Goal: Task Accomplishment & Management: Complete application form

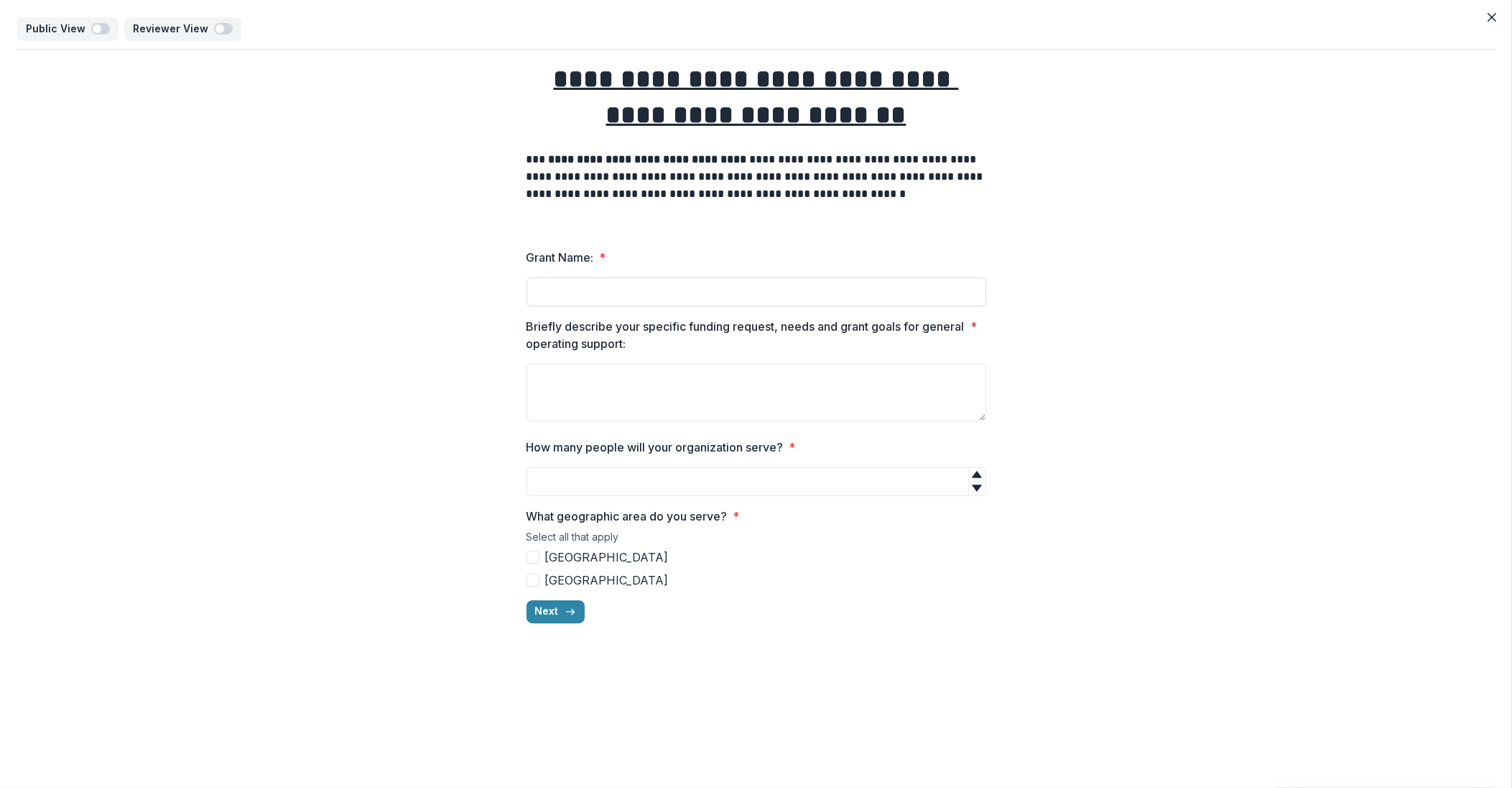
click at [739, 291] on input "Grant Name: *" at bounding box center [756, 292] width 459 height 29
type input "*******"
click at [576, 369] on textarea "Briefly describe your specific funding request, needs and grant goals for gener…" at bounding box center [756, 392] width 459 height 57
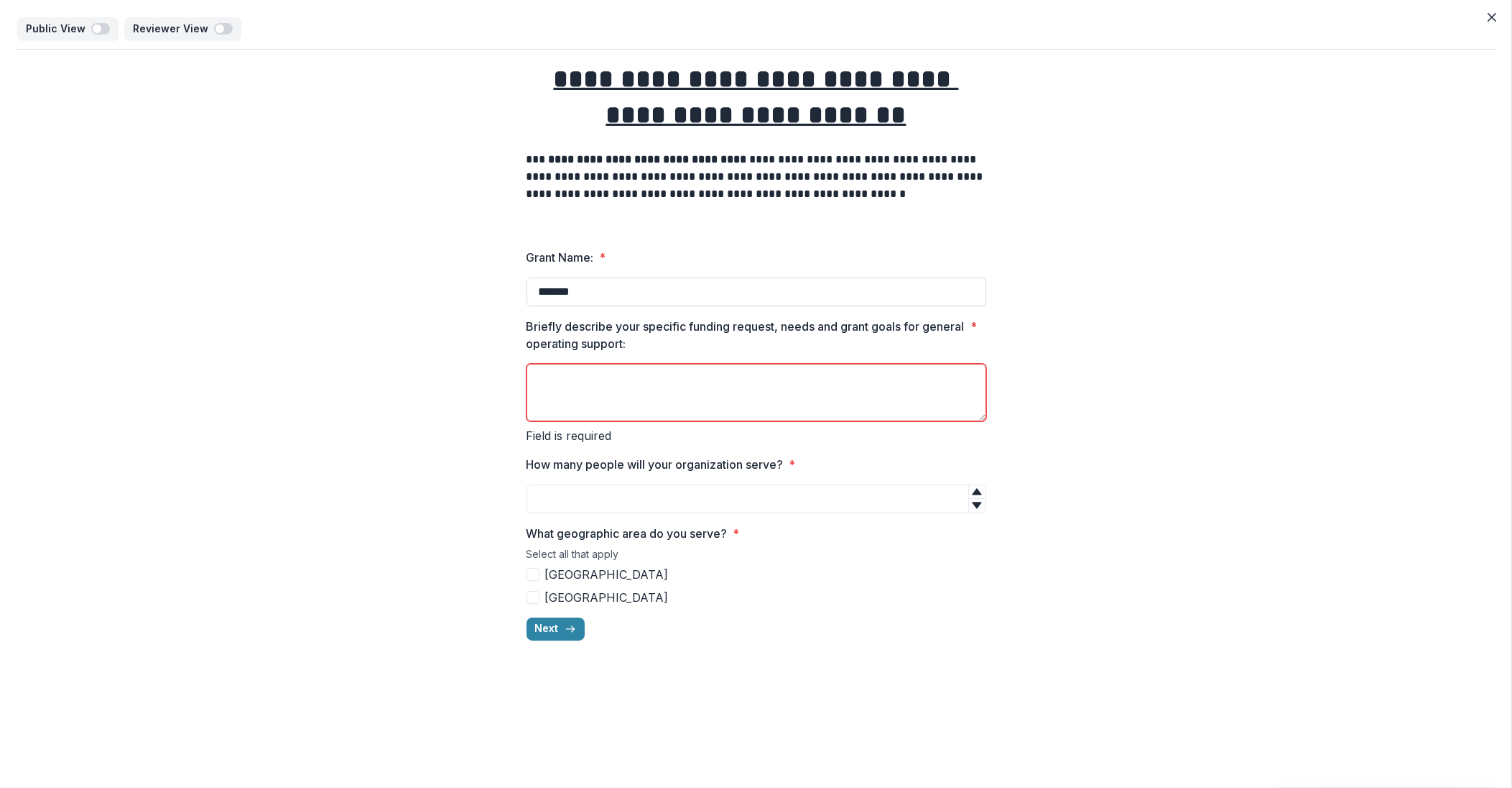
click at [1150, 330] on div "**********" at bounding box center [756, 350] width 1478 height 602
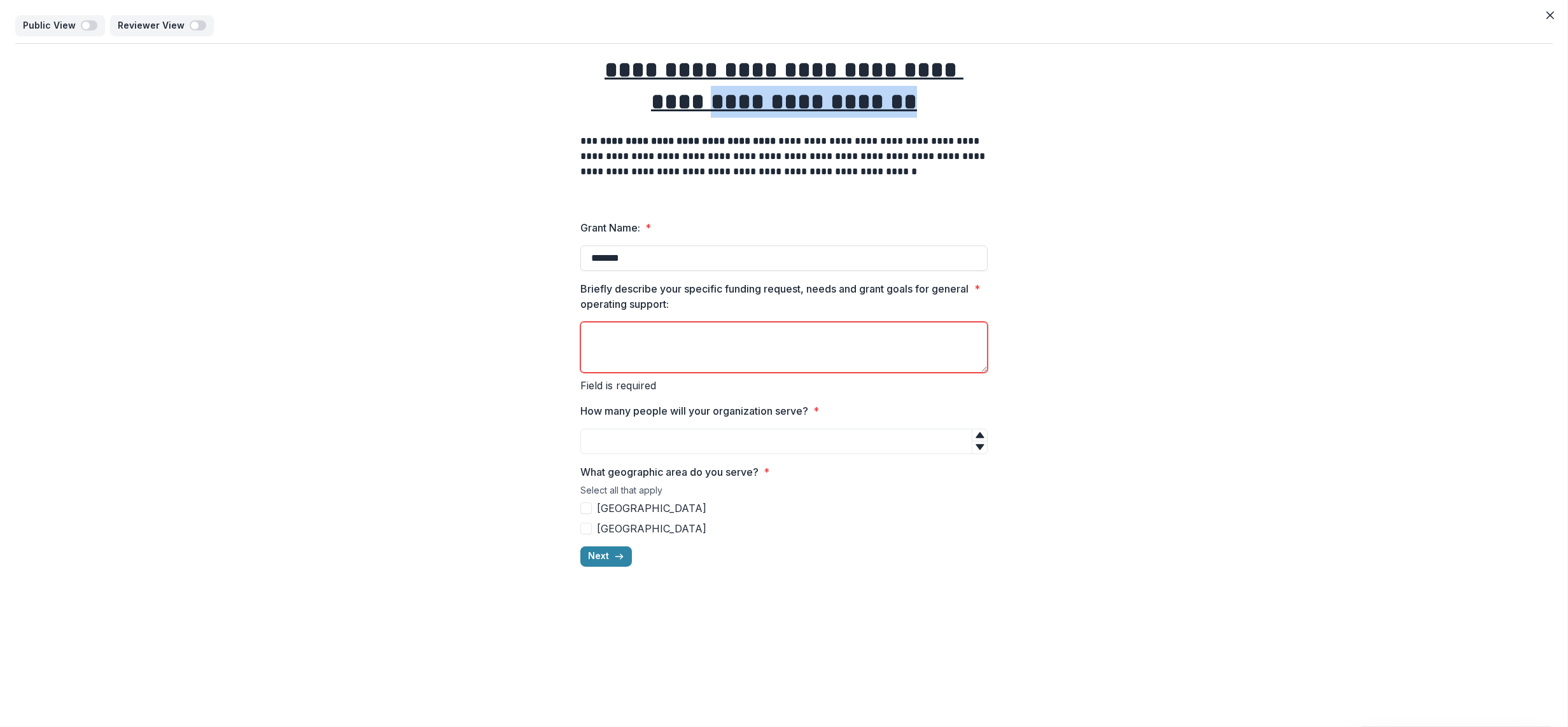
drag, startPoint x: 1555, startPoint y: 80, endPoint x: 1555, endPoint y: 87, distance: 7.0
click at [1339, 87] on div "**********" at bounding box center [784, 363] width 1568 height 727
click at [681, 329] on textarea "Briefly describe your specific funding request, needs and grant goals for gener…" at bounding box center [784, 347] width 407 height 51
type textarea "*******"
click at [620, 441] on div "**********" at bounding box center [784, 310] width 407 height 533
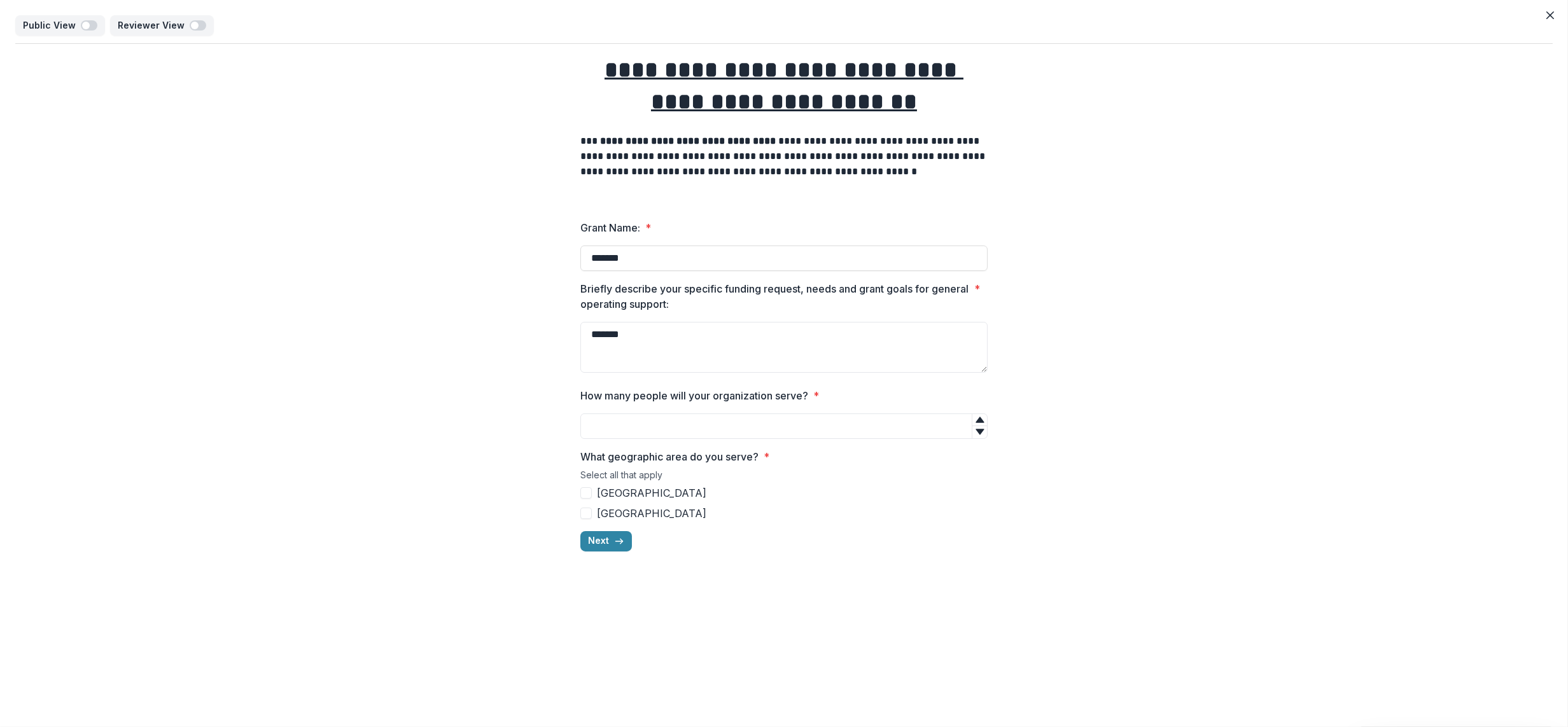
click at [724, 445] on div "**********" at bounding box center [784, 303] width 407 height 518
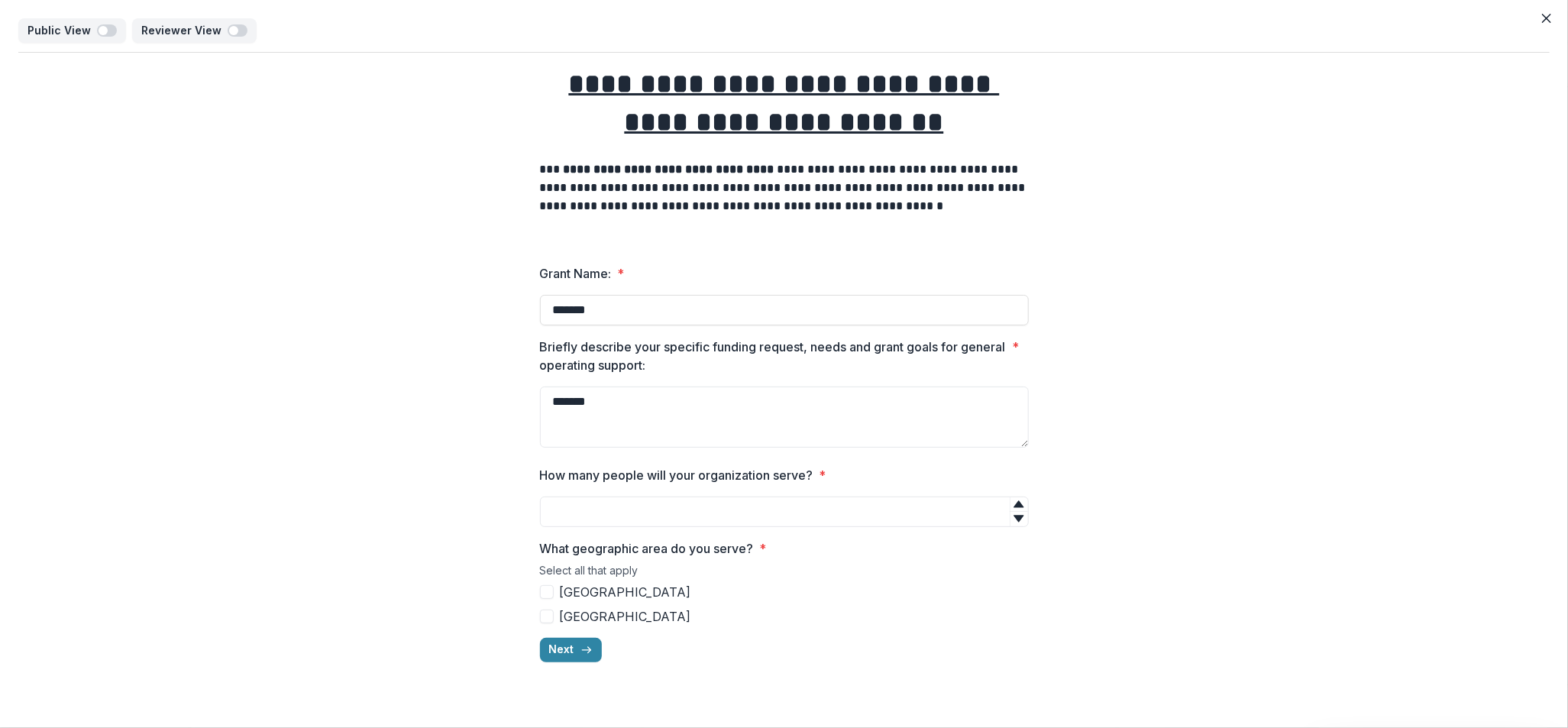
click at [1259, 467] on div "**********" at bounding box center [784, 364] width 1532 height 622
click at [1021, 521] on icon at bounding box center [1019, 518] width 12 height 12
click at [1021, 510] on icon at bounding box center [1019, 504] width 12 height 12
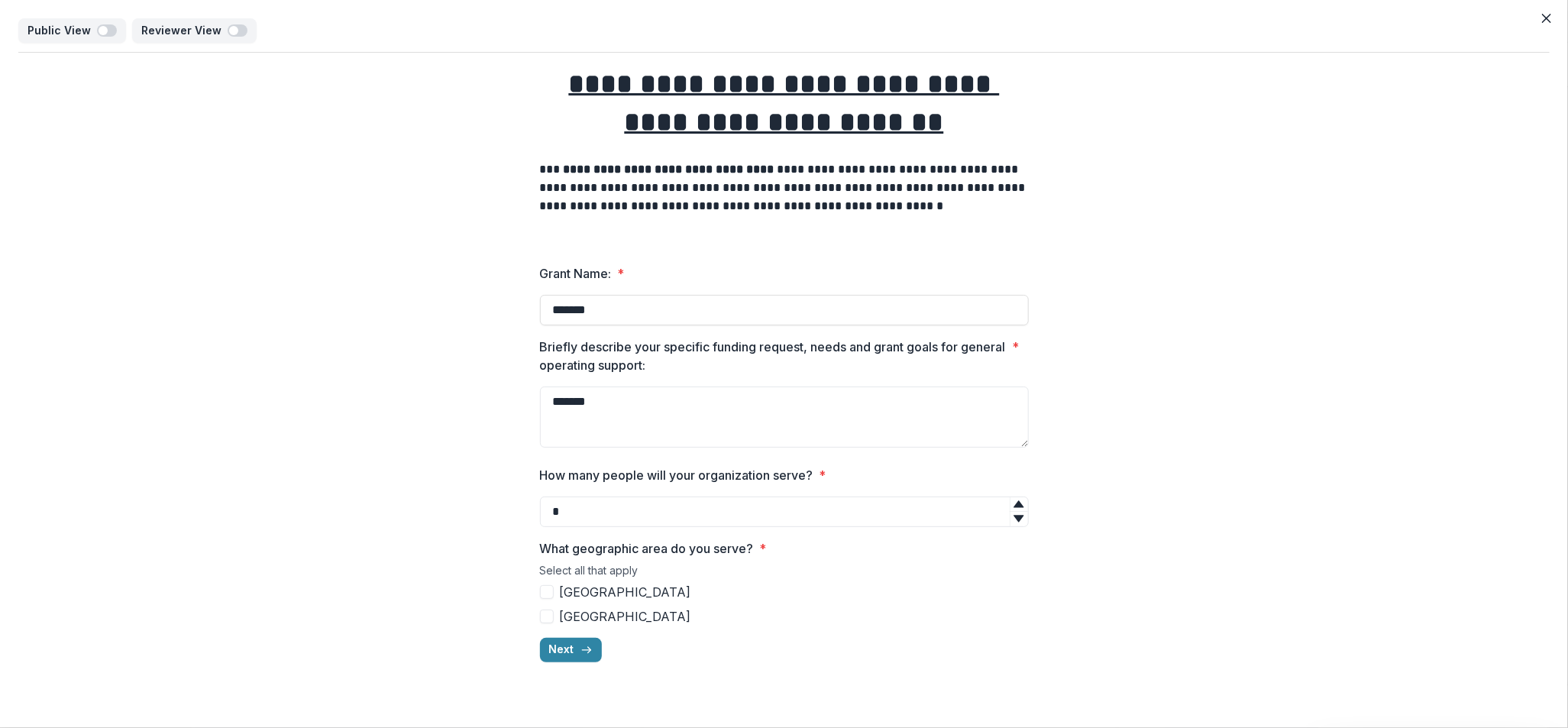
click at [1021, 510] on icon at bounding box center [1019, 504] width 12 height 12
type input "*"
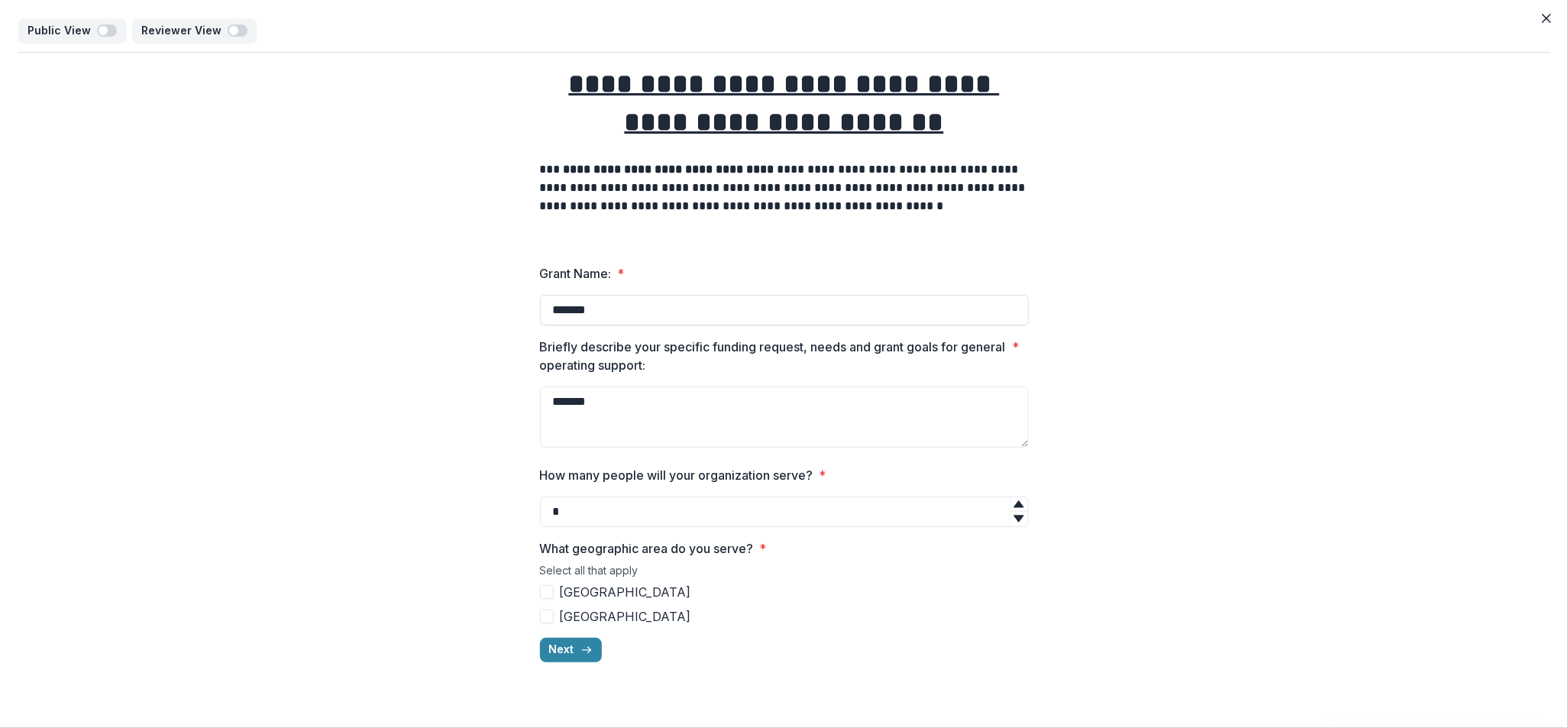
click at [1021, 510] on icon at bounding box center [1019, 504] width 12 height 12
click at [544, 590] on span at bounding box center [547, 592] width 14 height 14
click at [551, 620] on span at bounding box center [547, 616] width 14 height 14
click at [576, 665] on div "**********" at bounding box center [784, 364] width 489 height 622
click at [585, 650] on line "button" at bounding box center [587, 650] width 8 height 0
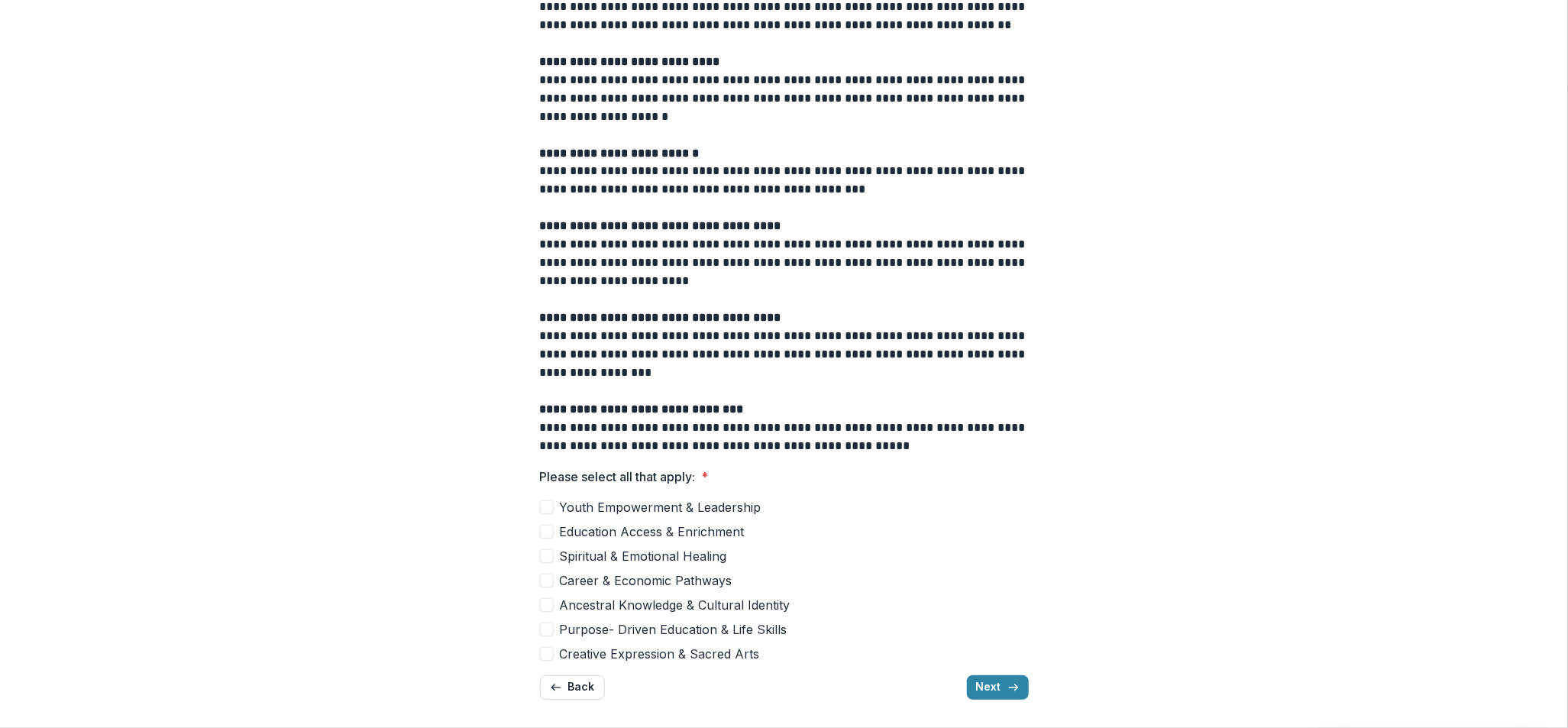
scroll to position [271, 0]
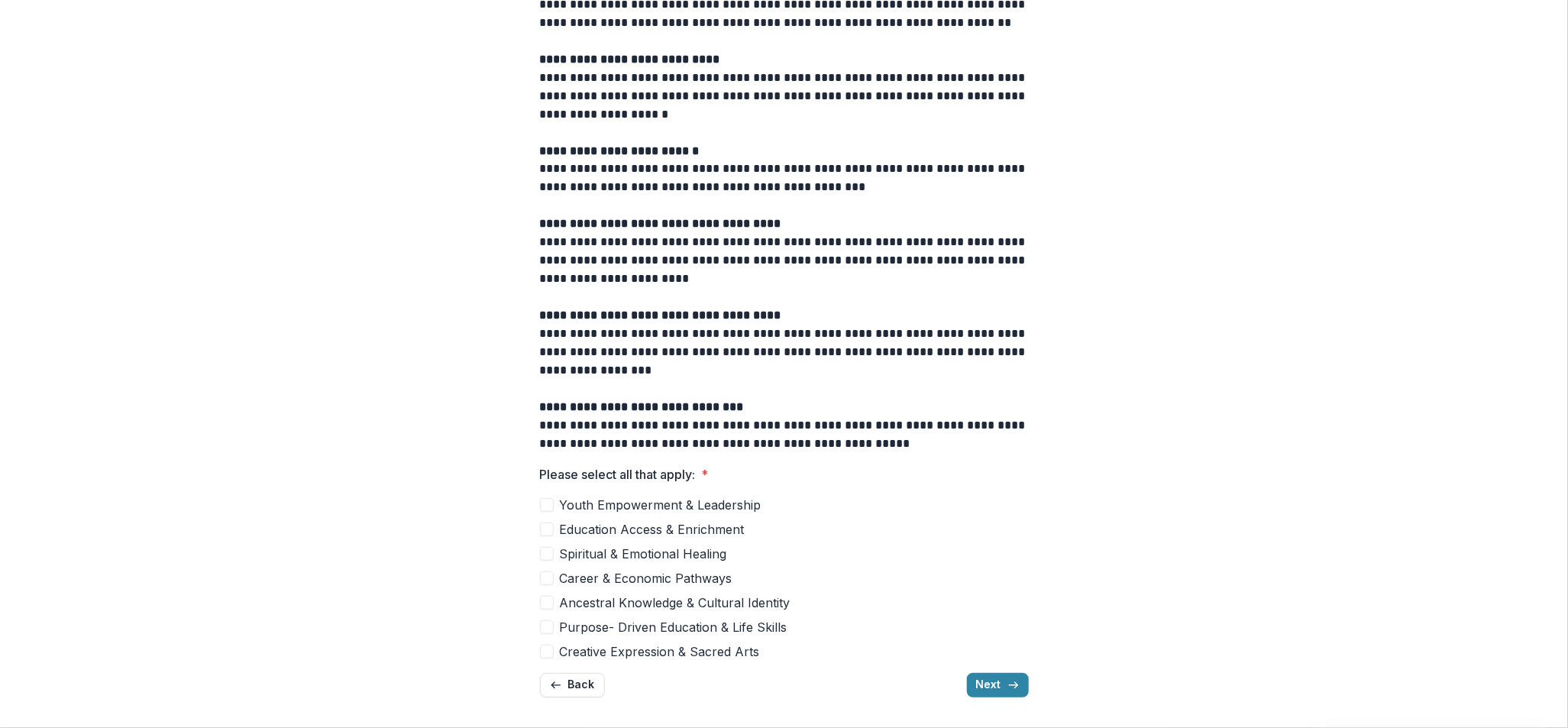
click at [540, 510] on span at bounding box center [547, 505] width 14 height 14
click at [542, 535] on span at bounding box center [547, 529] width 14 height 14
click at [543, 552] on span at bounding box center [547, 554] width 14 height 14
click at [546, 599] on span at bounding box center [547, 603] width 14 height 14
click at [1004, 679] on button "Next" at bounding box center [997, 685] width 62 height 25
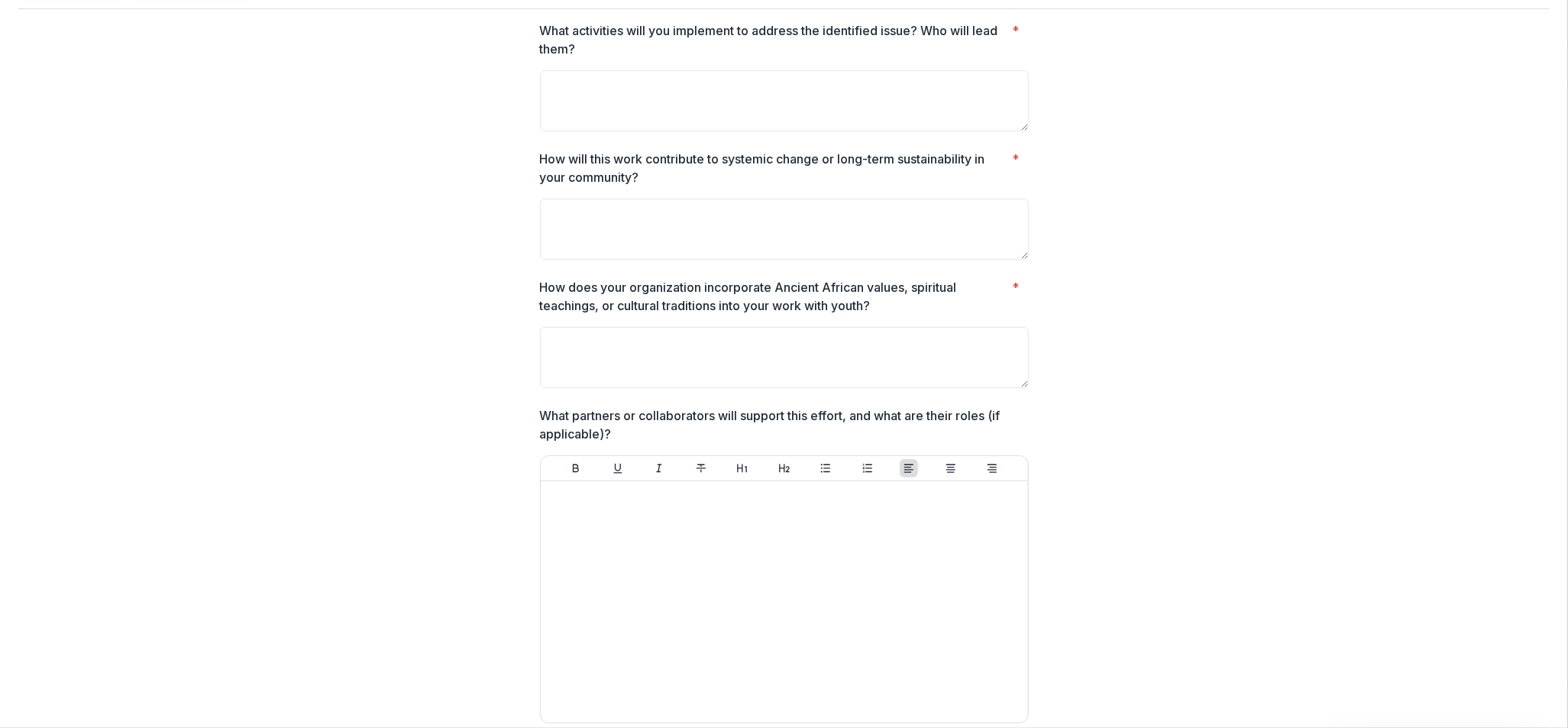
scroll to position [0, 0]
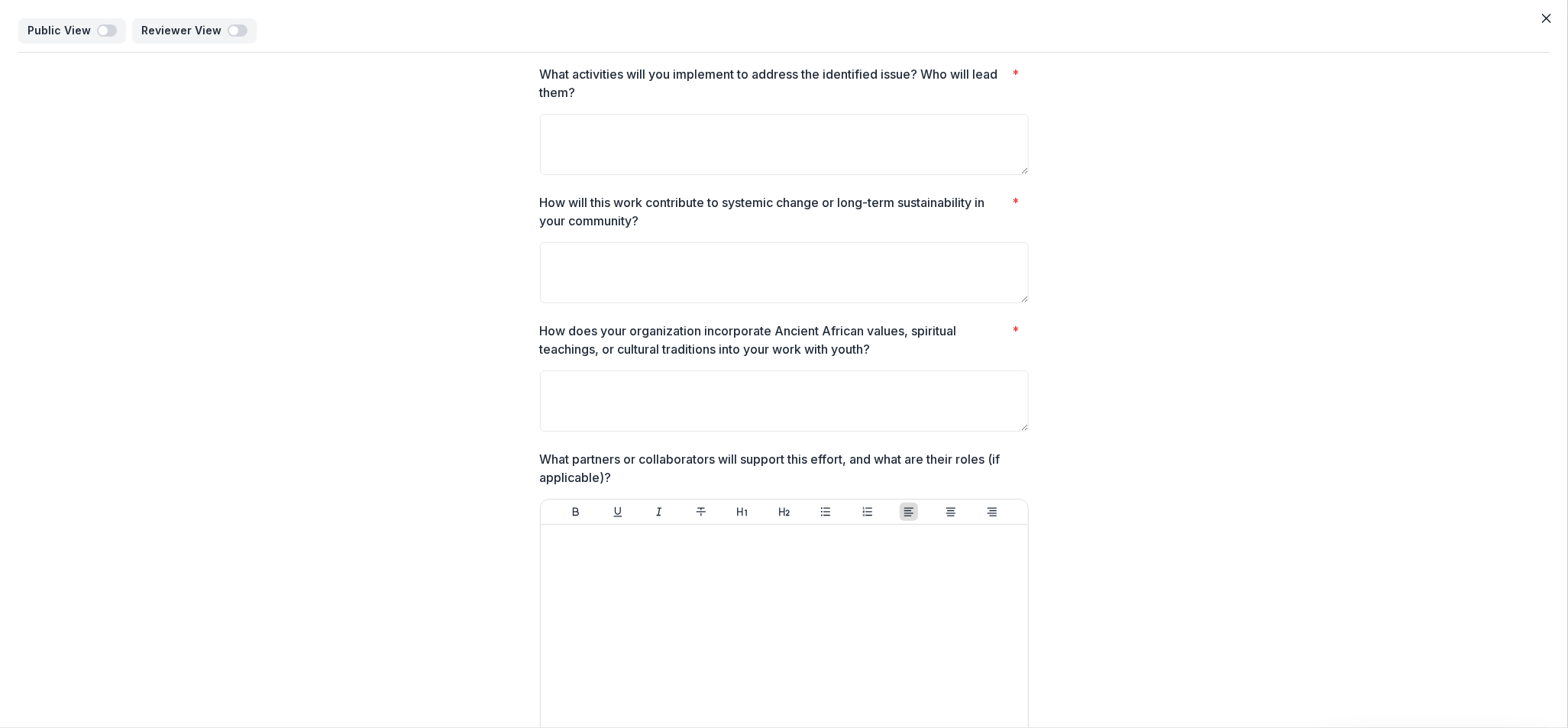
click at [552, 124] on textarea "What activities will you implement to address the identified issue? Who will le…" at bounding box center [784, 145] width 489 height 61
type textarea "*****"
click at [598, 262] on textarea "How will this work contribute to systemic change or long-term sustainability in…" at bounding box center [784, 273] width 489 height 61
type textarea "****"
click at [598, 402] on textarea "How does your organization incorporate Ancient African values, spiritual teachi…" at bounding box center [784, 401] width 489 height 61
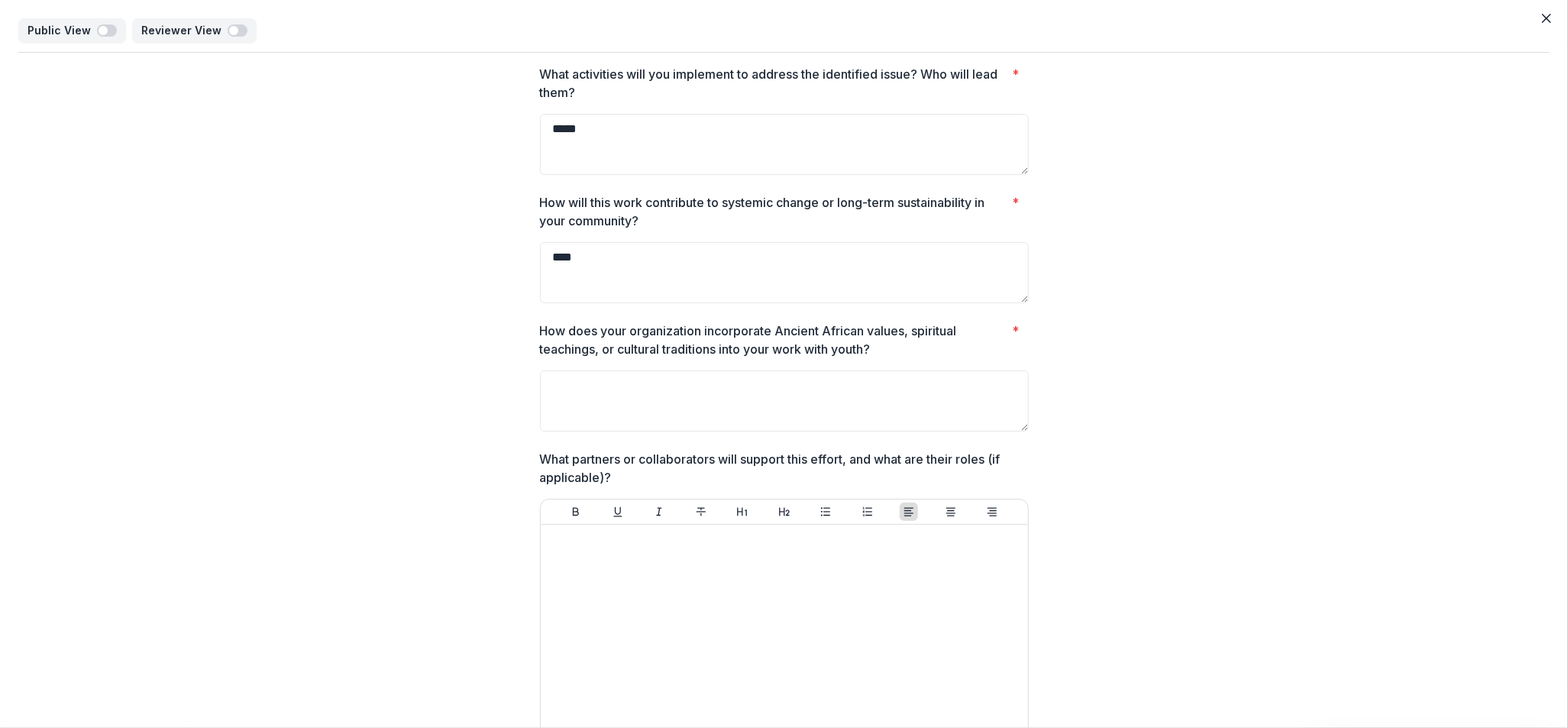
click at [576, 380] on textarea "How does your organization incorporate Ancient African values, spiritual teachi…" at bounding box center [784, 401] width 489 height 61
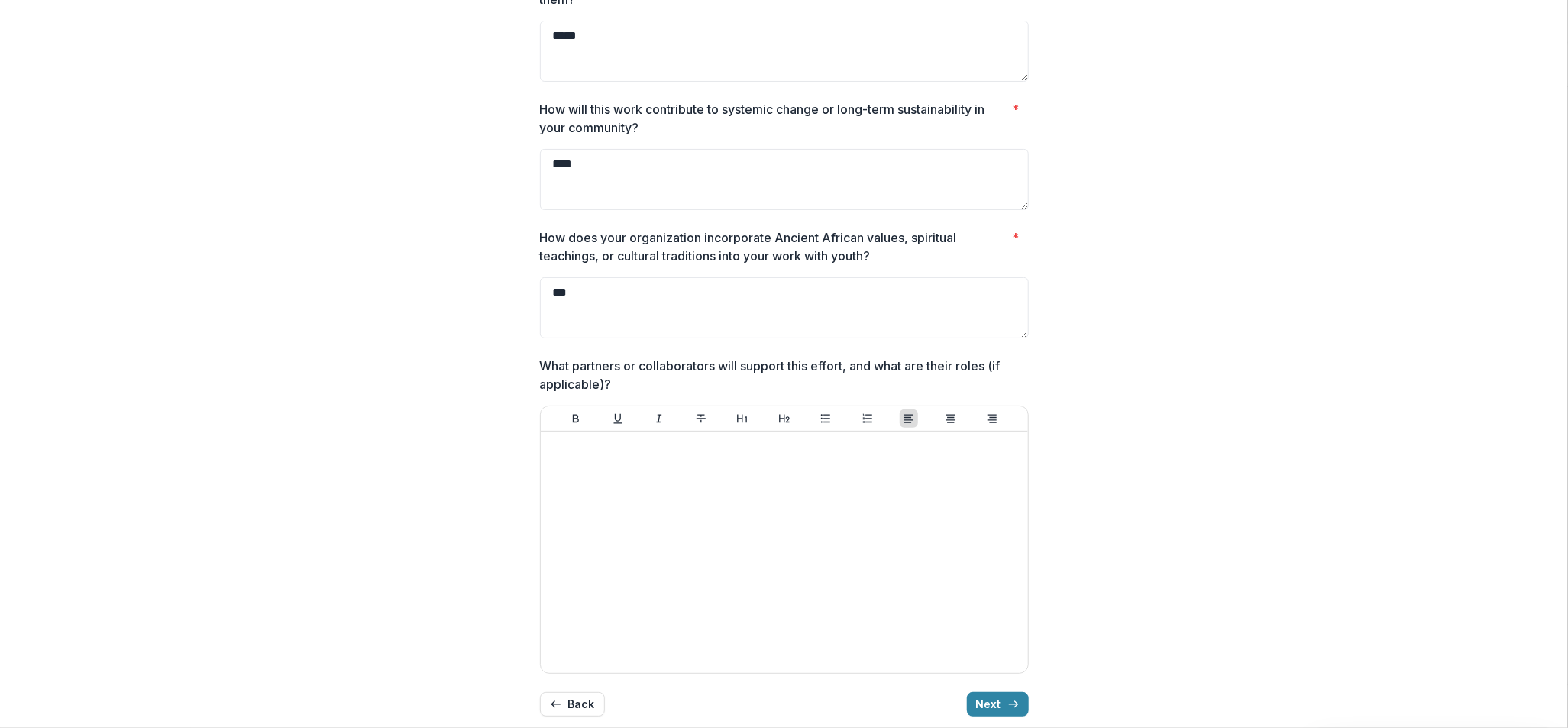
scroll to position [94, 0]
type textarea "***"
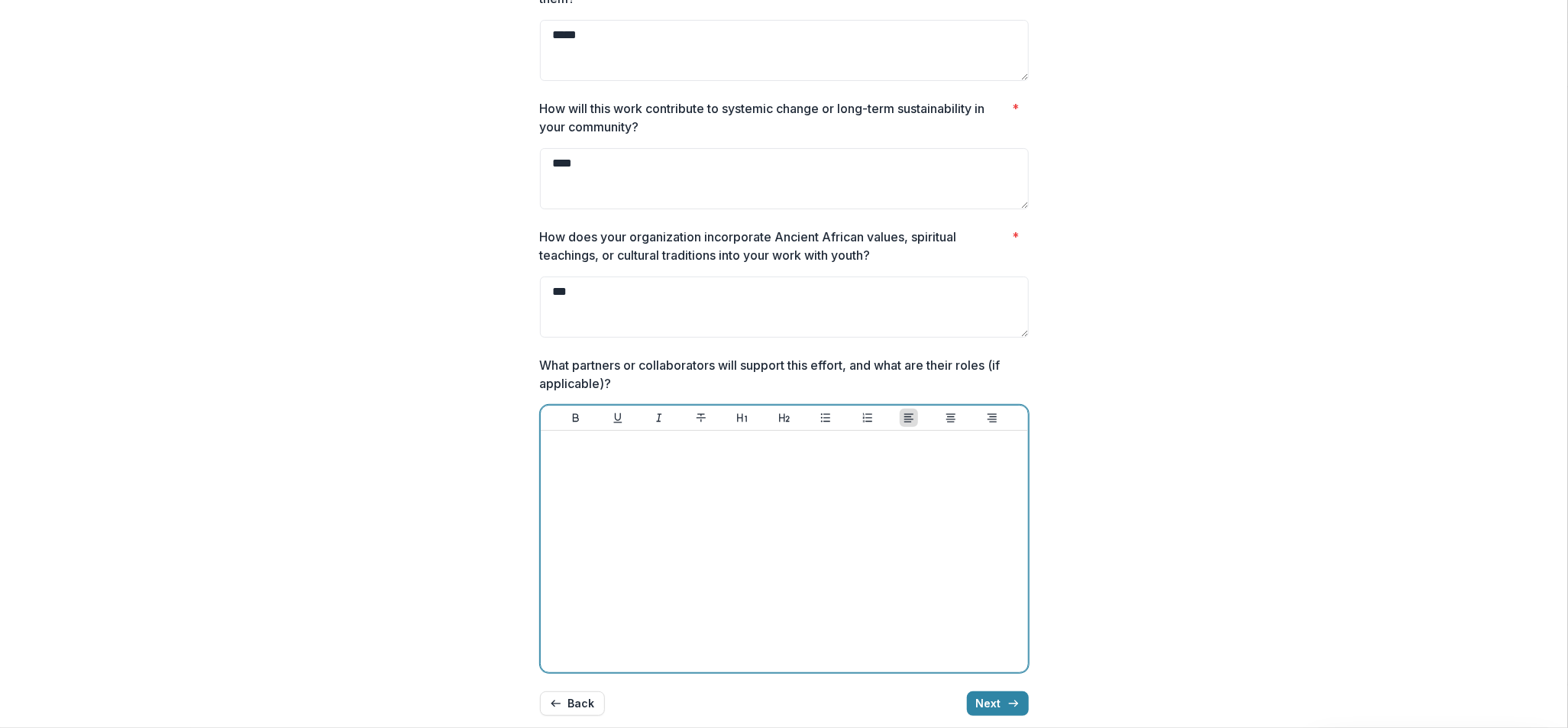
click at [630, 451] on p at bounding box center [784, 446] width 475 height 17
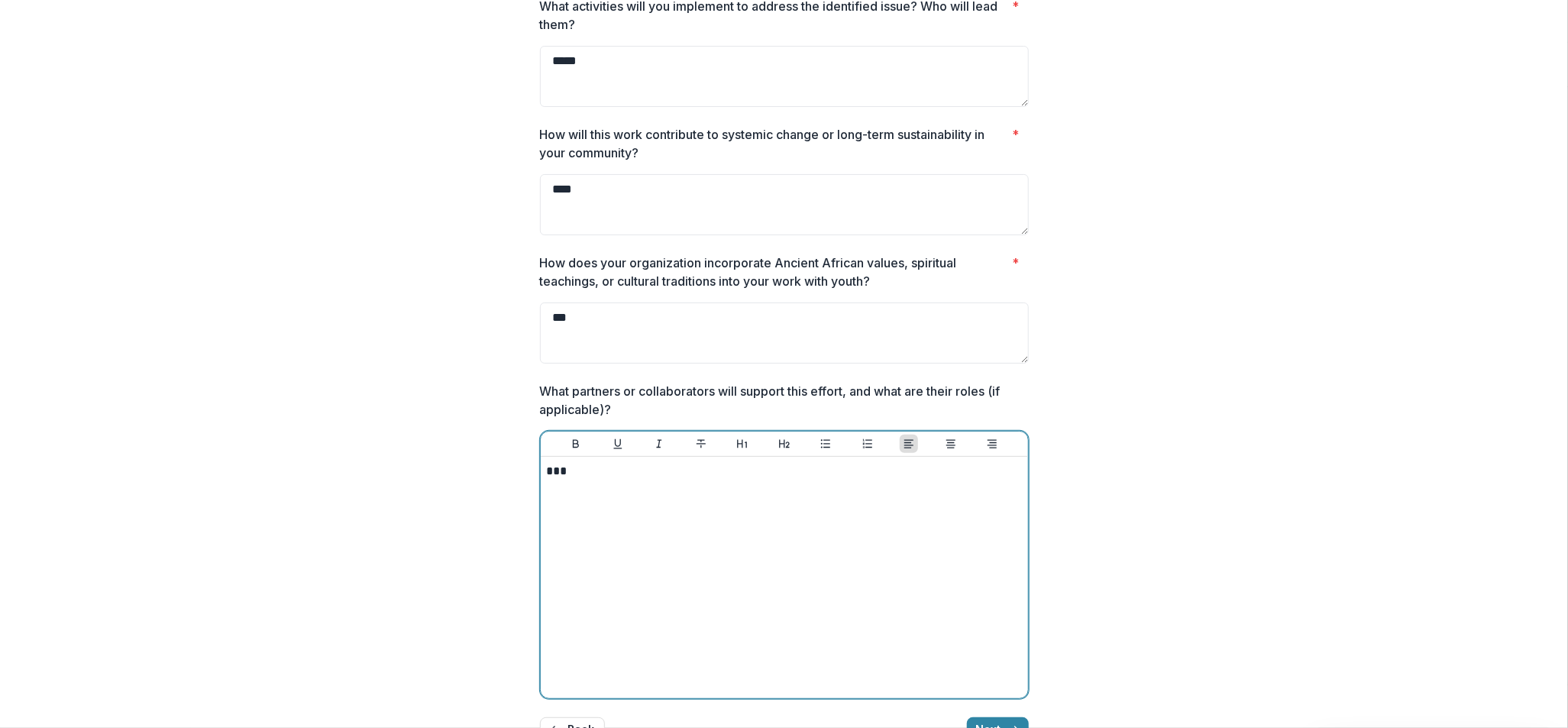
scroll to position [112, 0]
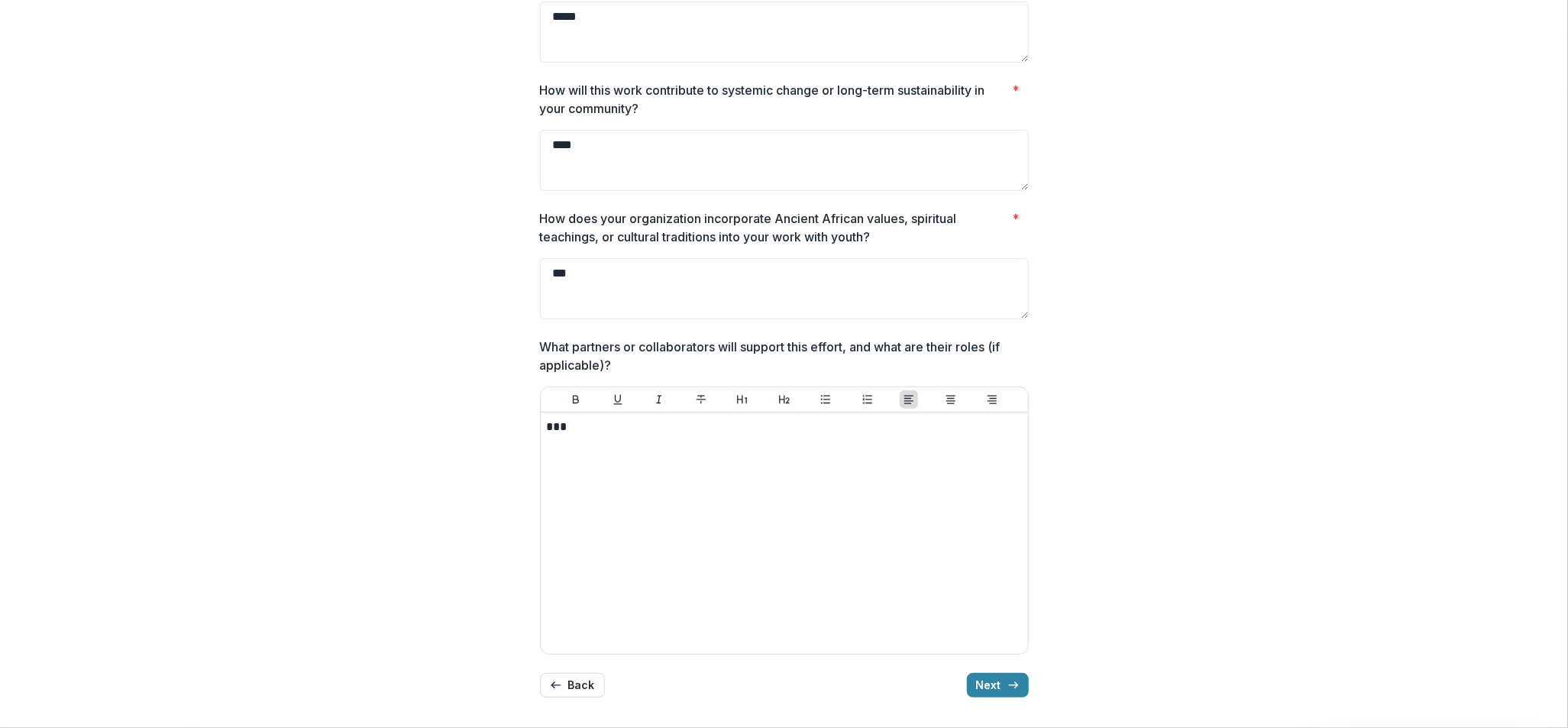
click at [981, 685] on button "Next" at bounding box center [997, 685] width 62 height 25
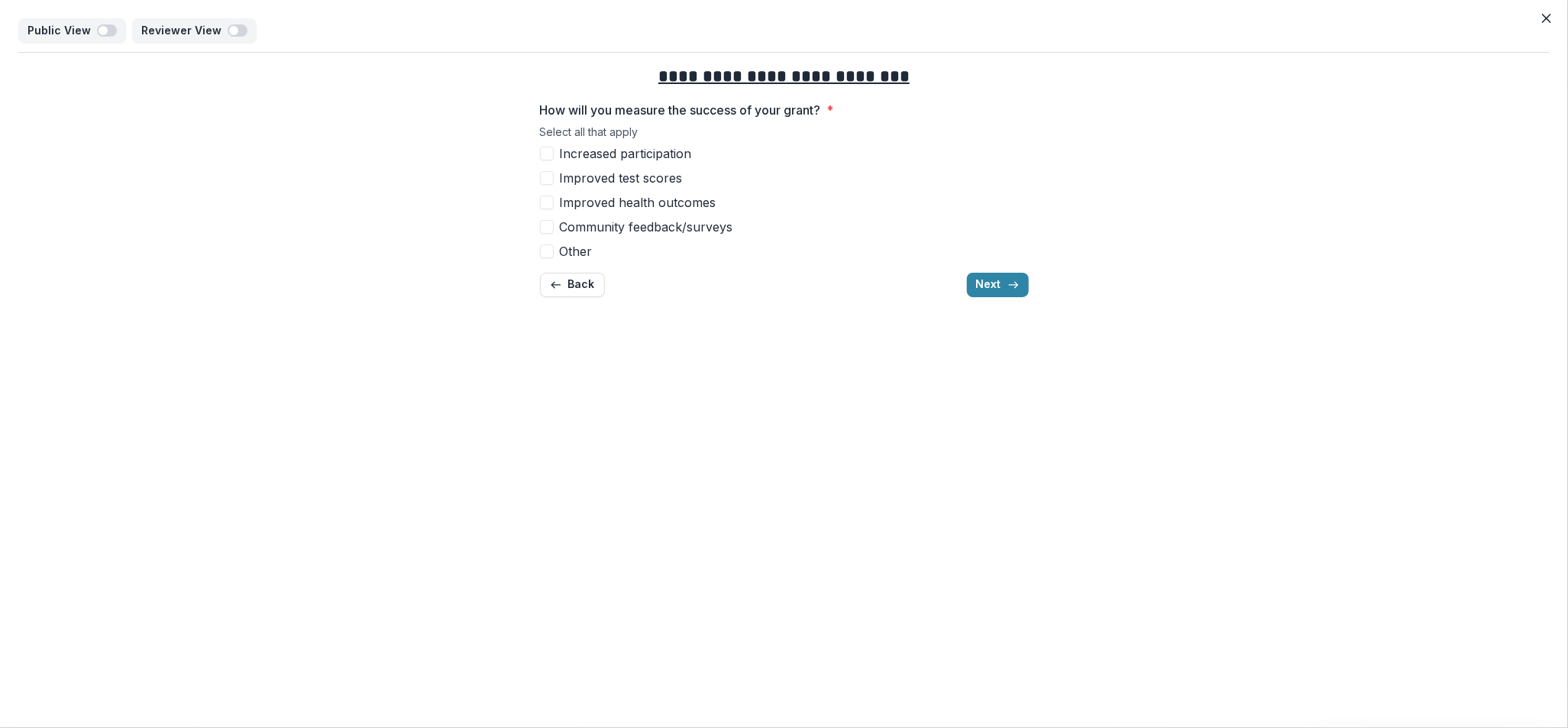
drag, startPoint x: 544, startPoint y: 154, endPoint x: 538, endPoint y: 171, distance: 18.0
click at [540, 169] on div "Increased participation Improved test scores Improved health outcomes Community…" at bounding box center [784, 202] width 489 height 116
click at [545, 156] on span at bounding box center [547, 154] width 14 height 14
drag, startPoint x: 543, startPoint y: 171, endPoint x: 555, endPoint y: 200, distance: 31.4
click at [543, 174] on span at bounding box center [547, 178] width 14 height 14
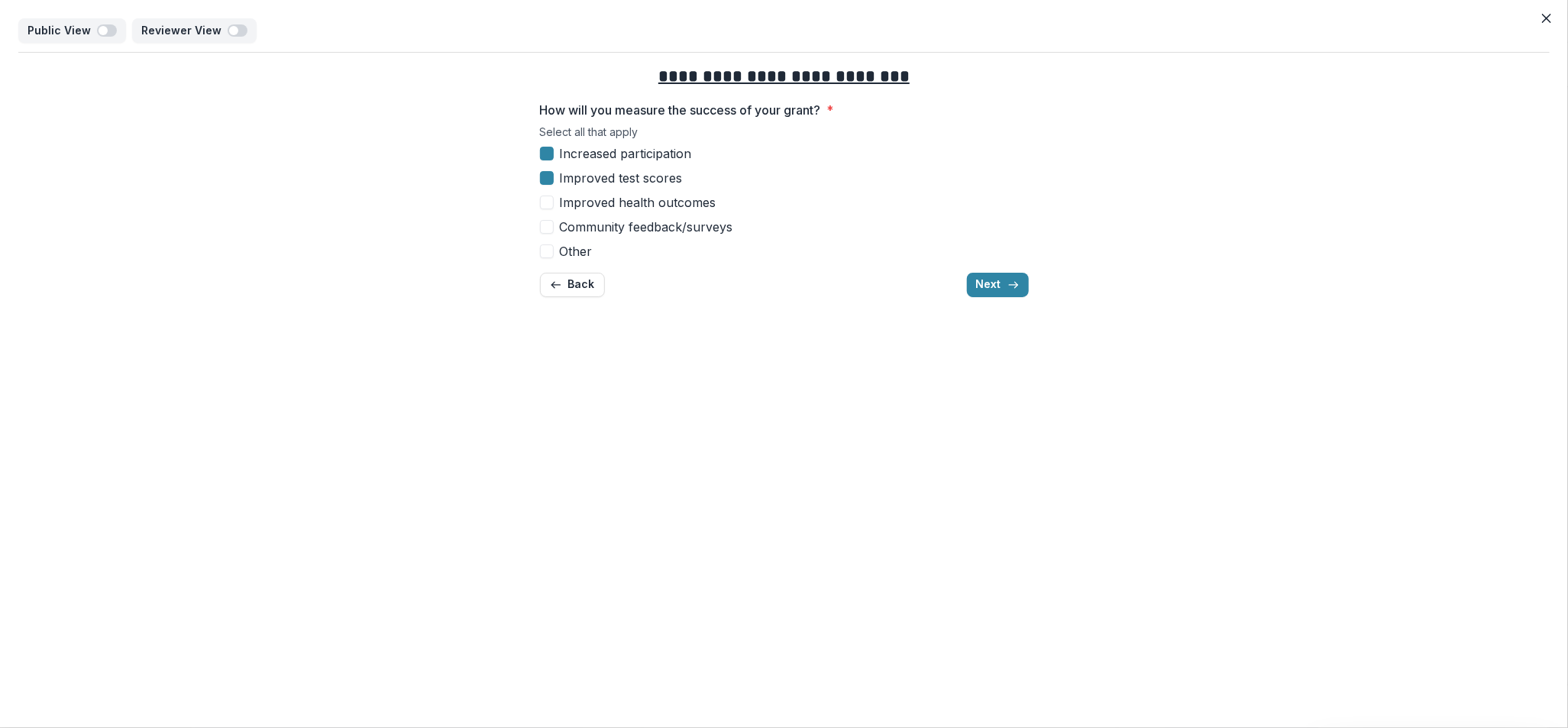
click at [1005, 278] on button "Next" at bounding box center [997, 285] width 62 height 25
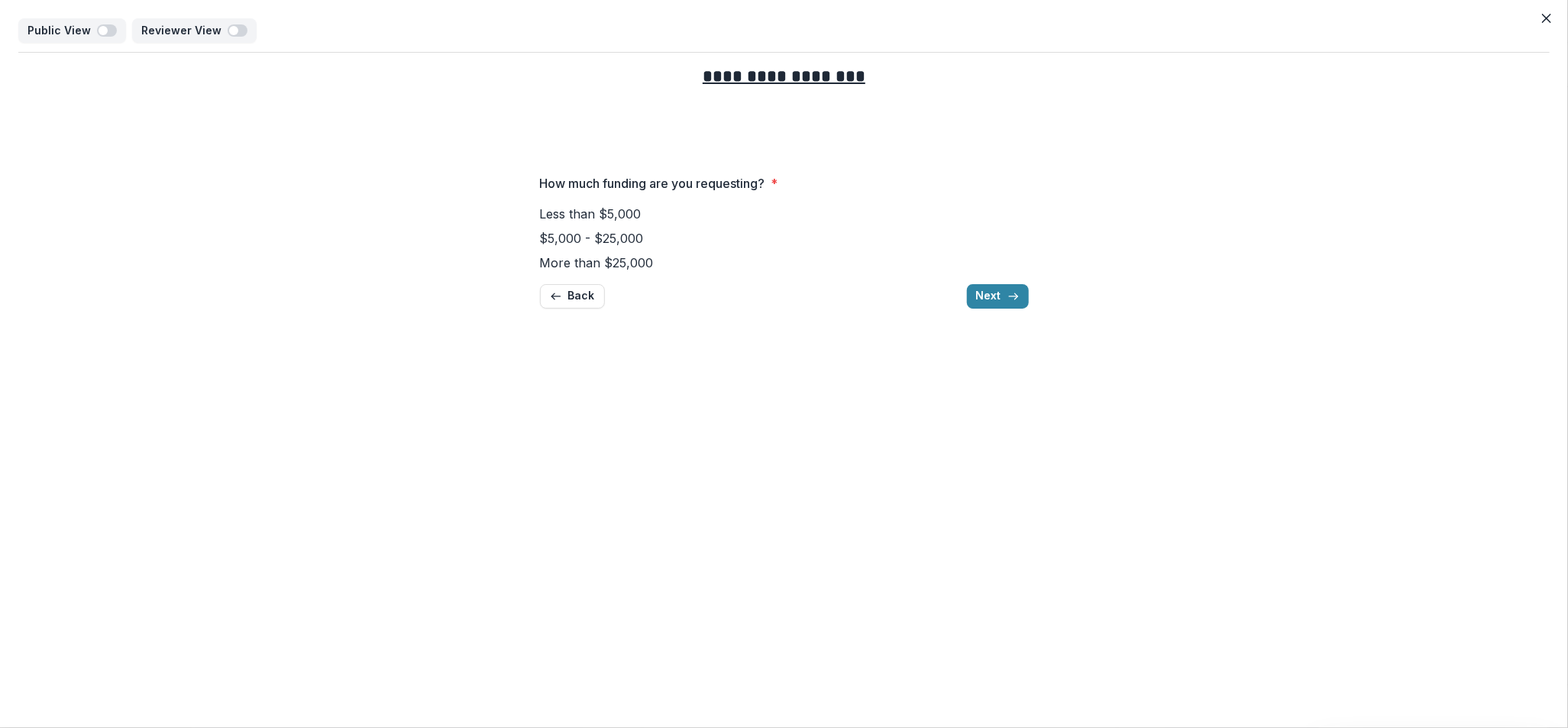
click at [582, 301] on button "Back" at bounding box center [572, 296] width 65 height 25
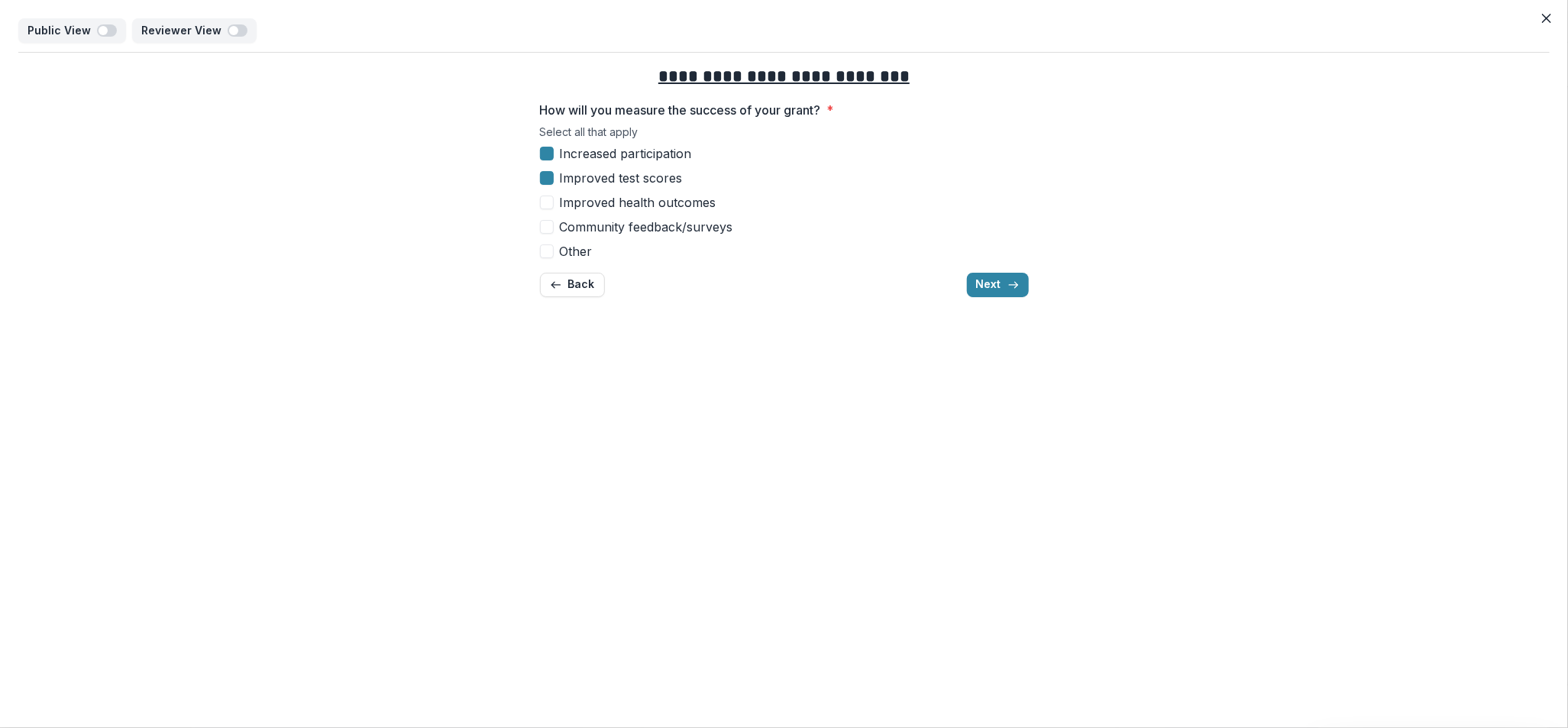
click at [548, 250] on span at bounding box center [547, 251] width 14 height 14
click at [604, 260] on div "**********" at bounding box center [784, 181] width 489 height 257
click at [604, 260] on div "**********" at bounding box center [784, 181] width 489 height 257
click at [614, 249] on label "Other" at bounding box center [784, 252] width 489 height 19
click at [550, 249] on span at bounding box center [547, 251] width 14 height 14
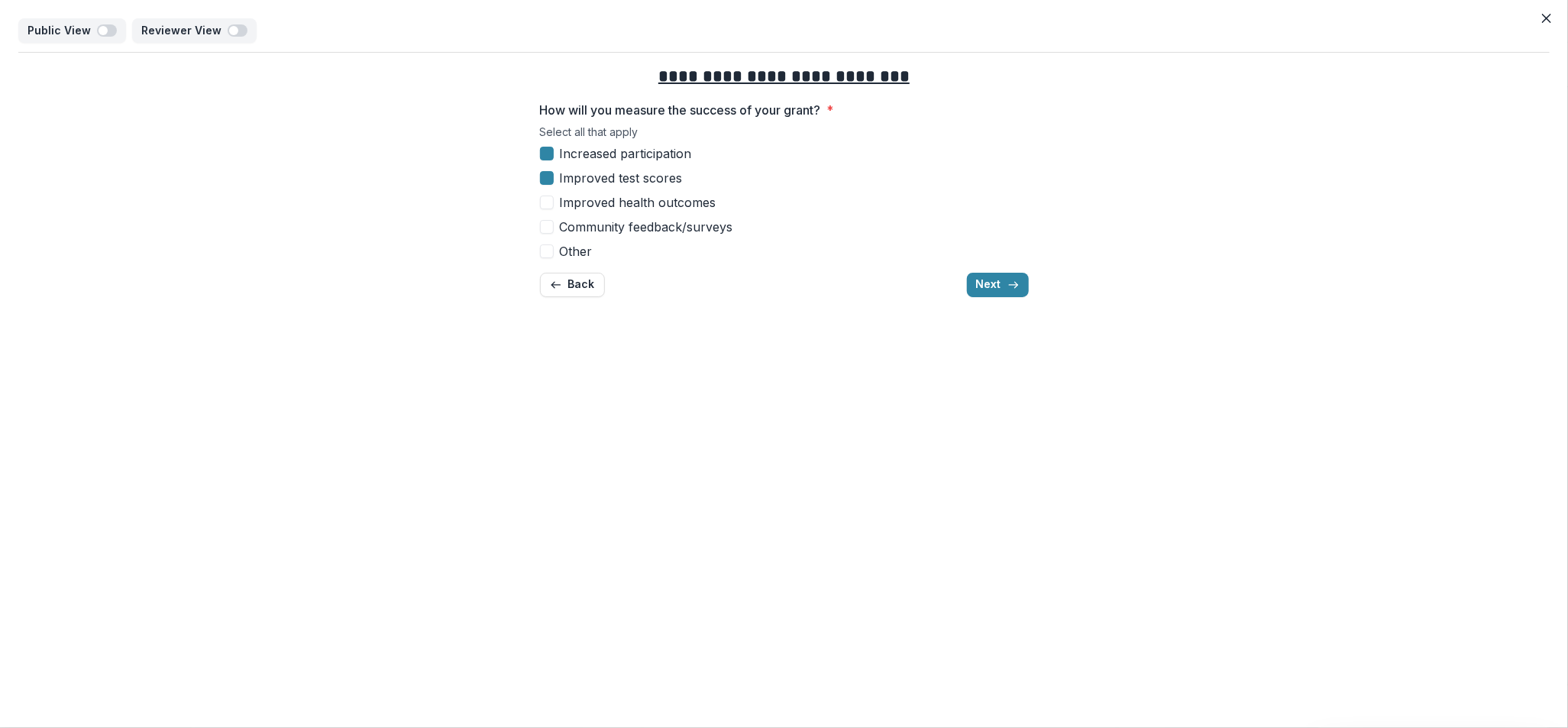
click at [549, 251] on span at bounding box center [547, 251] width 14 height 14
click at [997, 276] on button "Next" at bounding box center [997, 285] width 62 height 25
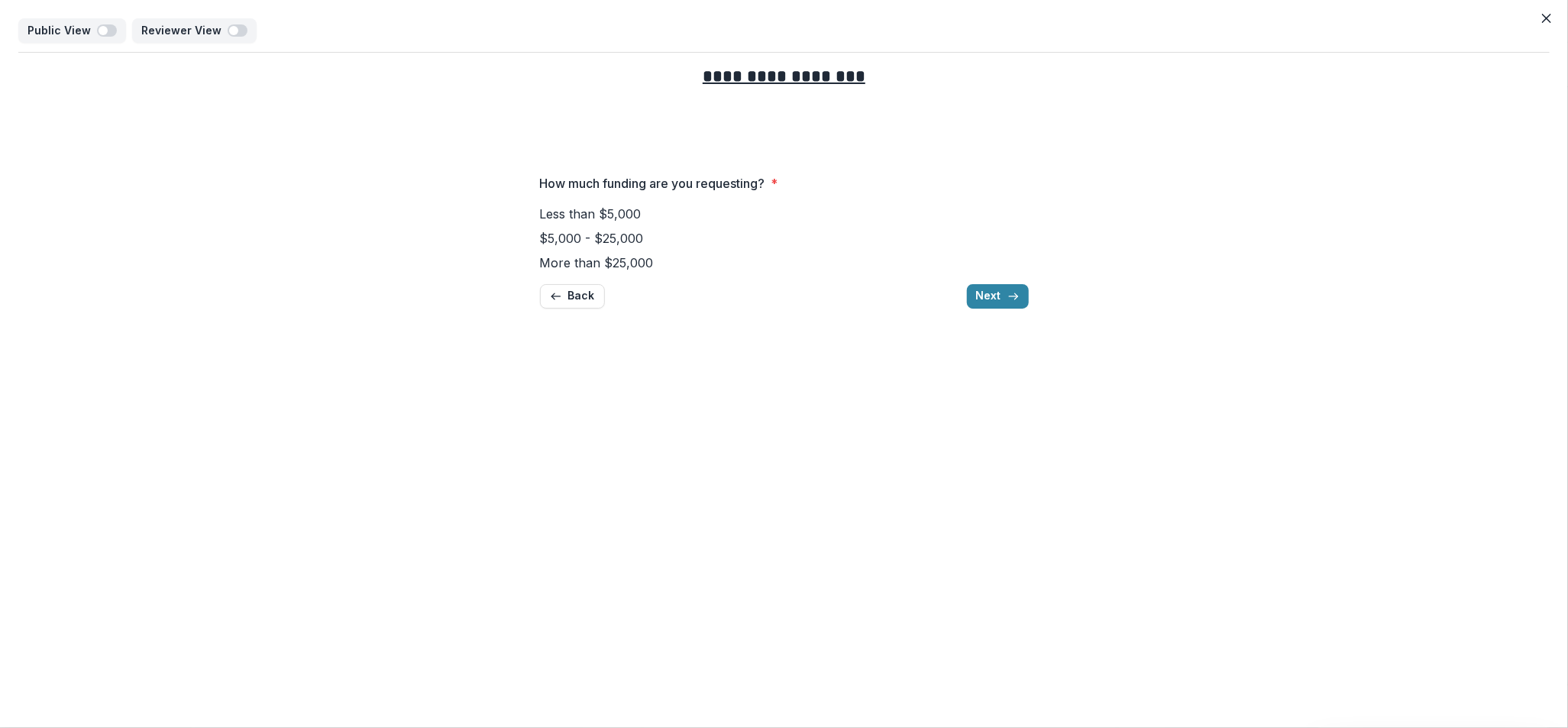
click at [540, 214] on span at bounding box center [540, 214] width 0 height 15
click at [540, 238] on span at bounding box center [540, 238] width 0 height 15
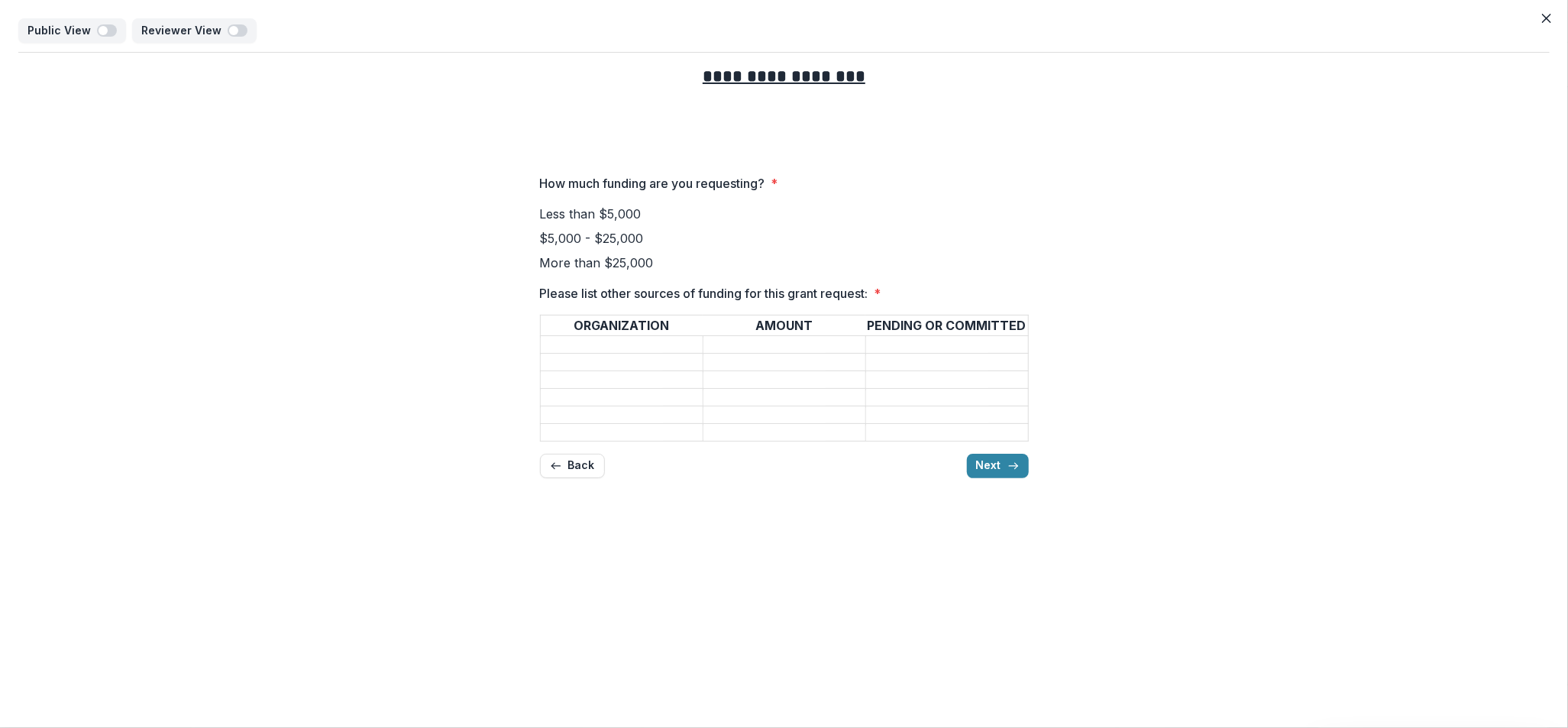
click at [540, 264] on span at bounding box center [540, 263] width 0 height 15
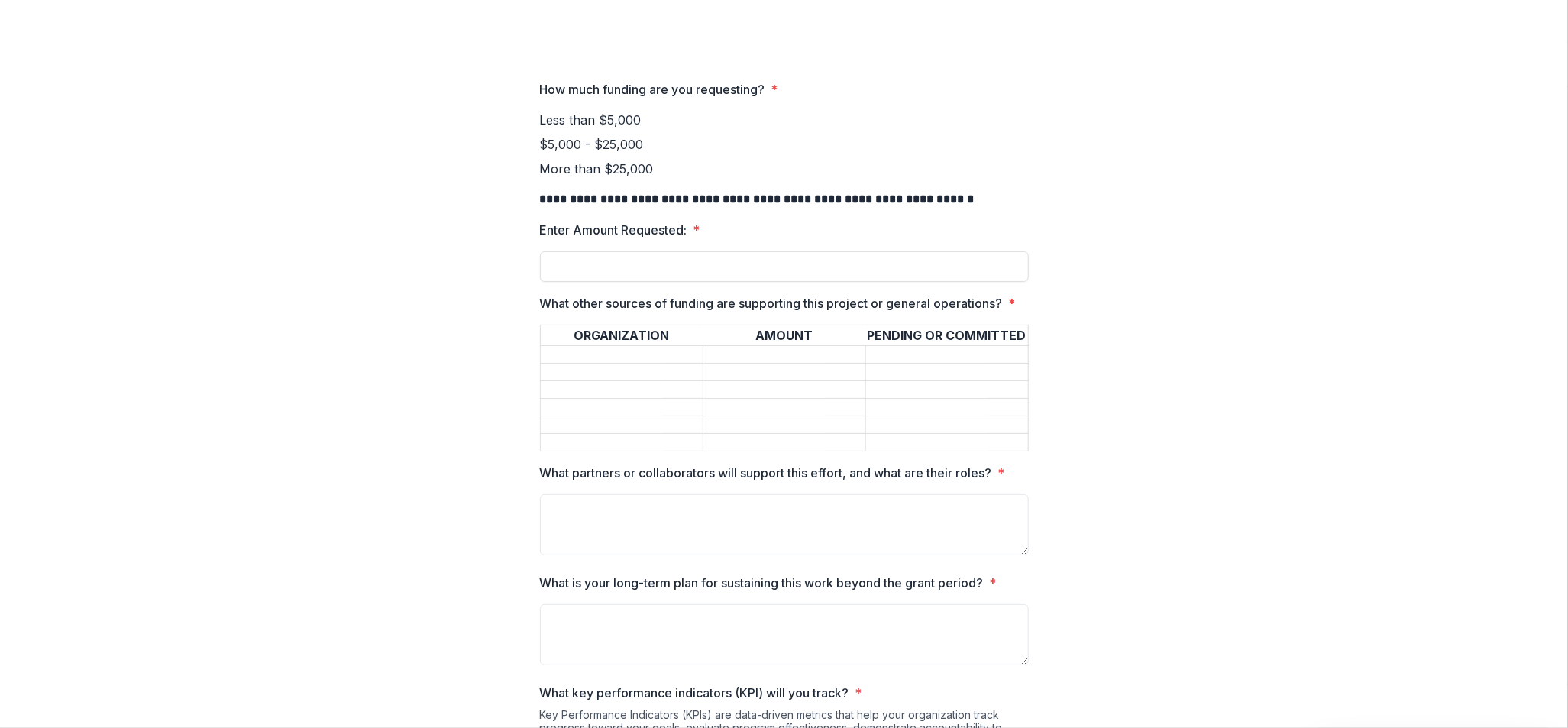
scroll to position [96, 0]
click at [544, 273] on input "Enter Amount Requested: *" at bounding box center [784, 265] width 489 height 30
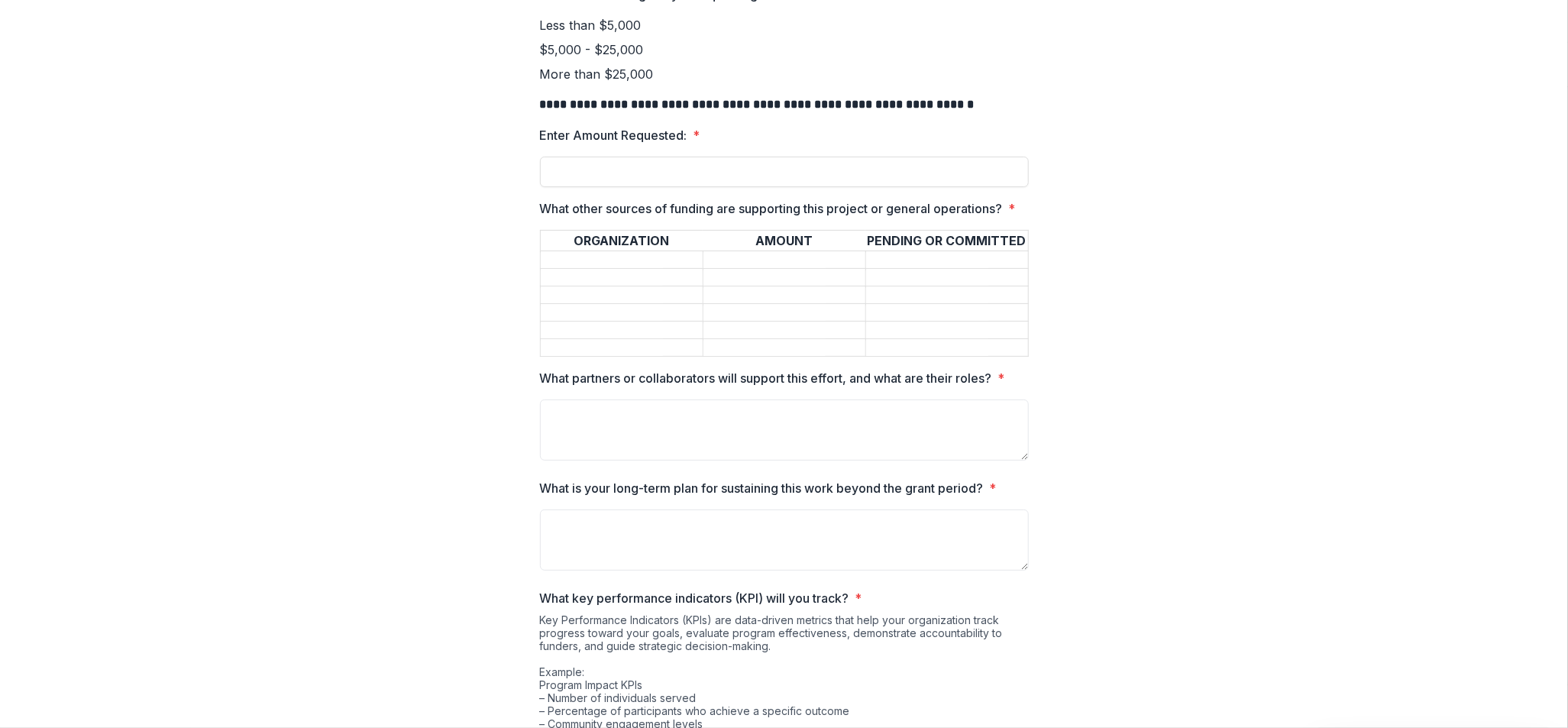
scroll to position [189, 0]
type input "**"
click at [608, 267] on input "What other sources of funding are supporting this project or general operations…" at bounding box center [602, 260] width 123 height 15
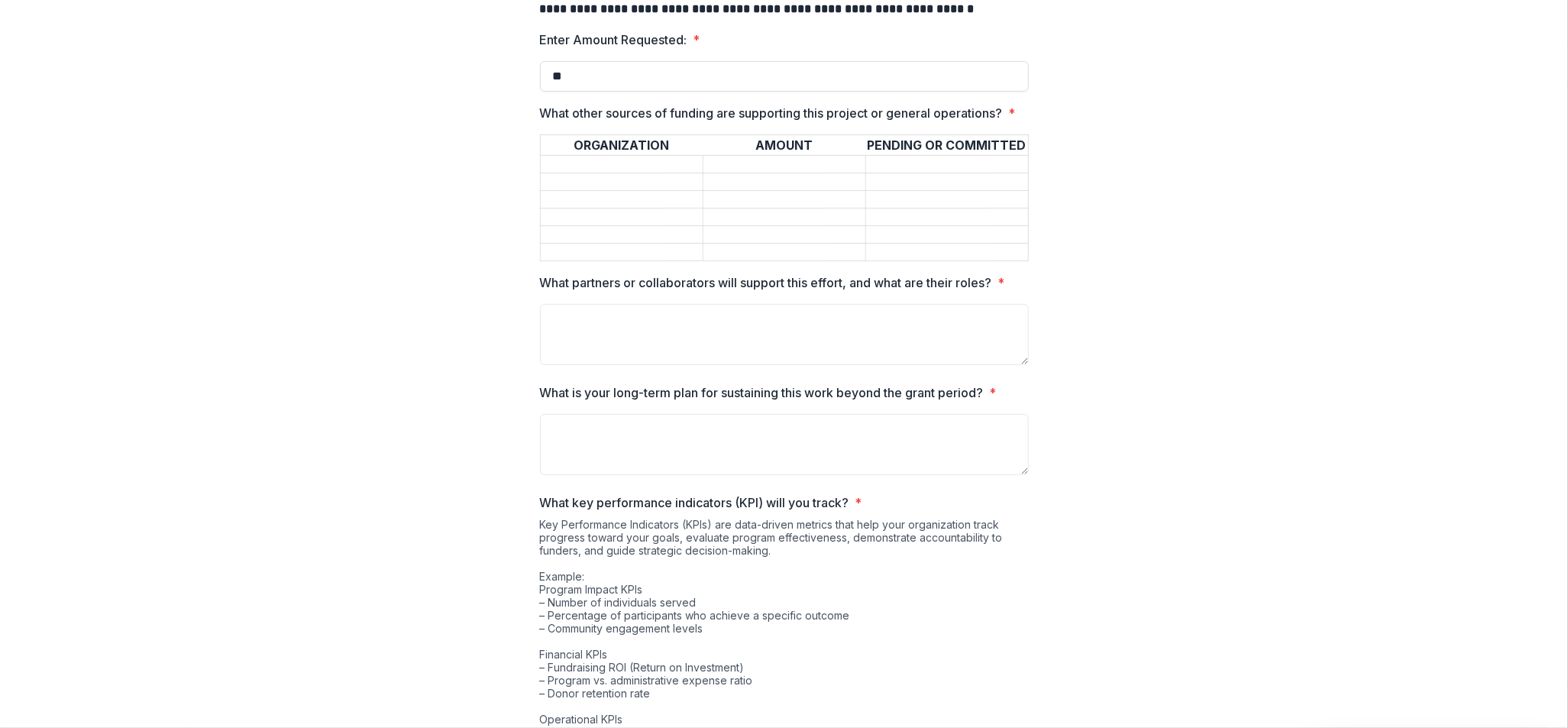
scroll to position [285, 0]
click at [631, 337] on textarea "What partners or collaborators will support this effort, and what are their rol…" at bounding box center [784, 334] width 489 height 61
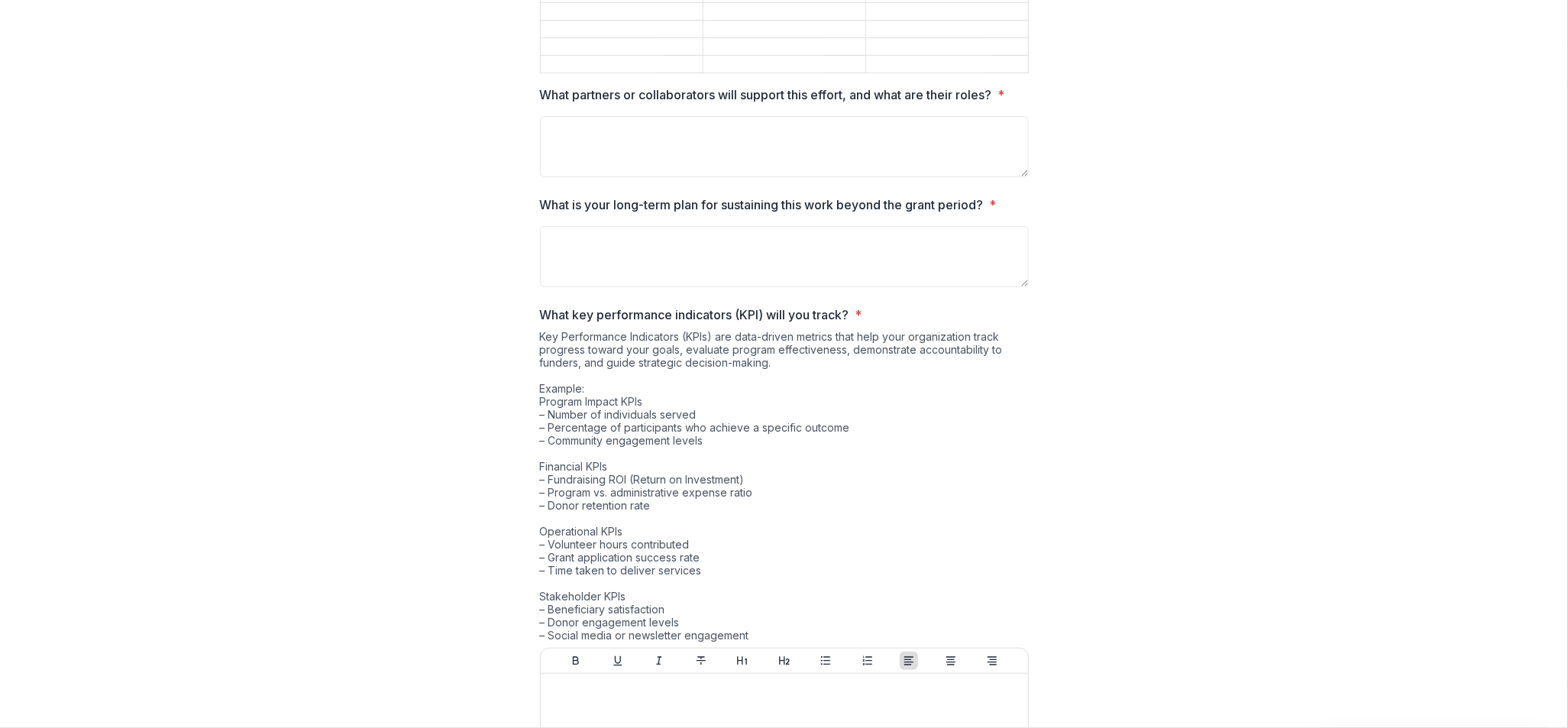
scroll to position [473, 0]
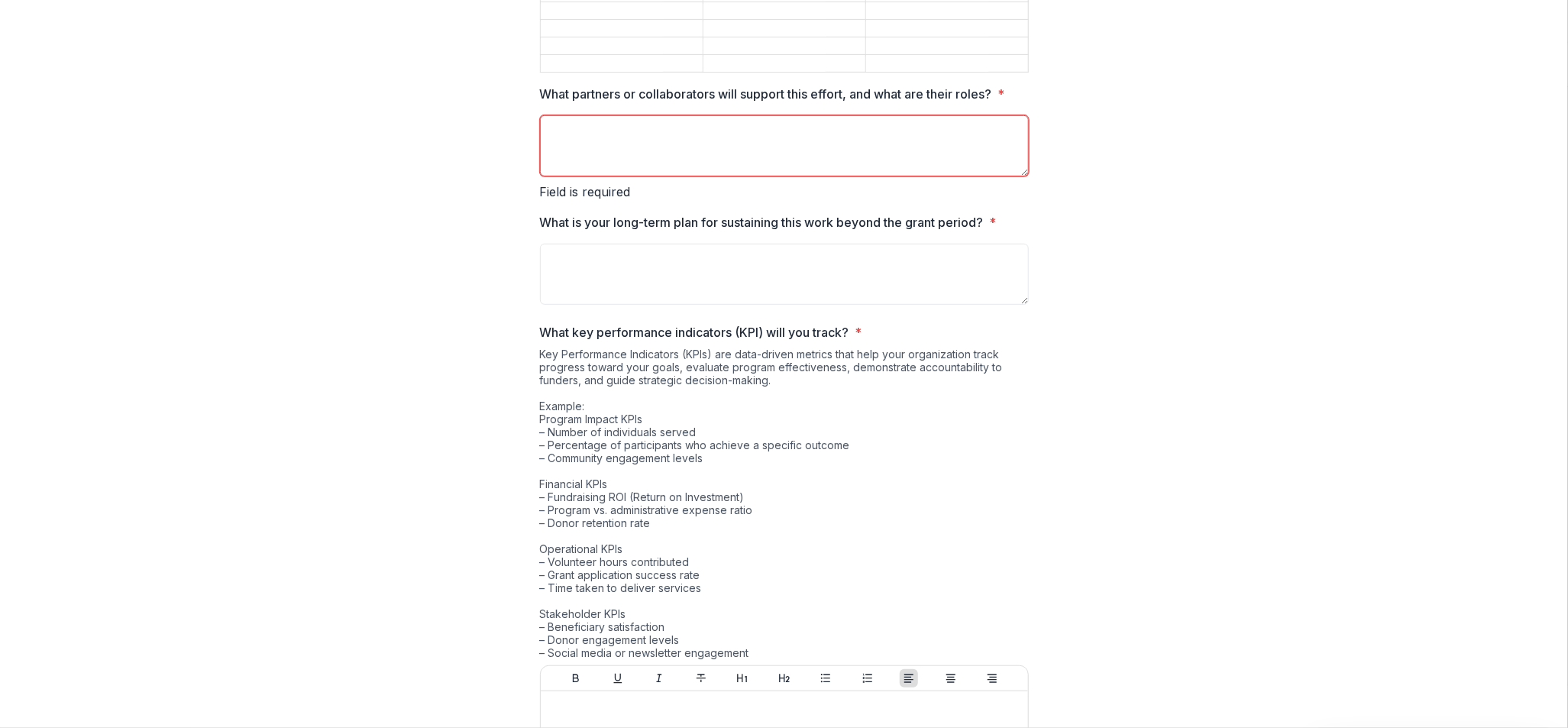
click at [814, 277] on textarea "What is your long-term plan for sustaining this work beyond the grant period? *" at bounding box center [784, 274] width 489 height 61
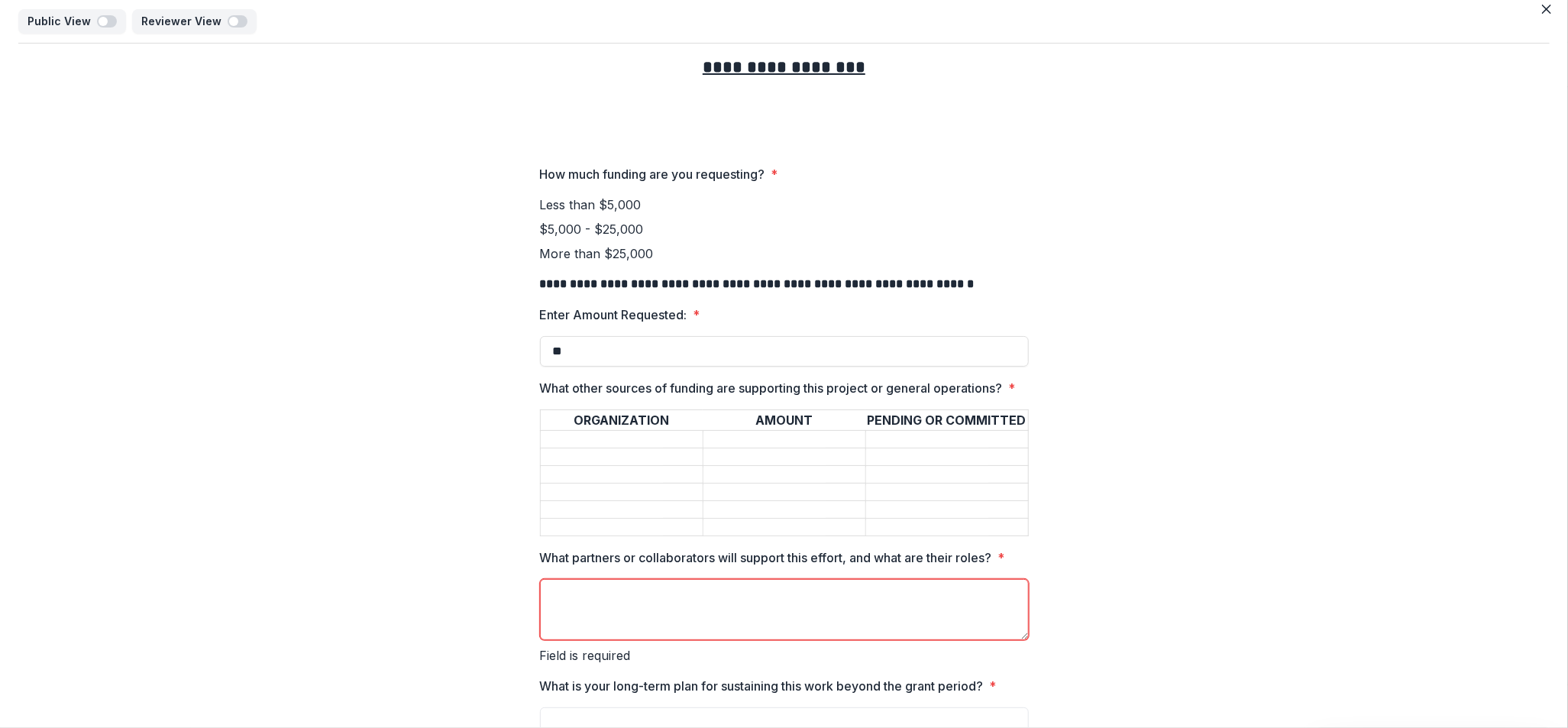
scroll to position [8, 0]
click at [540, 227] on span at bounding box center [540, 230] width 0 height 15
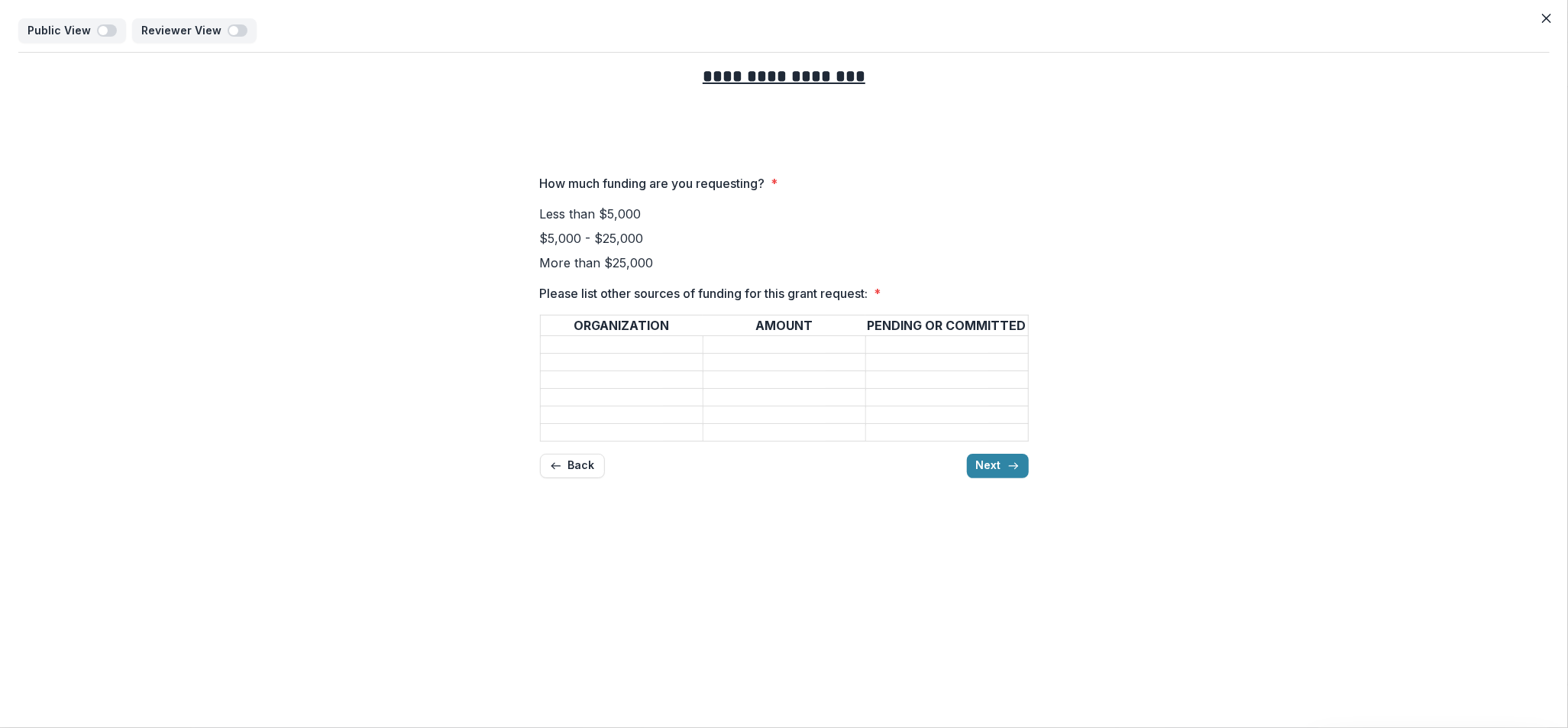
scroll to position [0, 0]
click at [617, 265] on span "More than $25,000" at bounding box center [597, 263] width 114 height 15
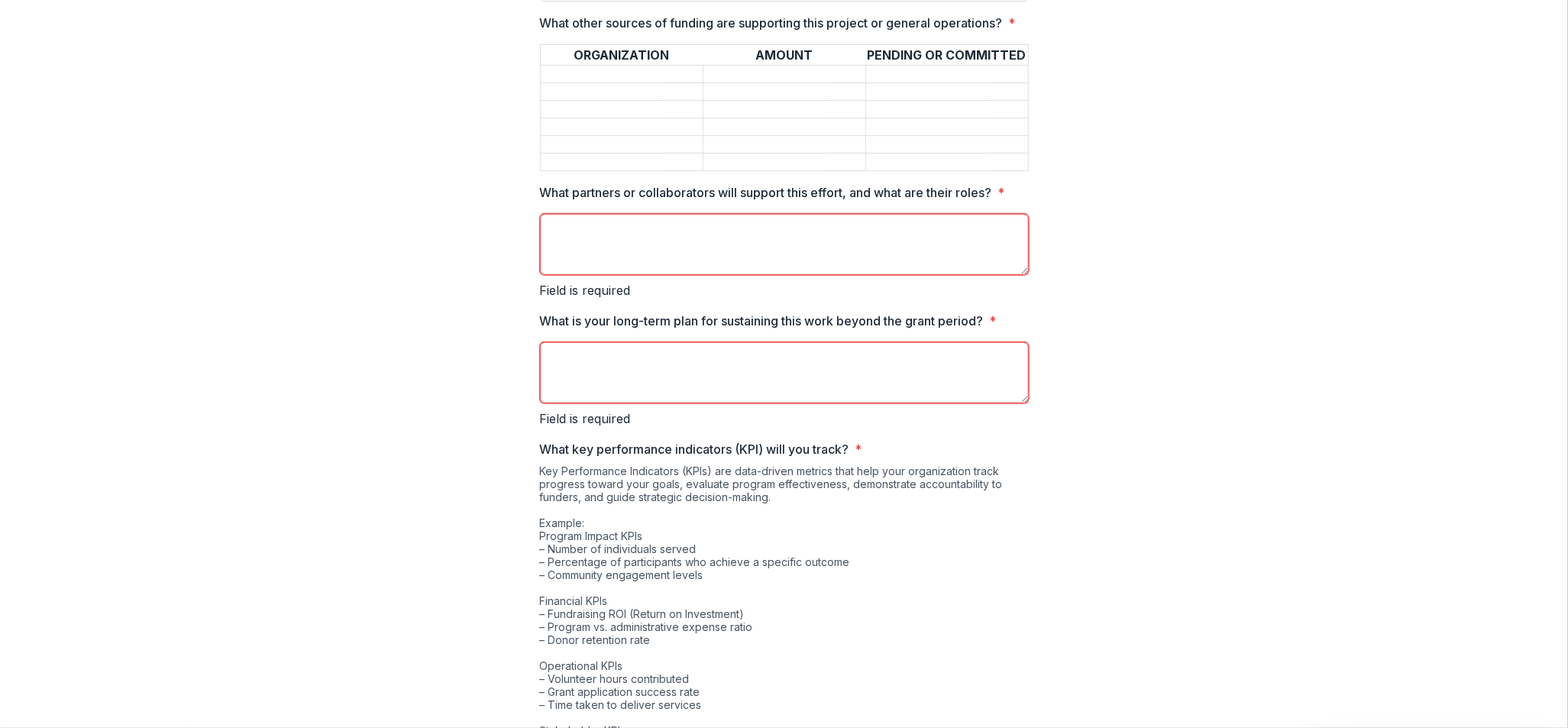
scroll to position [375, 0]
click at [790, 256] on textarea "What partners or collaborators will support this effort, and what are their rol…" at bounding box center [784, 244] width 489 height 61
type textarea "*******"
click at [679, 371] on textarea "What is your long-term plan for sustaining this work beyond the grant period? *" at bounding box center [784, 372] width 489 height 61
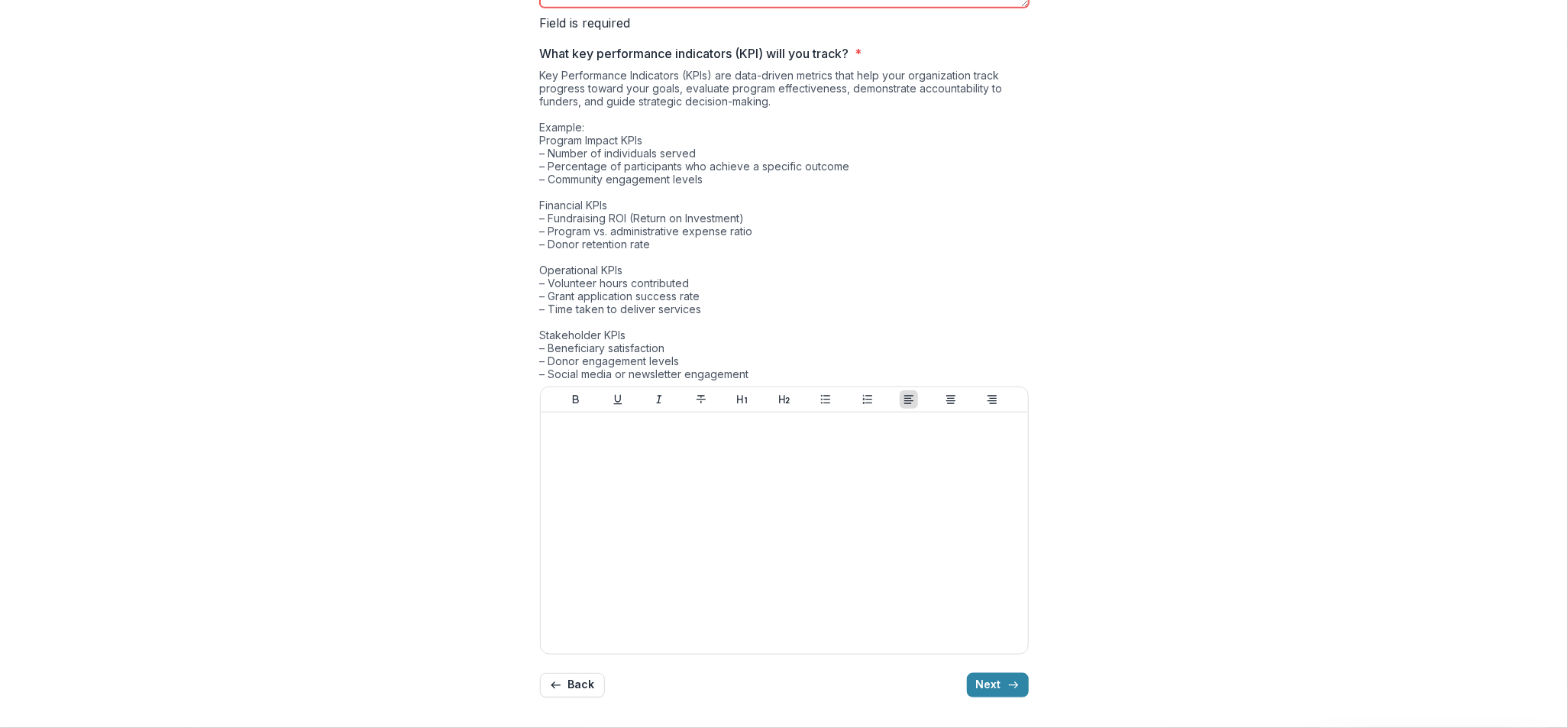
type textarea "******"
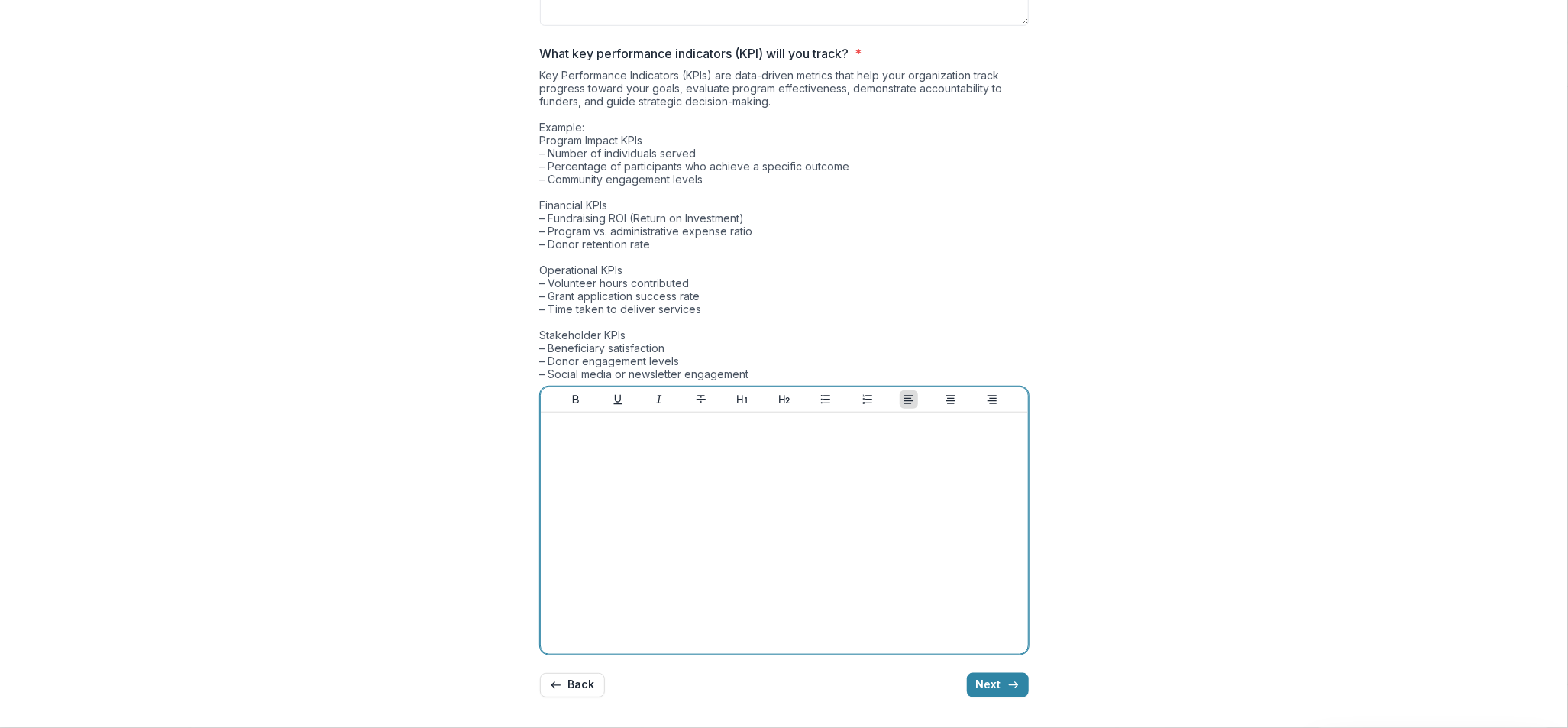
click at [842, 474] on div at bounding box center [784, 533] width 475 height 229
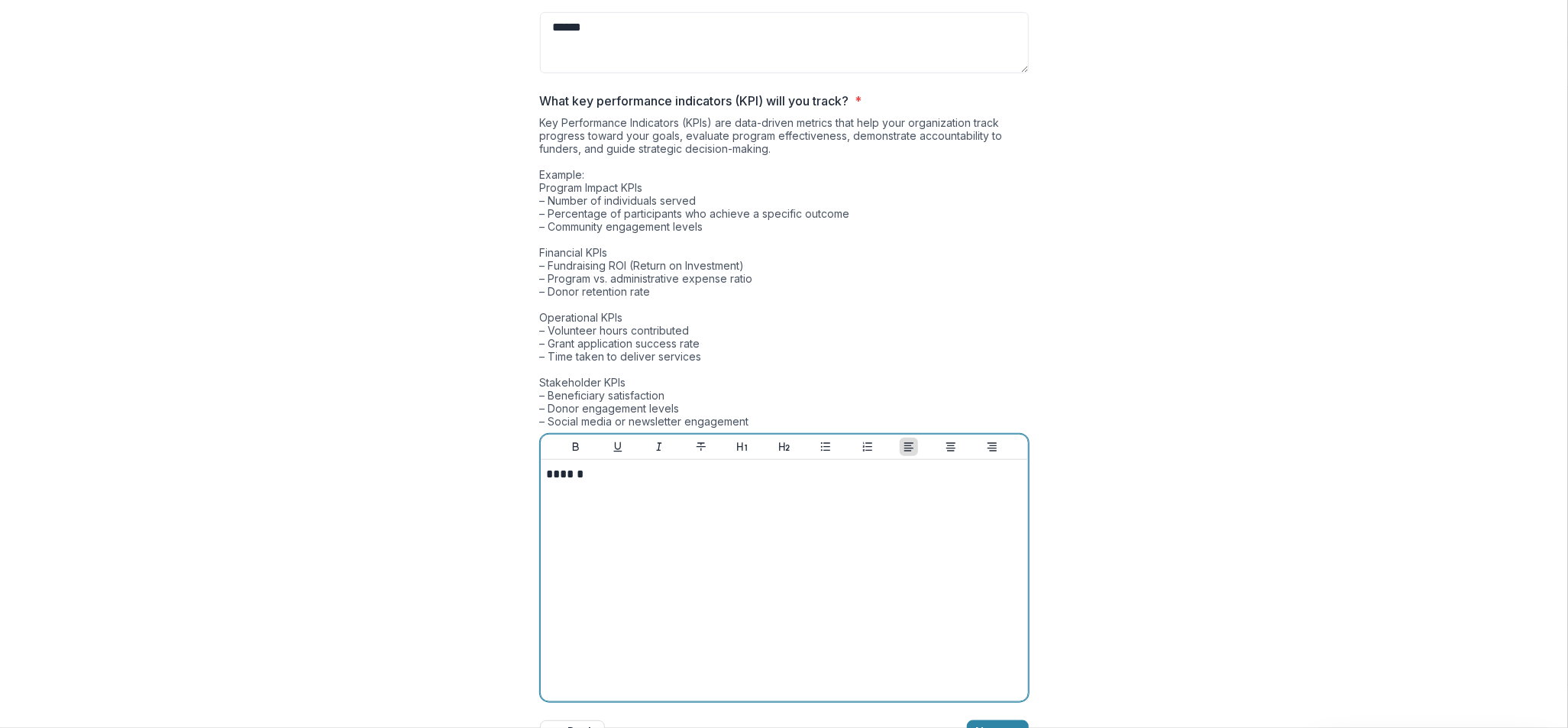
scroll to position [755, 0]
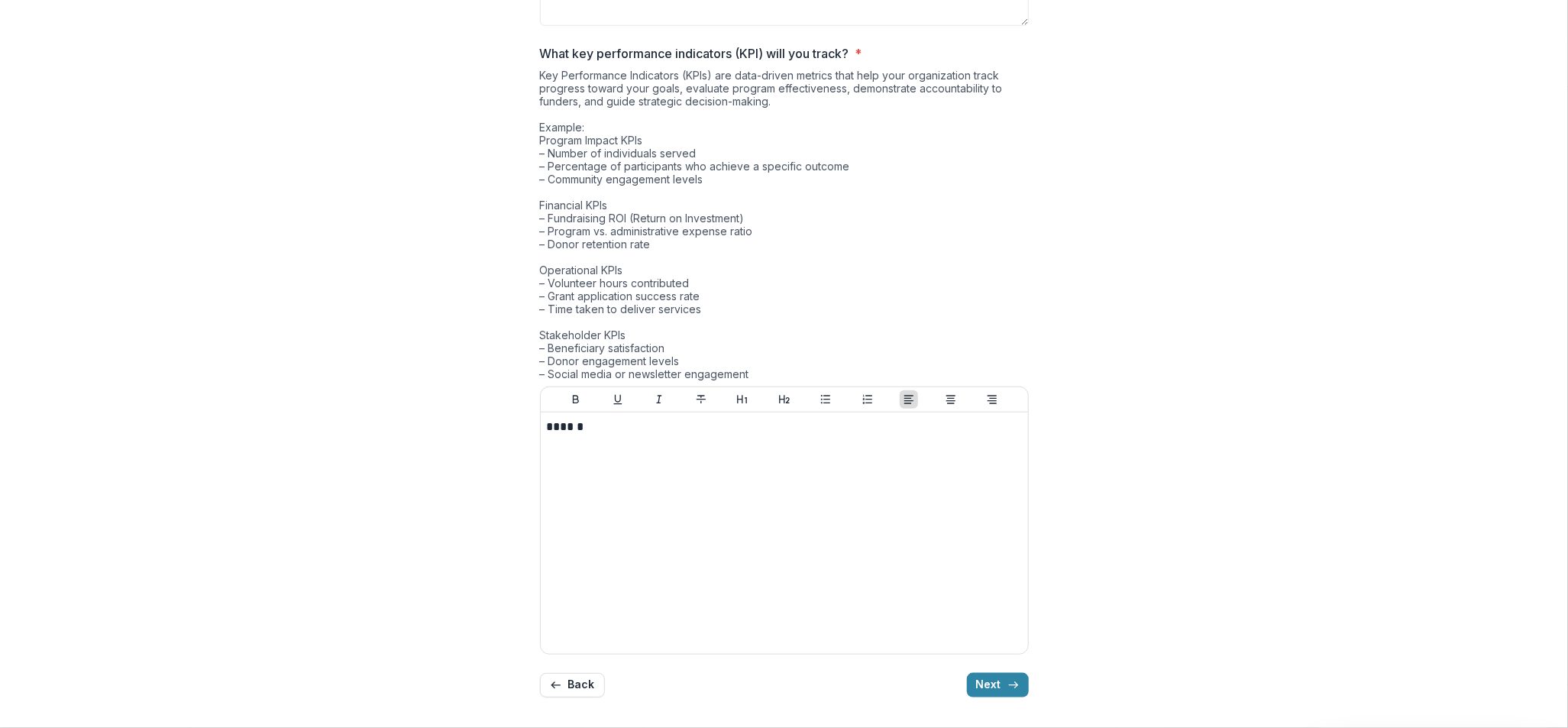
click at [977, 678] on button "Next" at bounding box center [997, 685] width 62 height 25
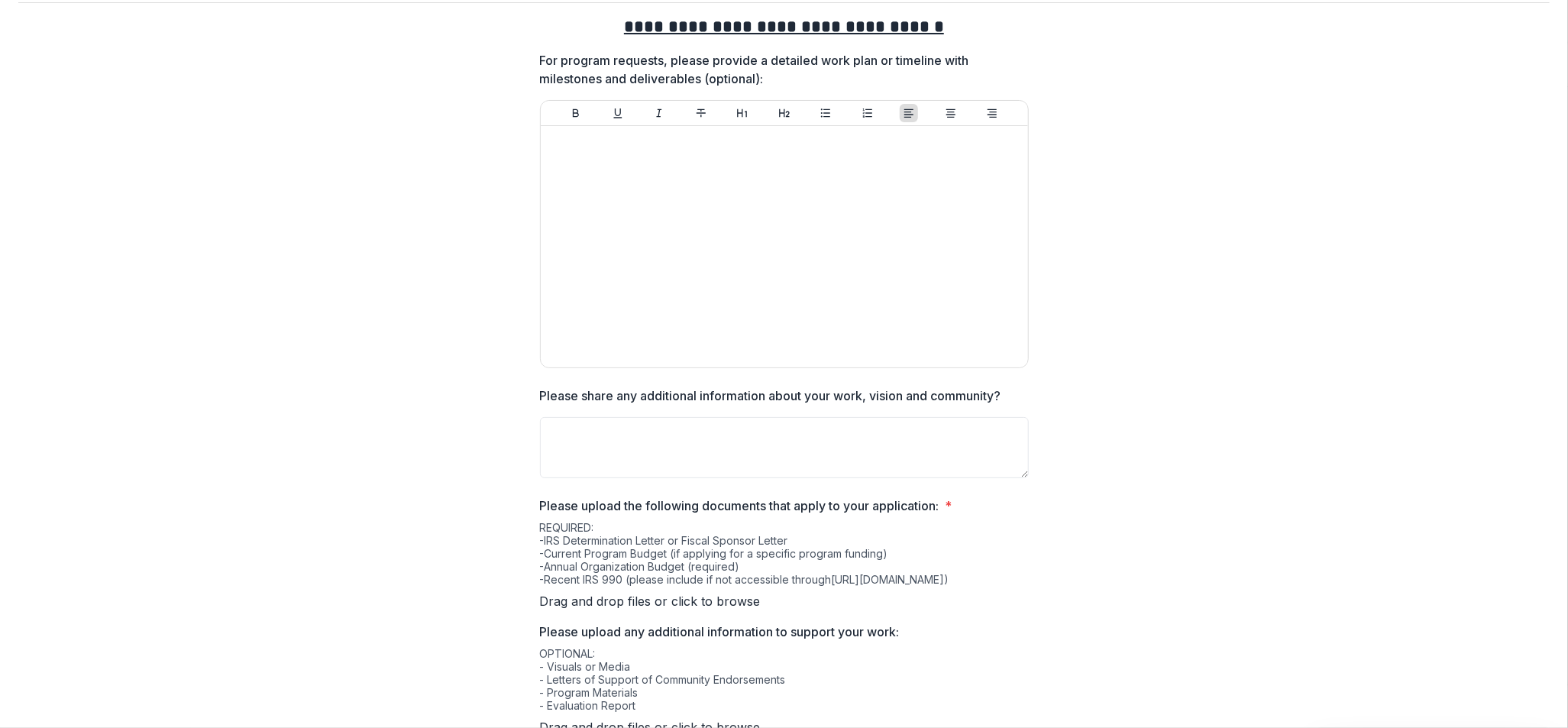
scroll to position [0, 0]
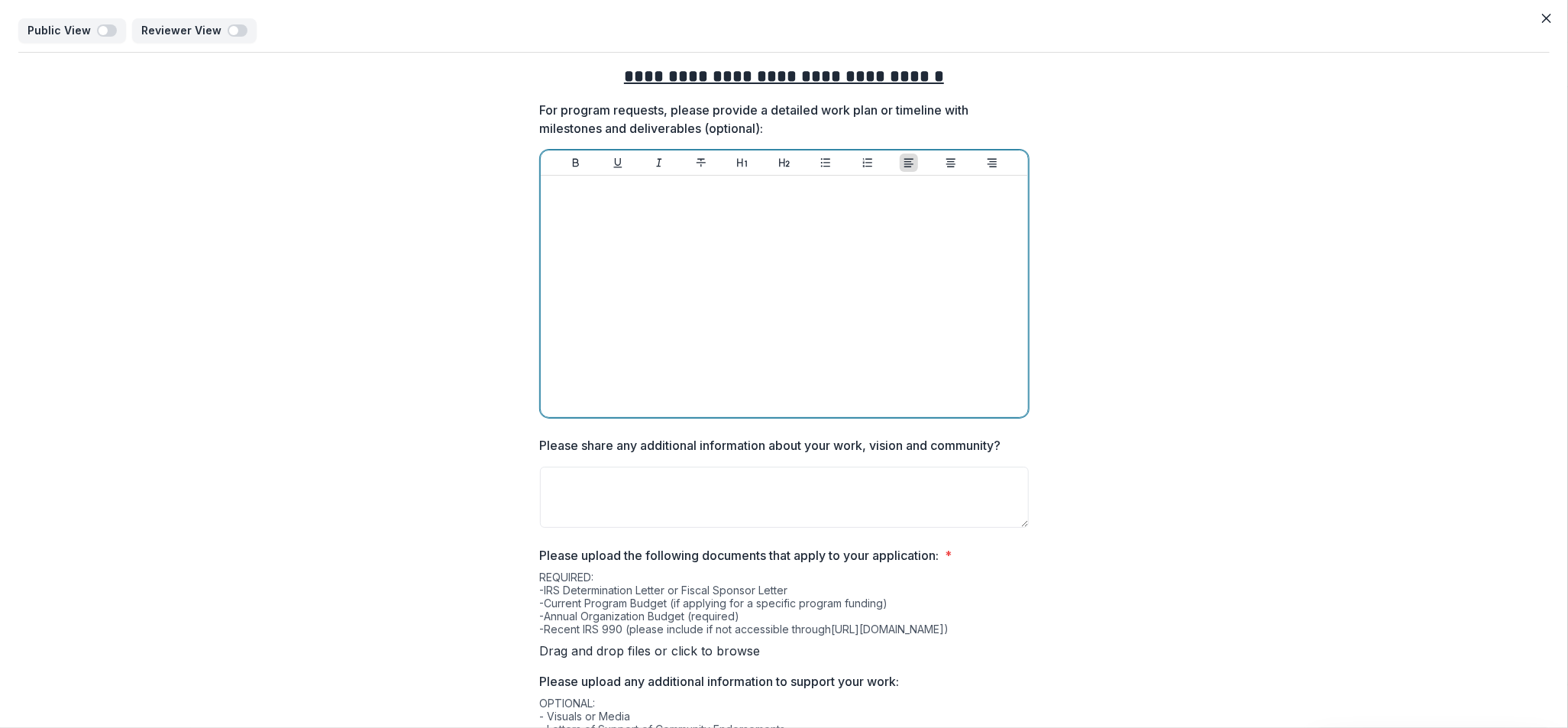
click at [761, 217] on div at bounding box center [784, 296] width 475 height 229
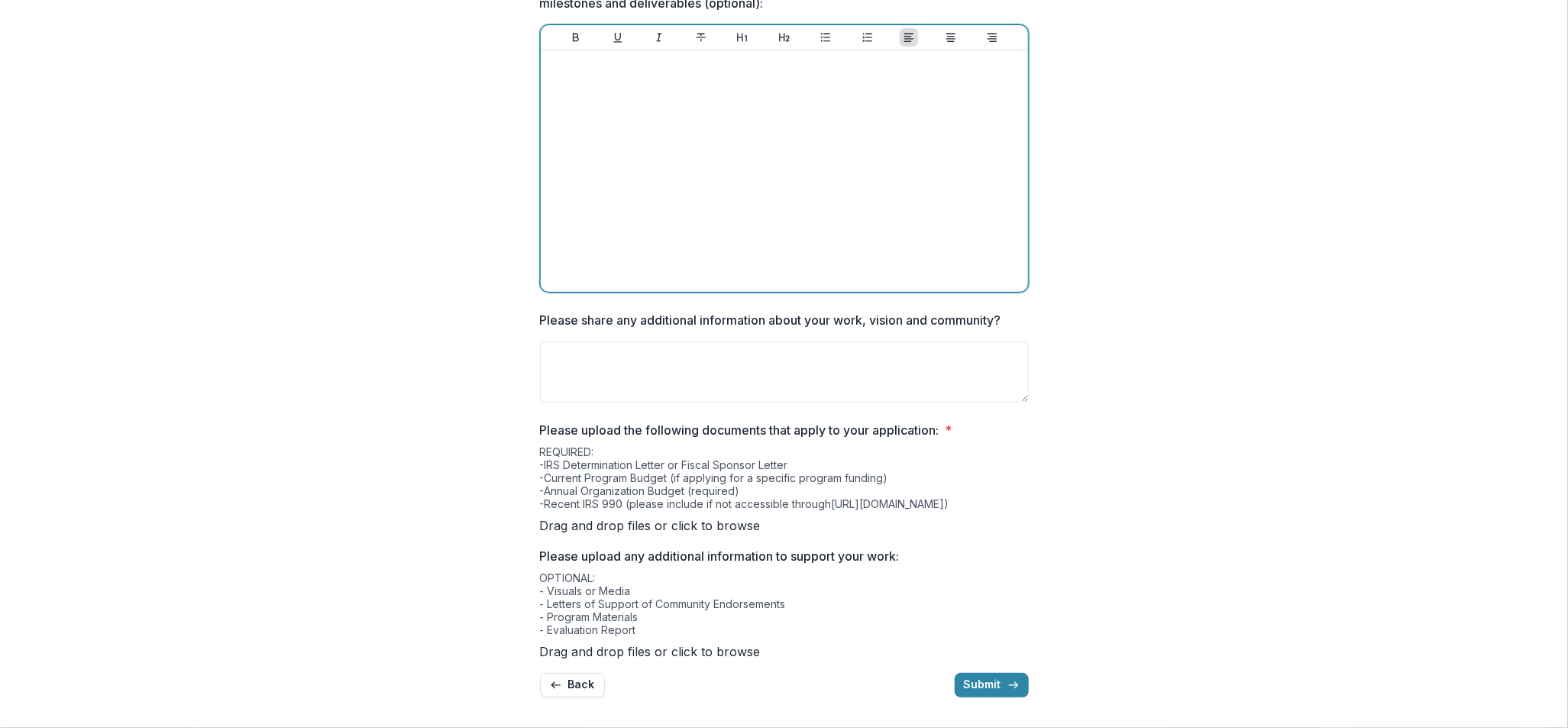
scroll to position [189, 0]
click at [759, 120] on div at bounding box center [784, 171] width 475 height 229
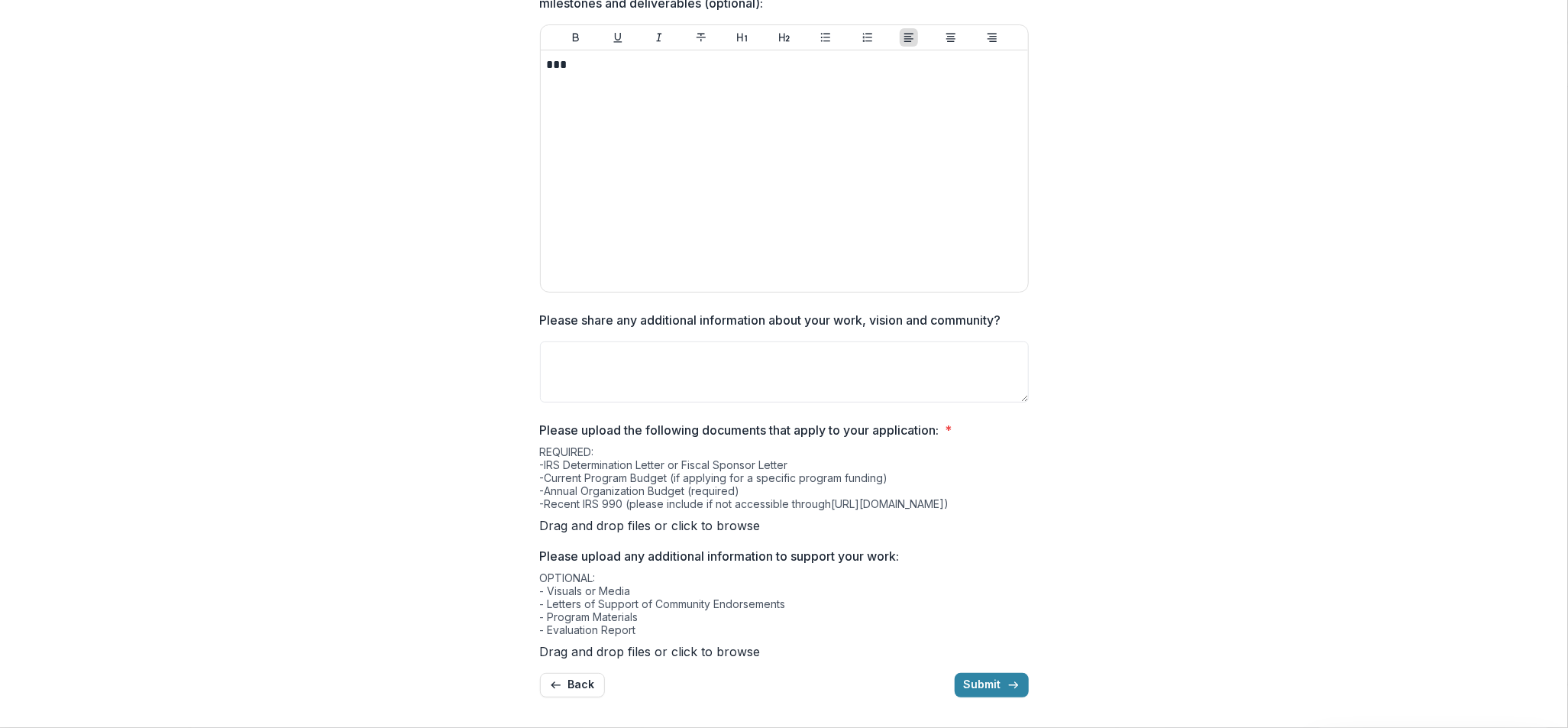
click at [699, 342] on textarea "Please share any additional information about your work, vision and community?" at bounding box center [784, 372] width 489 height 61
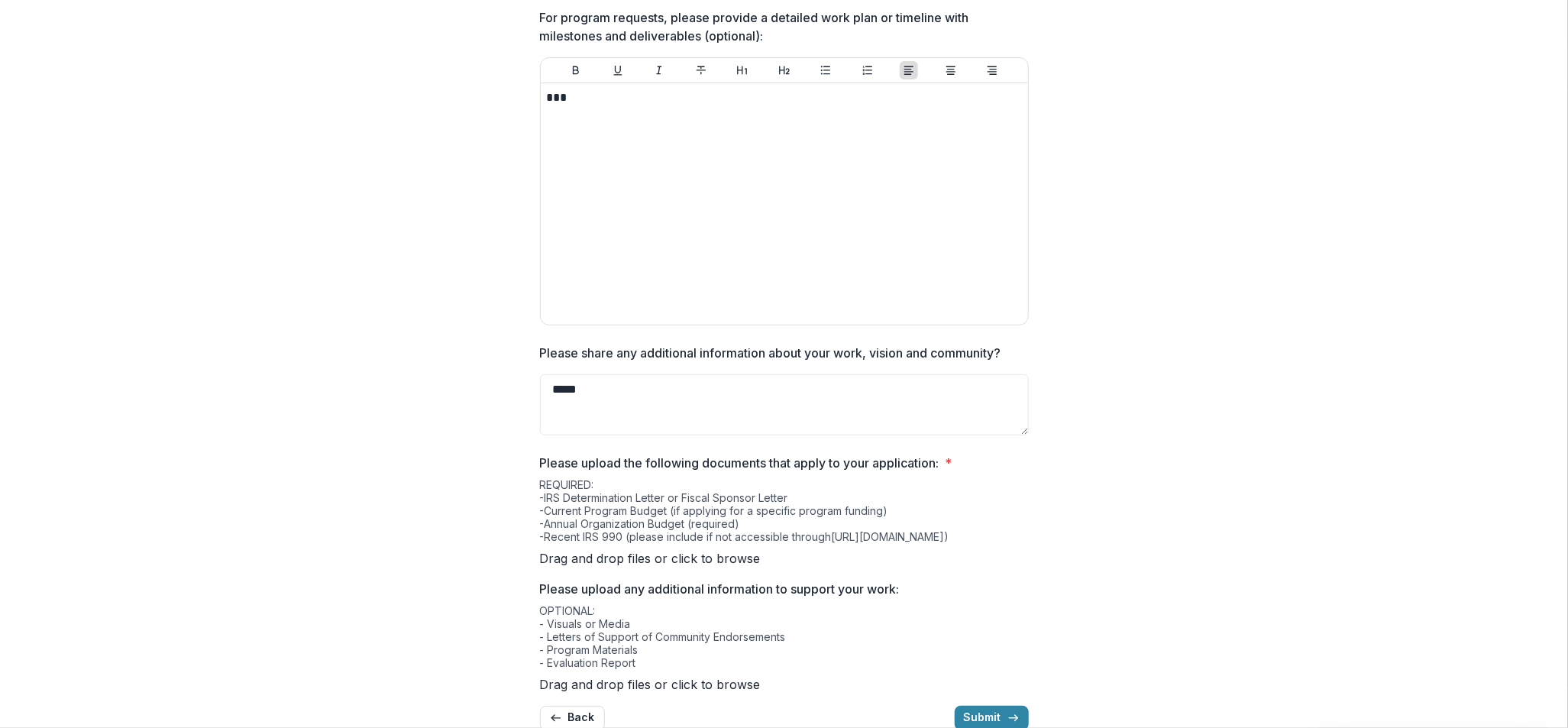
scroll to position [93, 0]
click at [727, 410] on textarea "*****" at bounding box center [784, 404] width 489 height 61
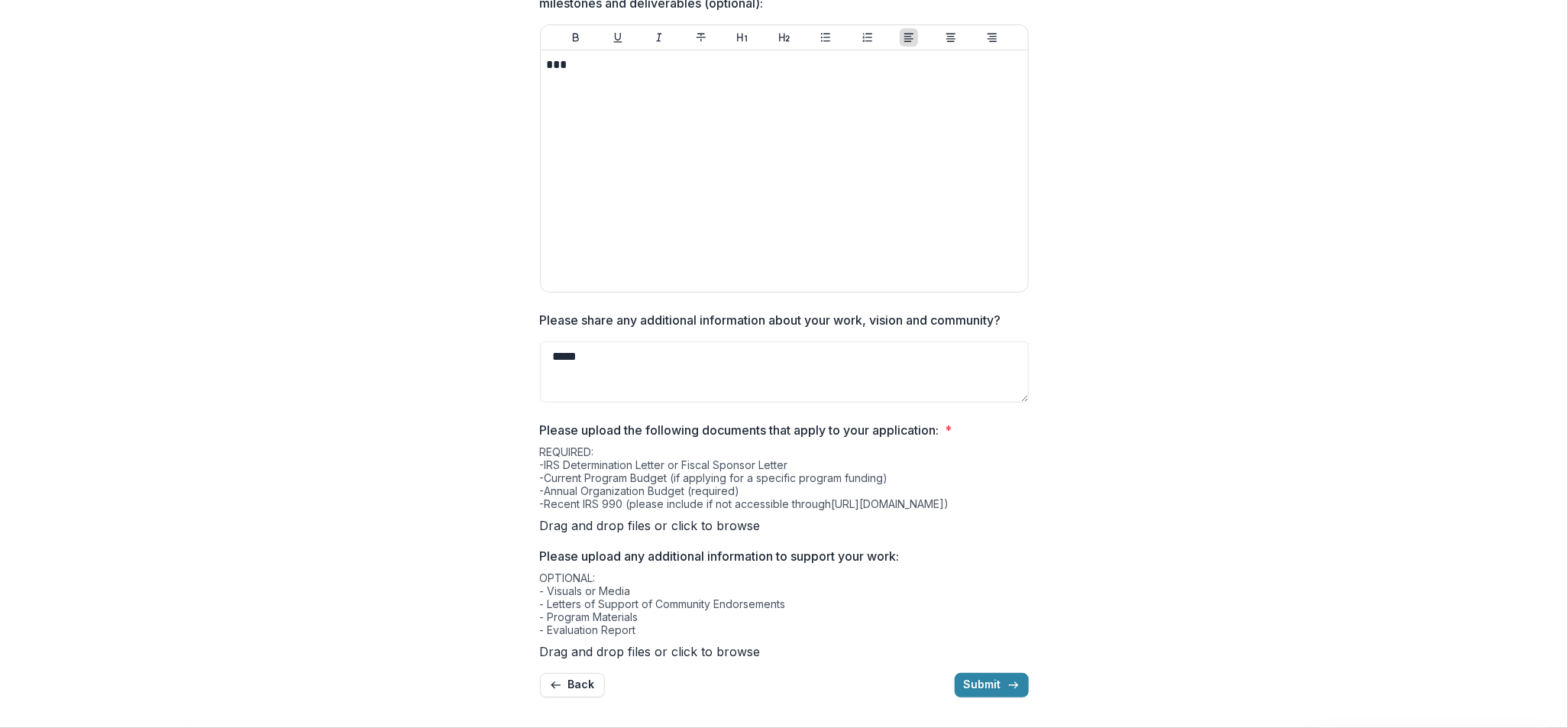
scroll to position [234, 0]
type textarea "*****"
click at [959, 694] on button "Submit" at bounding box center [992, 685] width 74 height 25
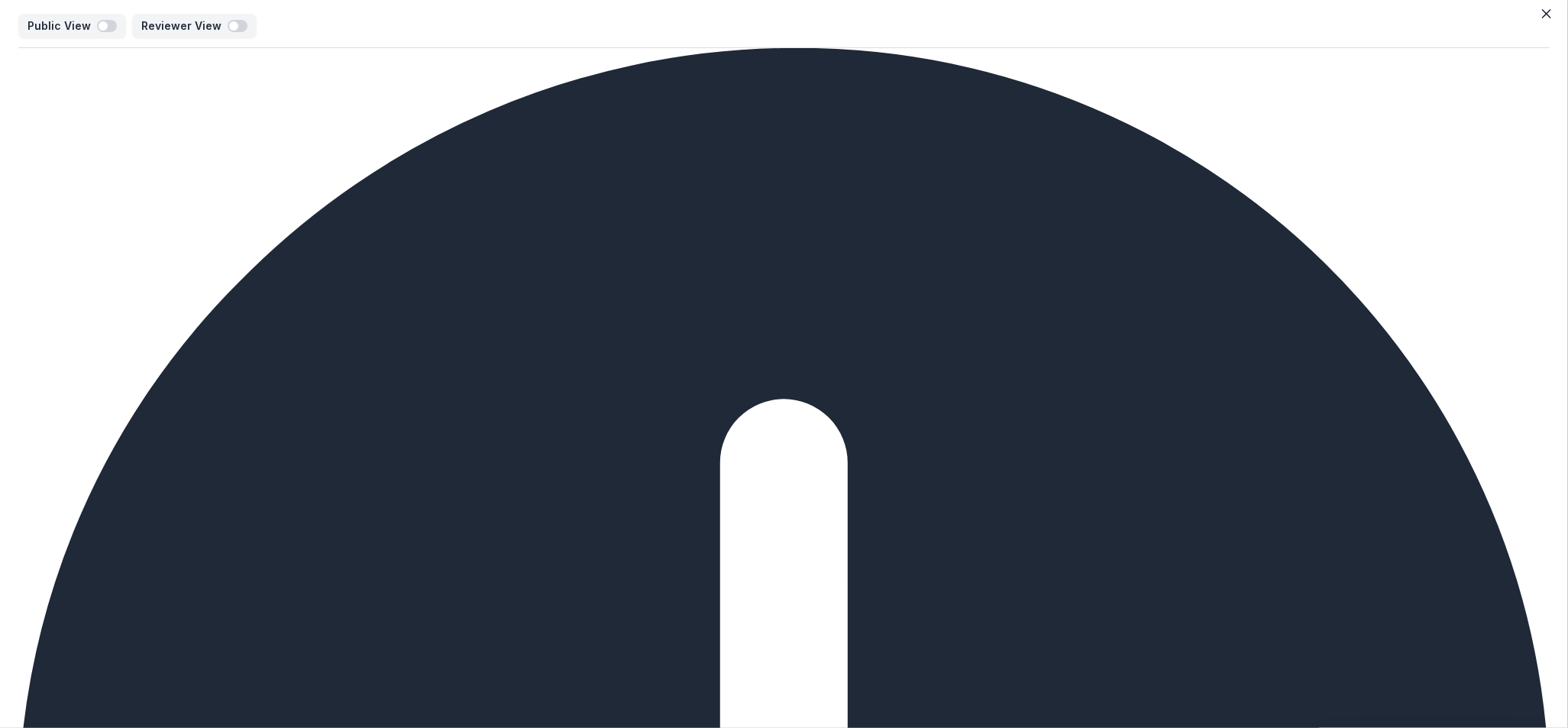
scroll to position [0, 0]
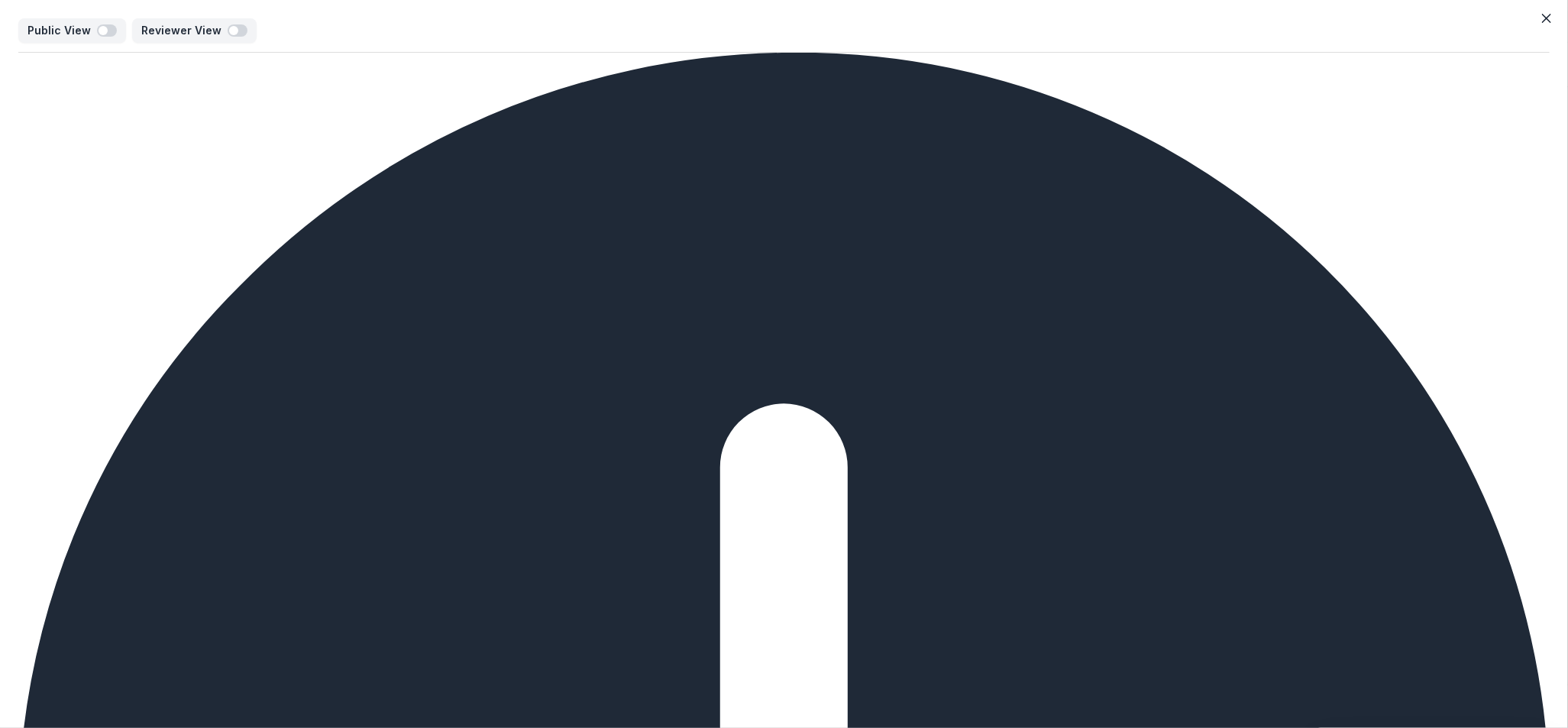
click at [1552, 24] on button "Close" at bounding box center [1547, 18] width 25 height 25
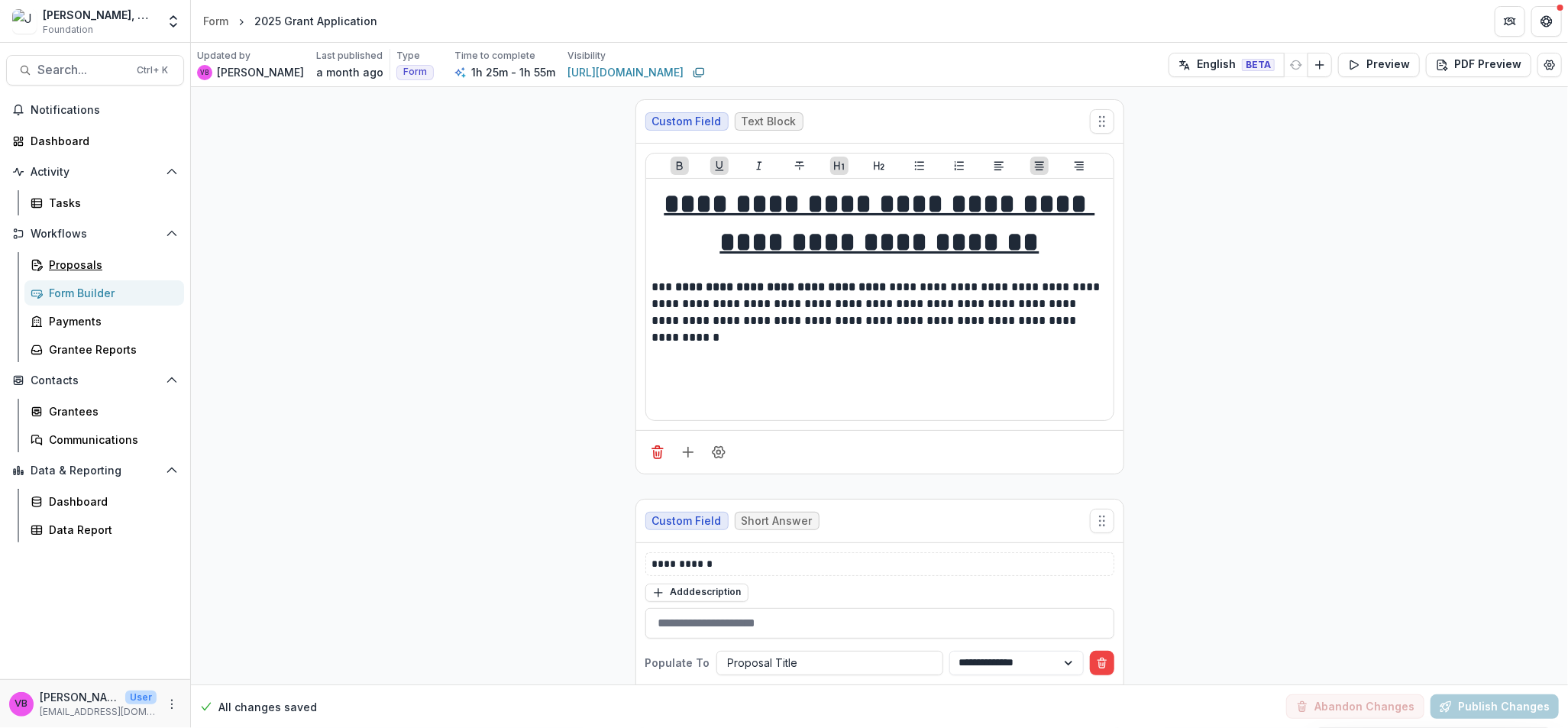
click at [89, 262] on div "Proposals" at bounding box center [111, 265] width 123 height 16
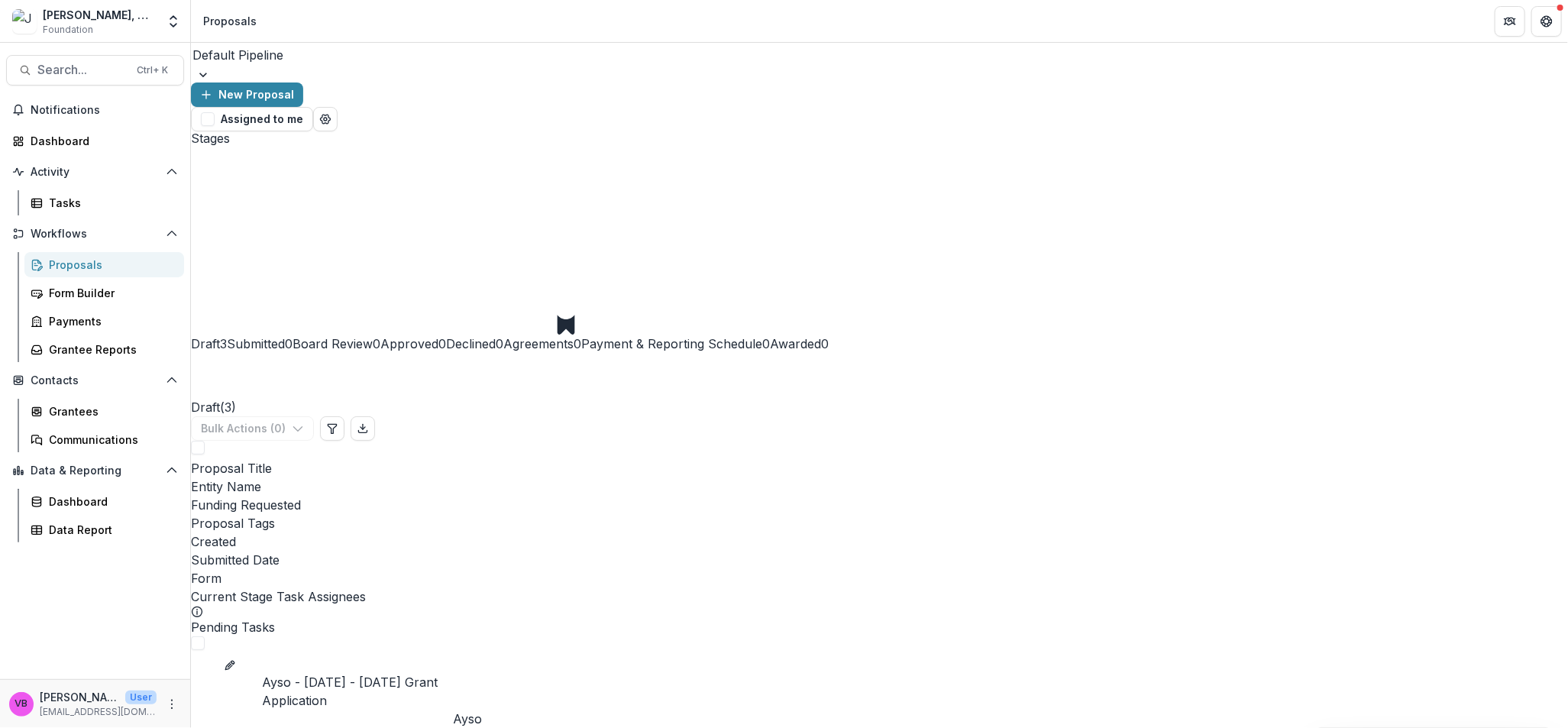
click at [220, 337] on span "Draft" at bounding box center [205, 344] width 29 height 15
click at [285, 337] on span "Submitted" at bounding box center [255, 344] width 58 height 15
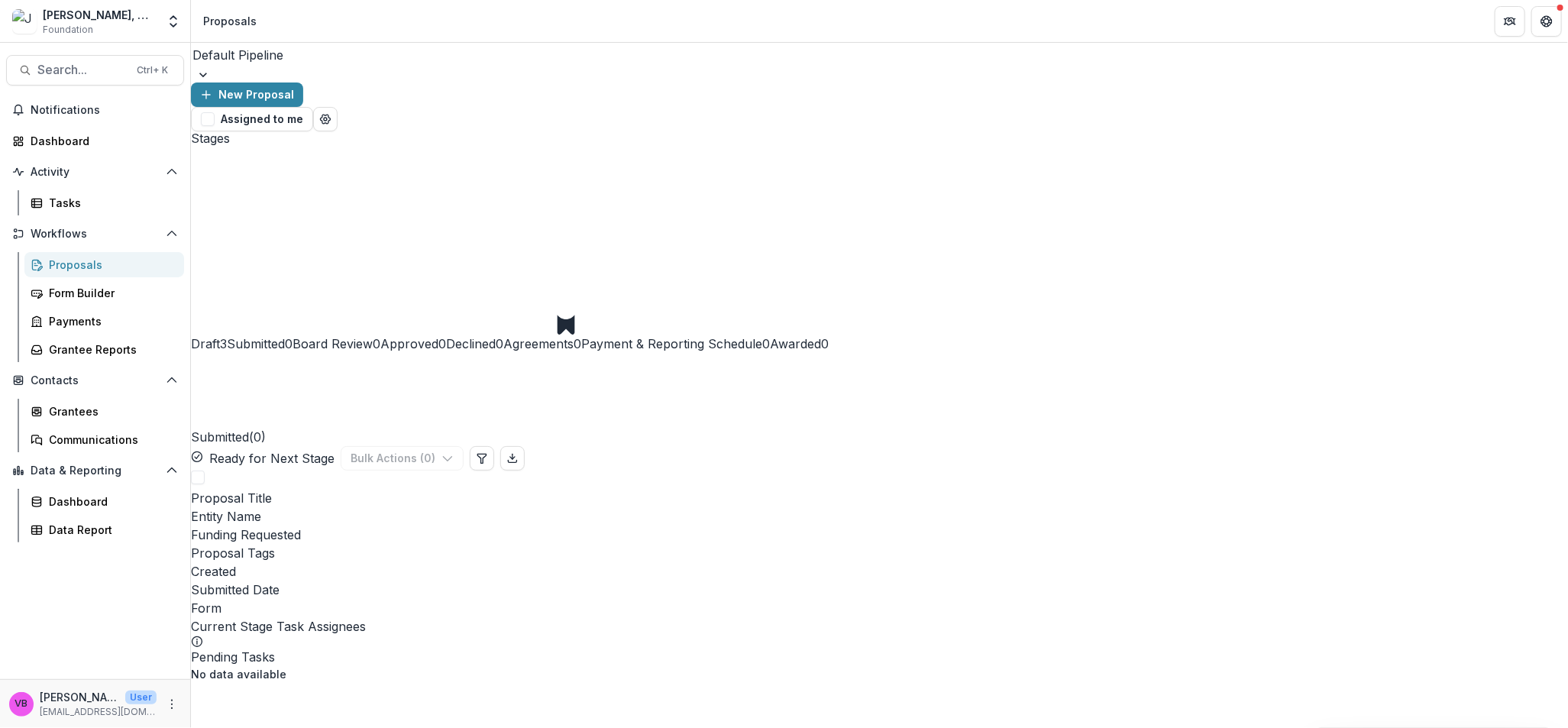
click at [220, 337] on span "Draft" at bounding box center [205, 344] width 29 height 15
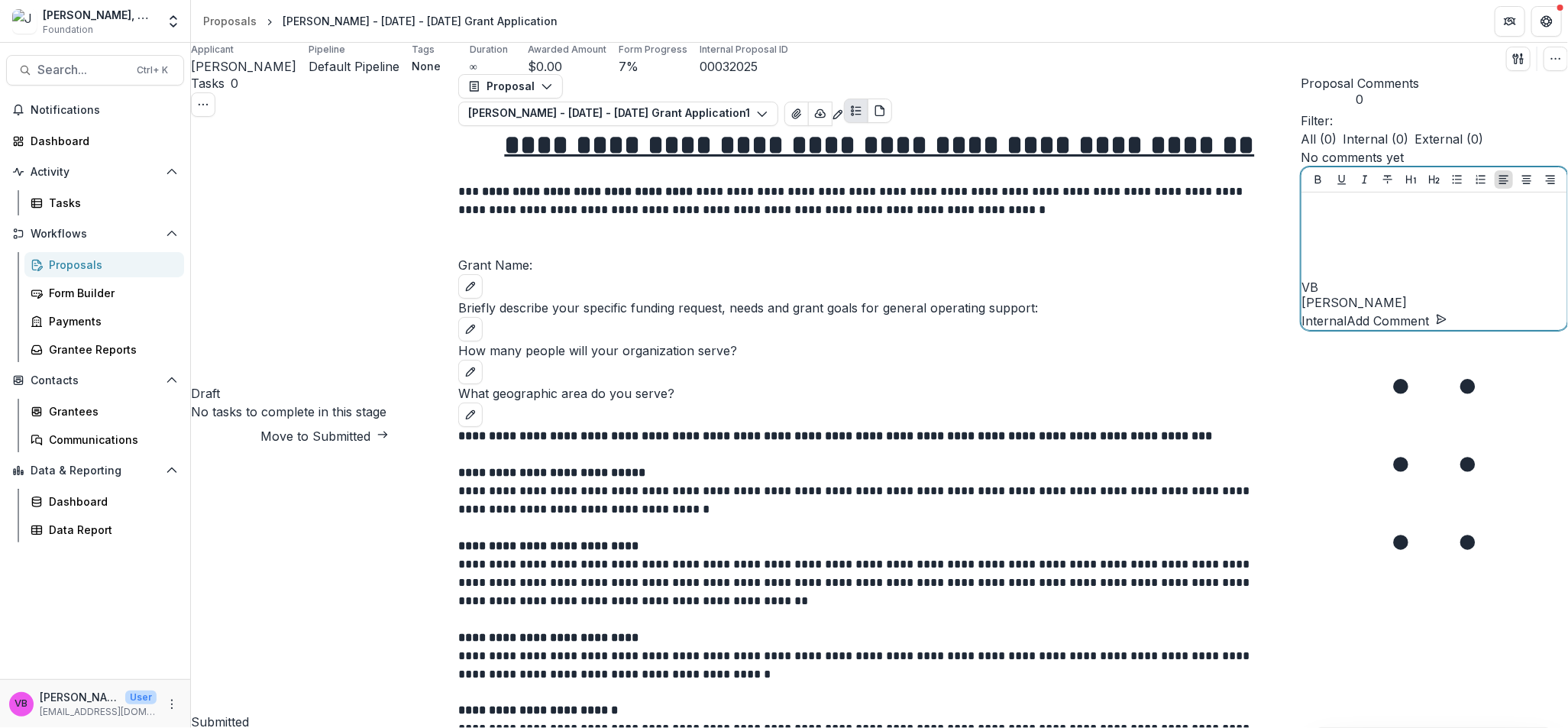
drag, startPoint x: 1394, startPoint y: 613, endPoint x: 1467, endPoint y: 758, distance: 162.3
click at [1467, 728] on html "Skip to content [PERSON_NAME], M.D. Foundation Foundation Foundations [PERSON_N…" at bounding box center [784, 364] width 1568 height 728
click at [1375, 275] on div at bounding box center [1434, 237] width 254 height 76
click at [1395, 275] on div at bounding box center [1434, 237] width 254 height 76
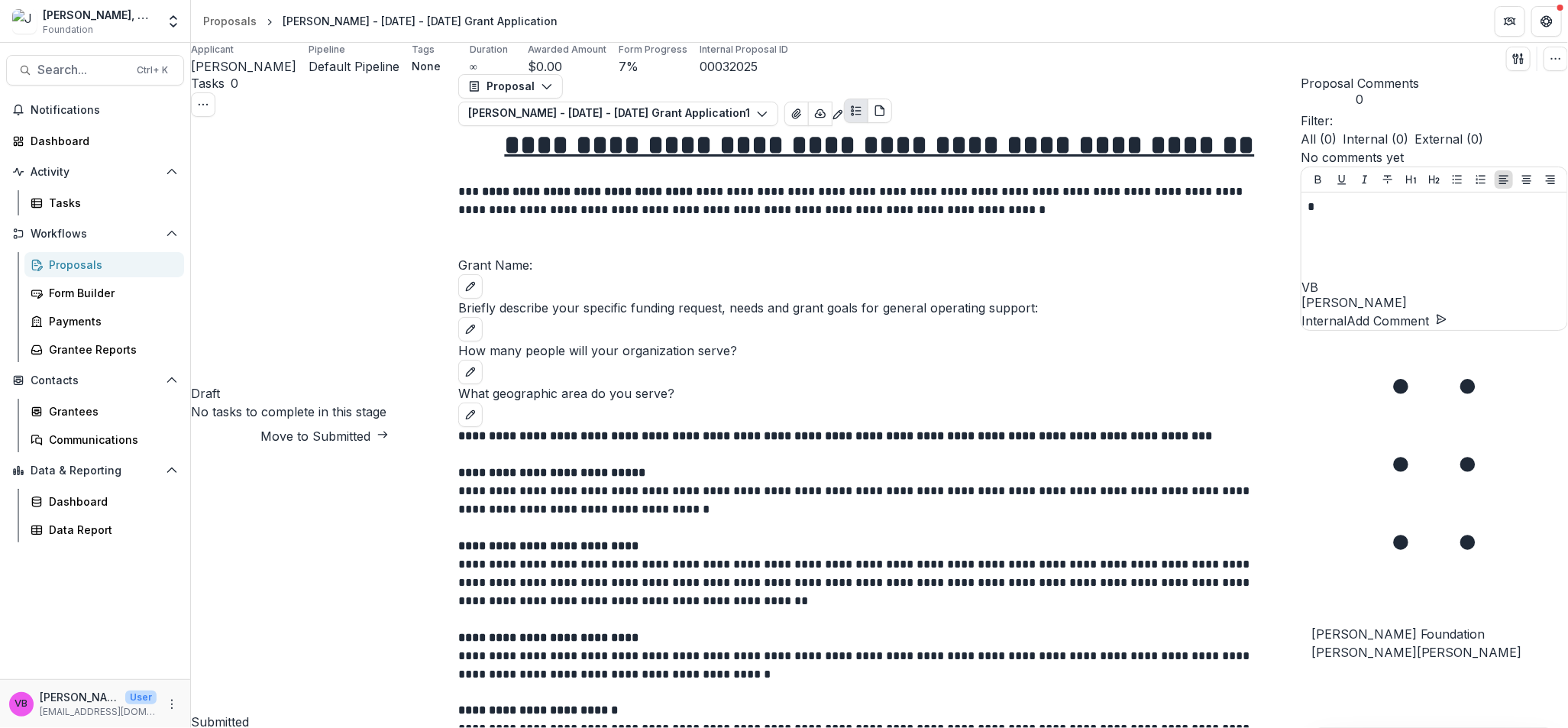
click at [1418, 662] on button "[PERSON_NAME]" at bounding box center [1470, 653] width 106 height 19
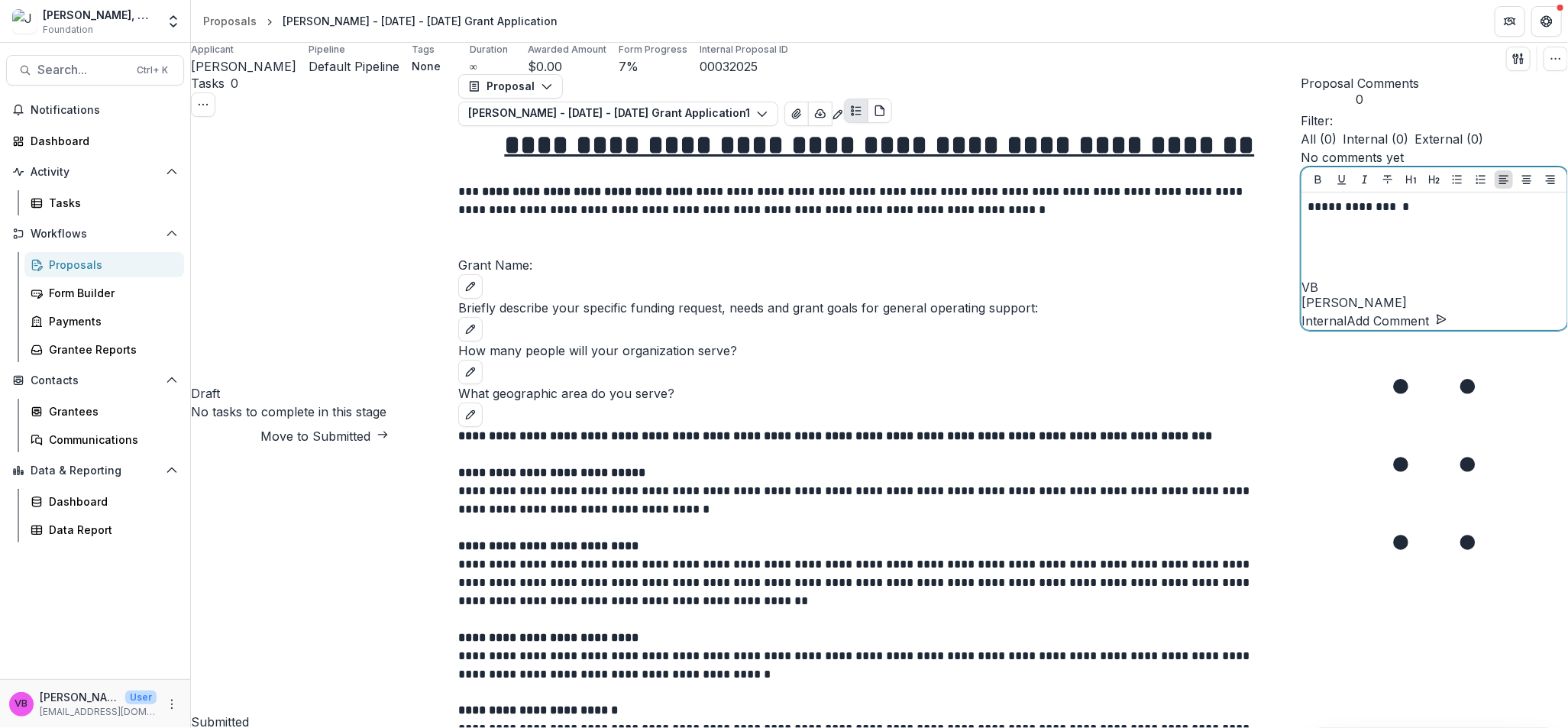
scroll to position [761, 0]
click at [893, 110] on button "PDF view" at bounding box center [880, 111] width 25 height 25
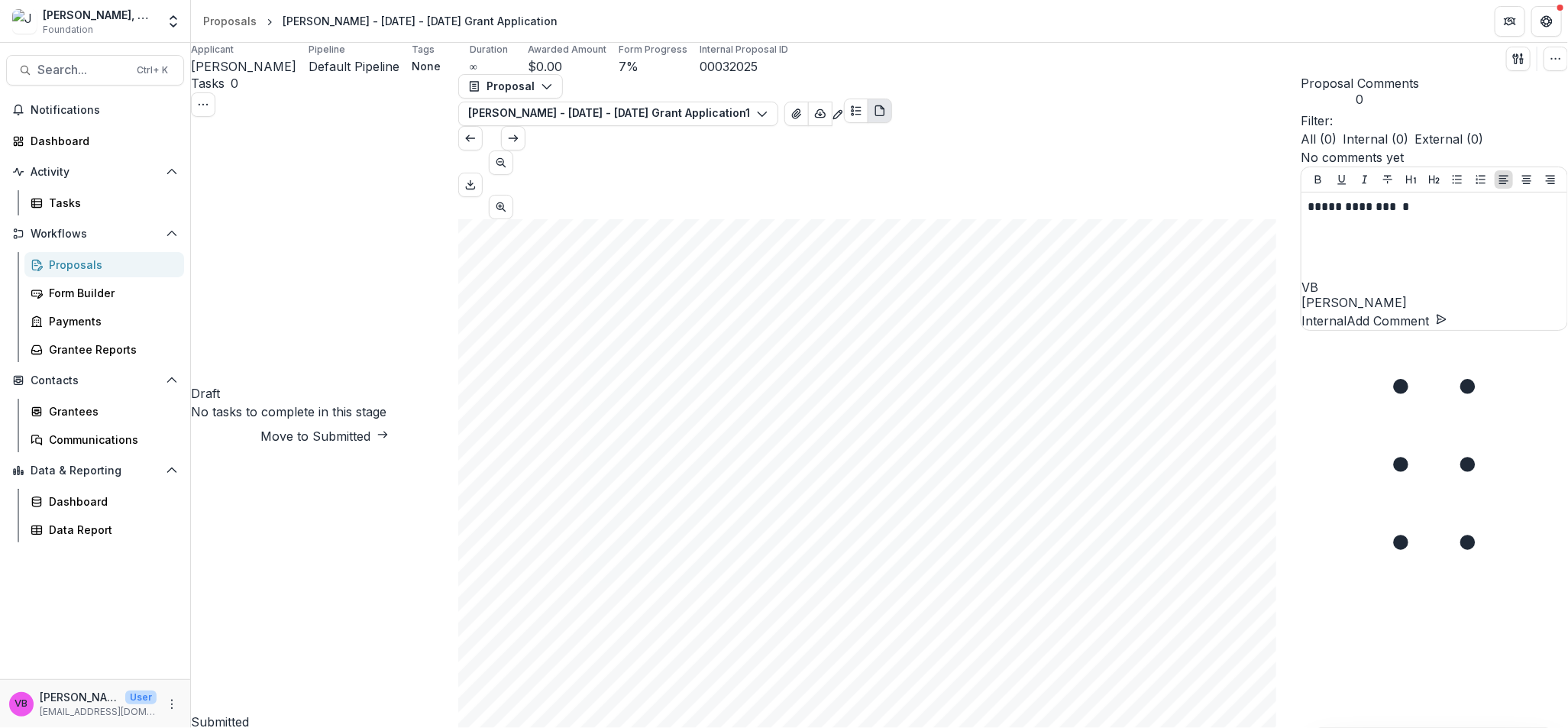
scroll to position [3451, 0]
click at [218, 69] on span "[PERSON_NAME]" at bounding box center [243, 67] width 106 height 15
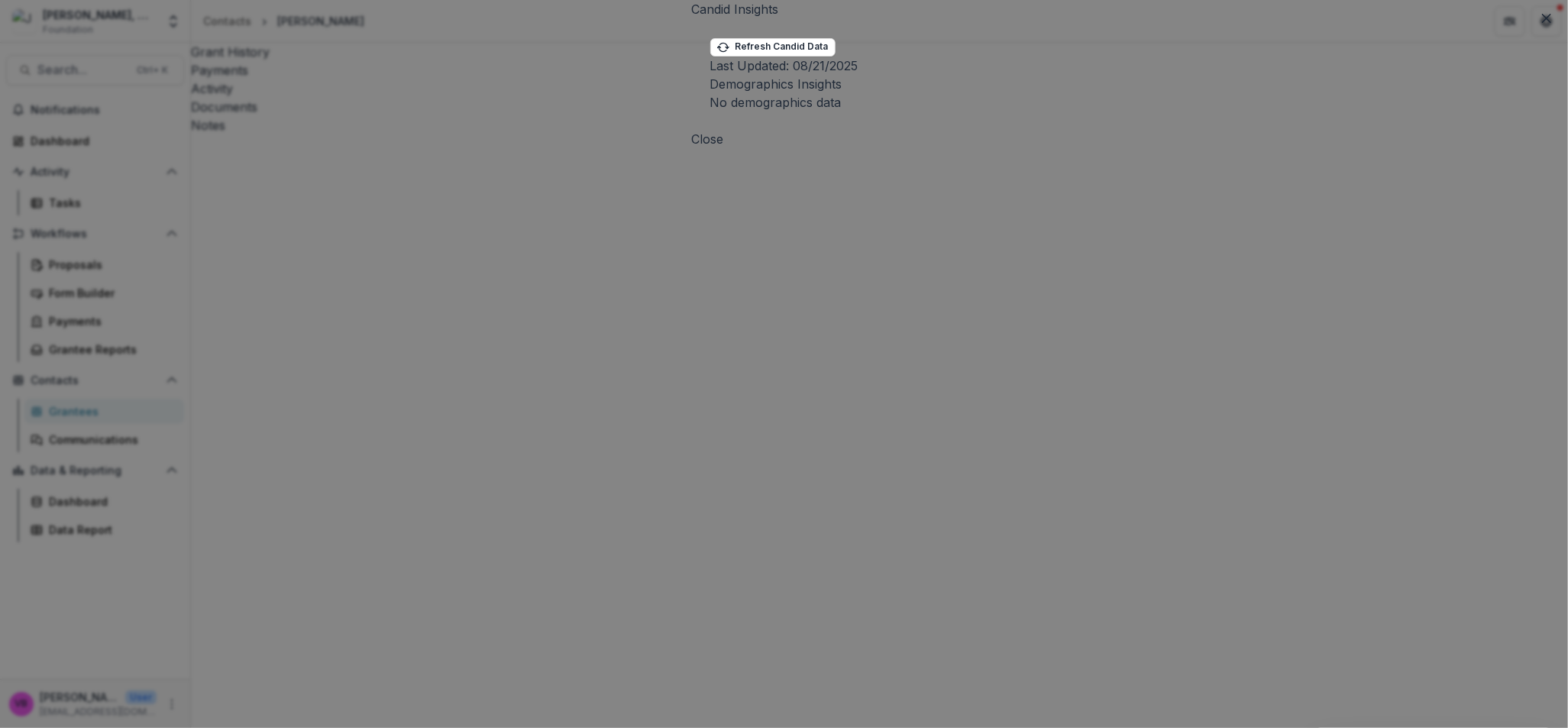
click at [1543, 23] on icon "Close" at bounding box center [1547, 18] width 9 height 9
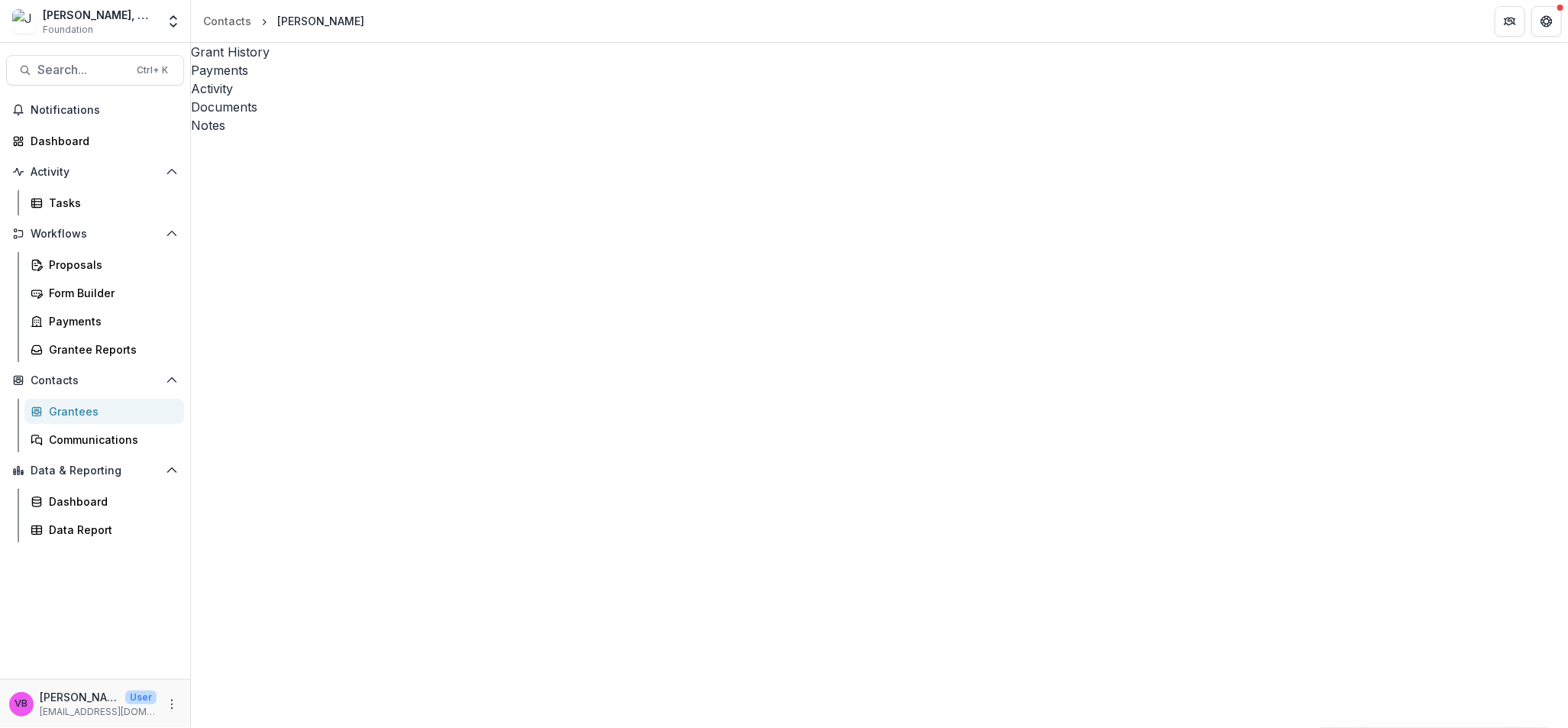
click at [320, 64] on div "Payments" at bounding box center [880, 70] width 1378 height 19
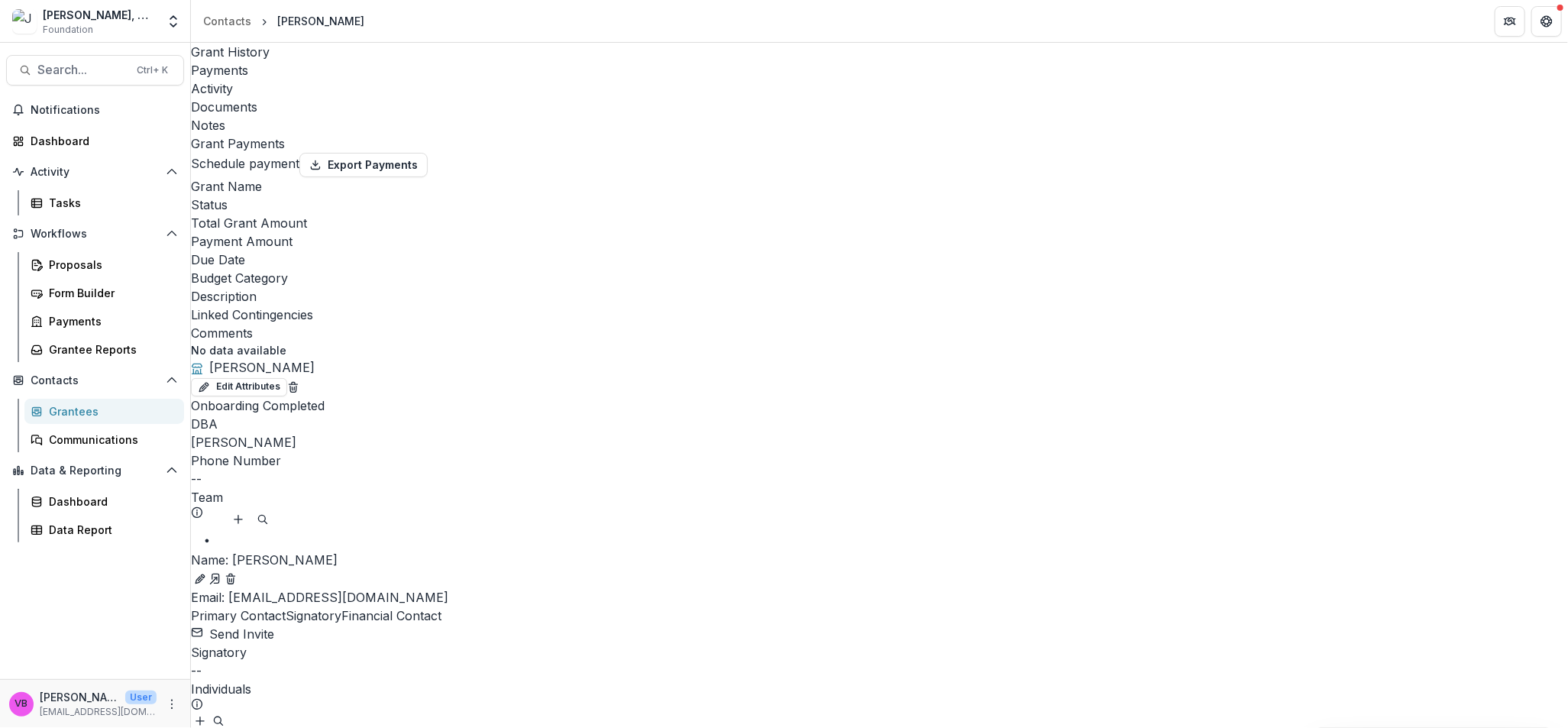
click at [388, 79] on div "Activity" at bounding box center [880, 89] width 1378 height 19
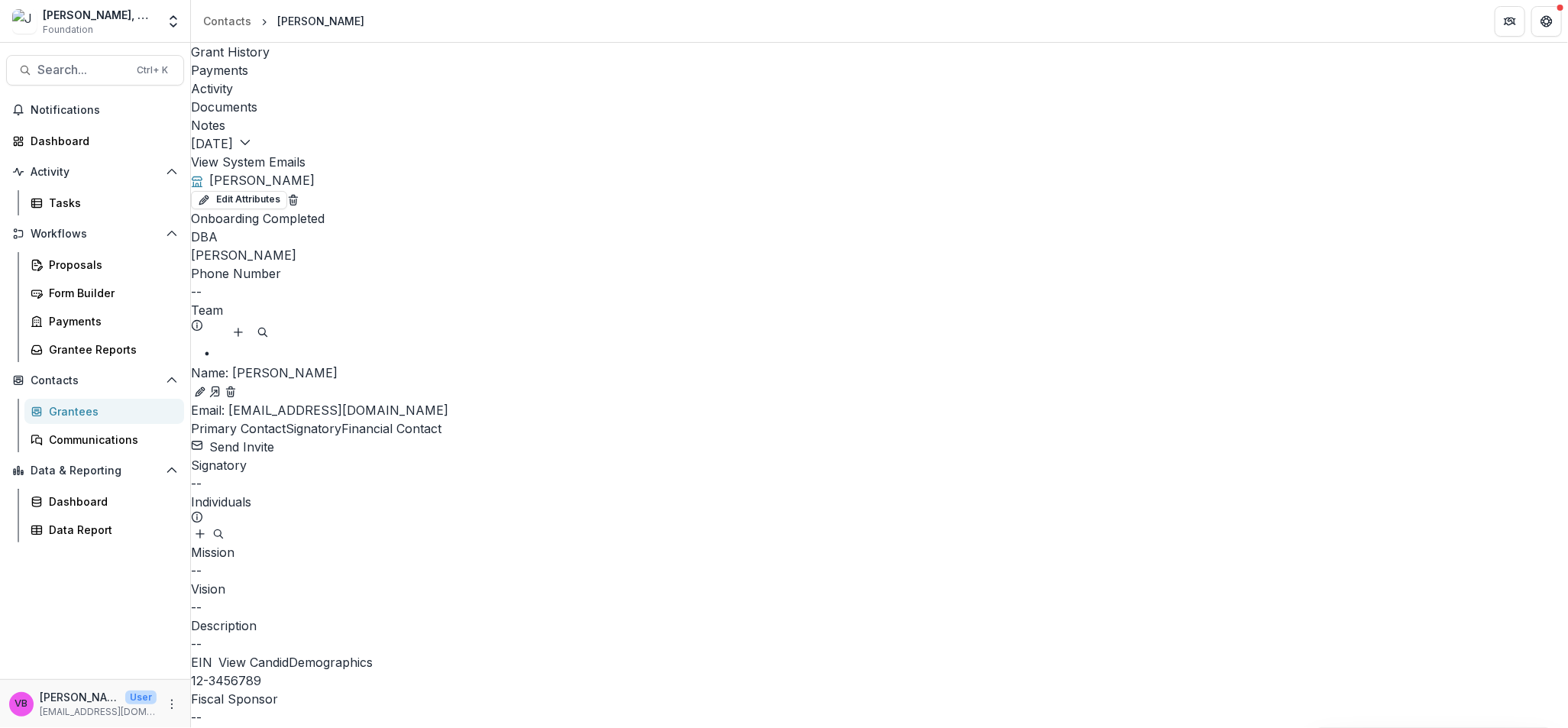
click at [448, 98] on div "Documents" at bounding box center [880, 107] width 1378 height 19
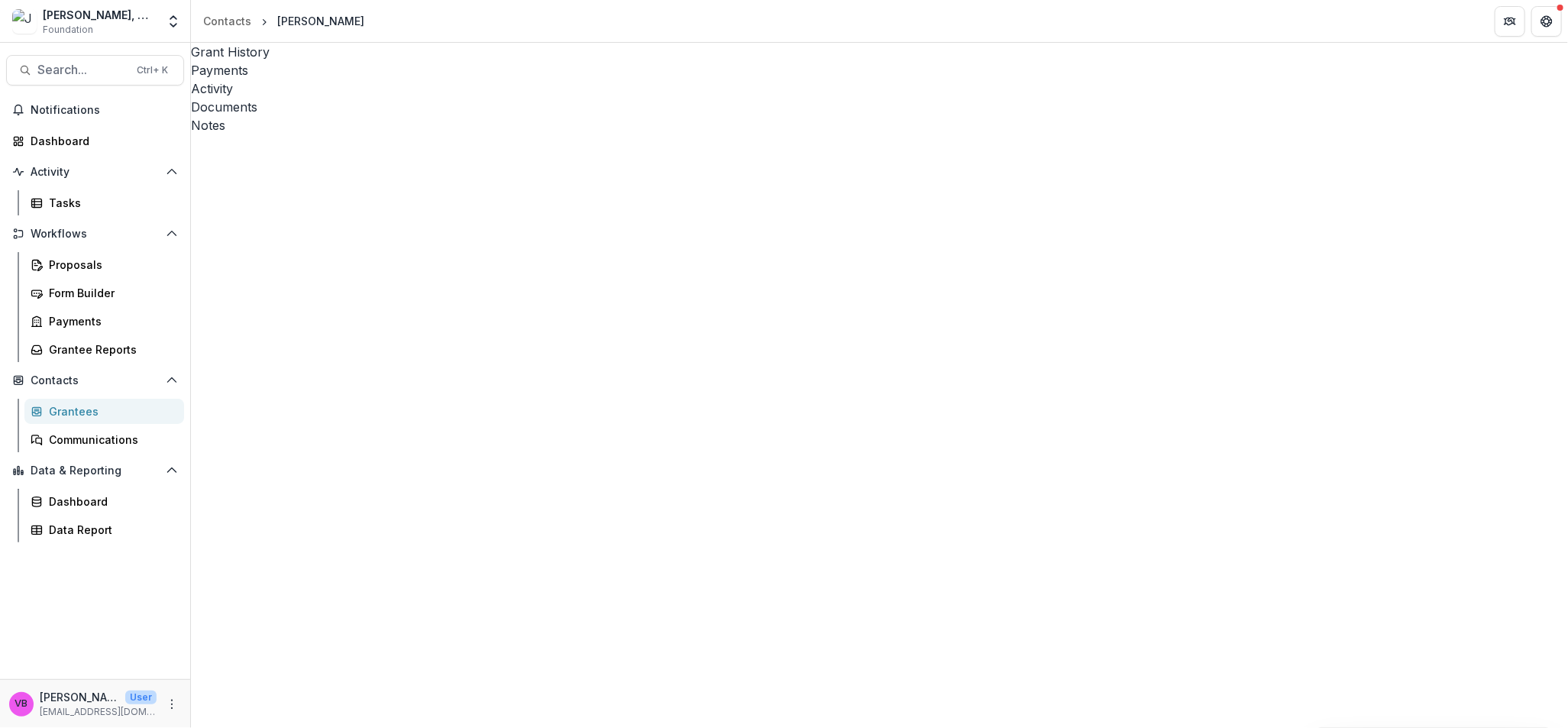
click at [507, 116] on div "Notes" at bounding box center [880, 125] width 1378 height 19
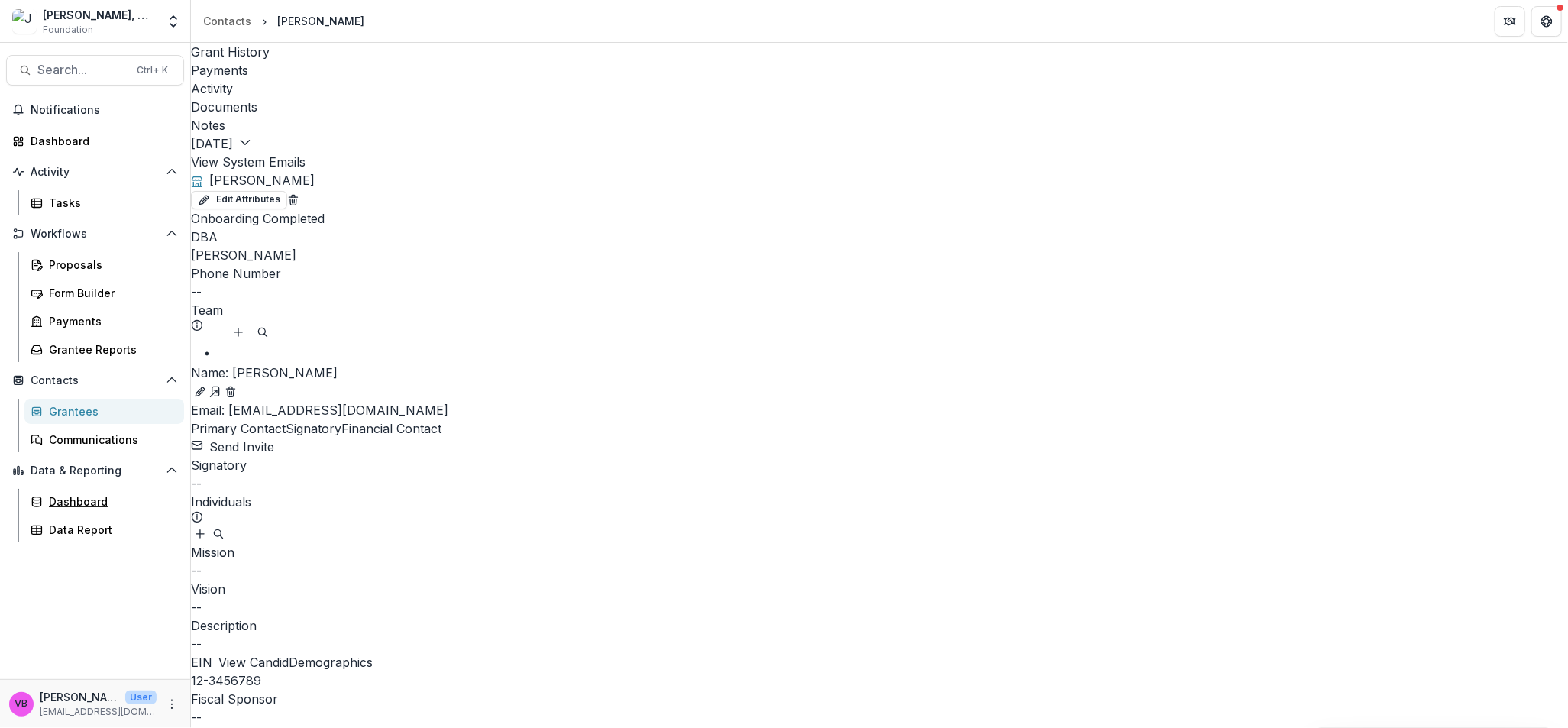
click at [113, 504] on div "Dashboard" at bounding box center [111, 501] width 123 height 16
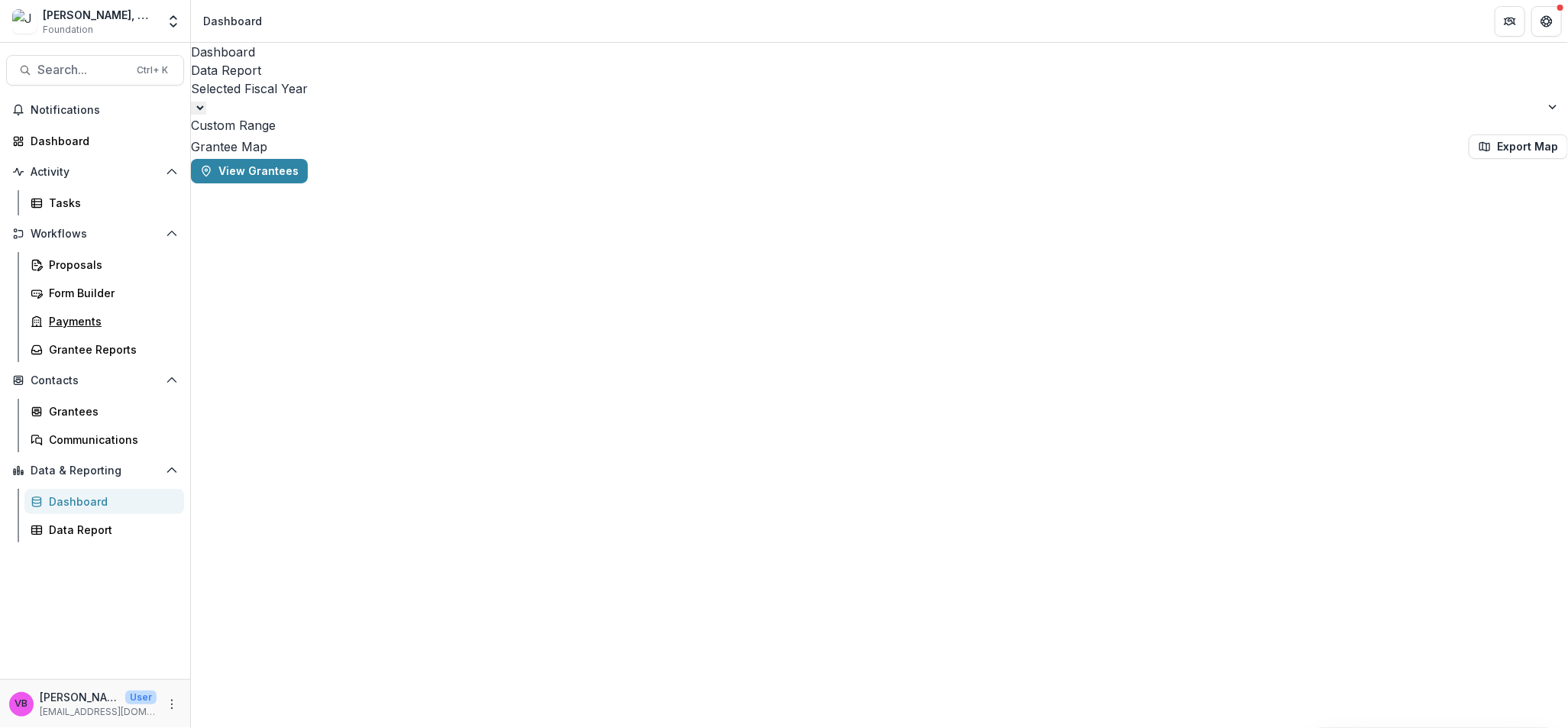
click at [68, 320] on div "Payments" at bounding box center [111, 321] width 123 height 16
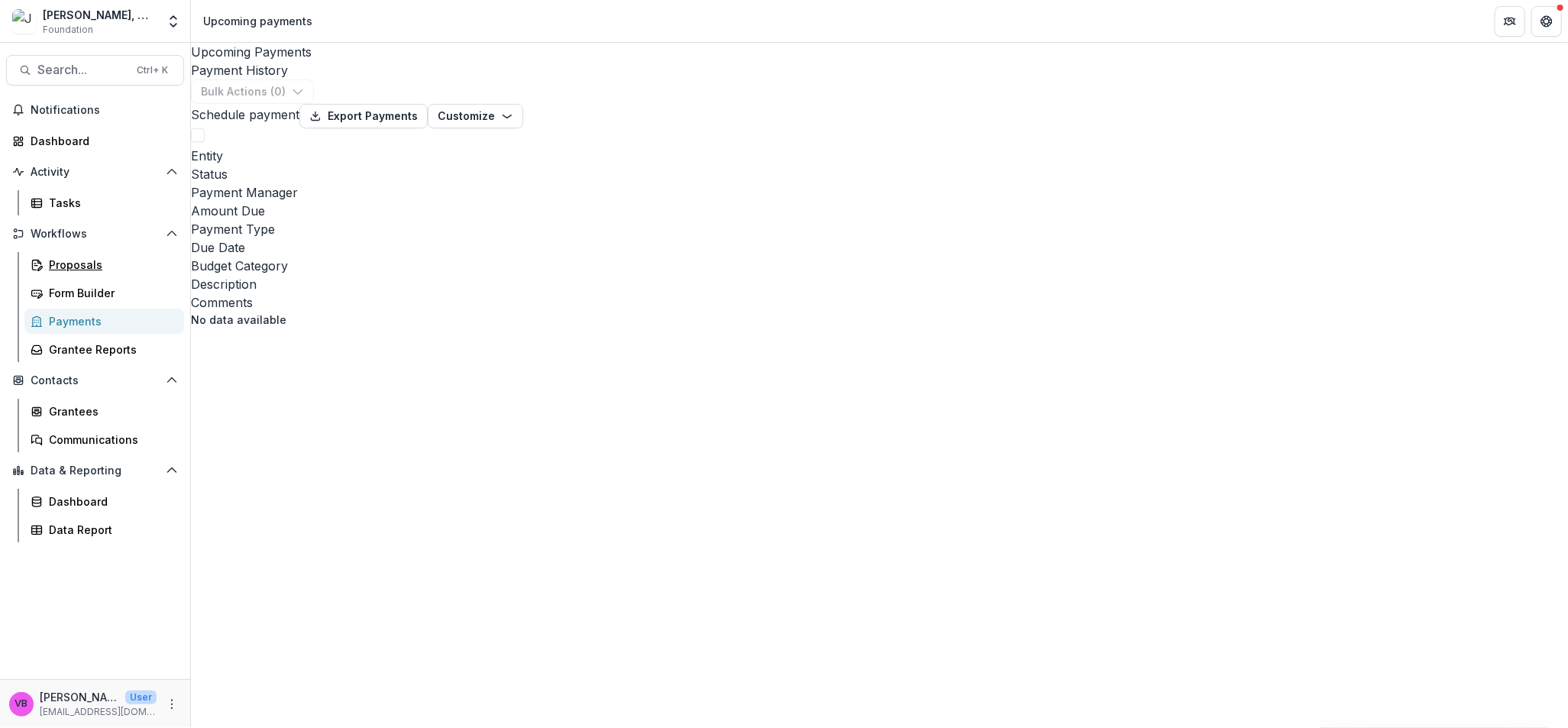
click at [101, 268] on div "Proposals" at bounding box center [111, 265] width 123 height 16
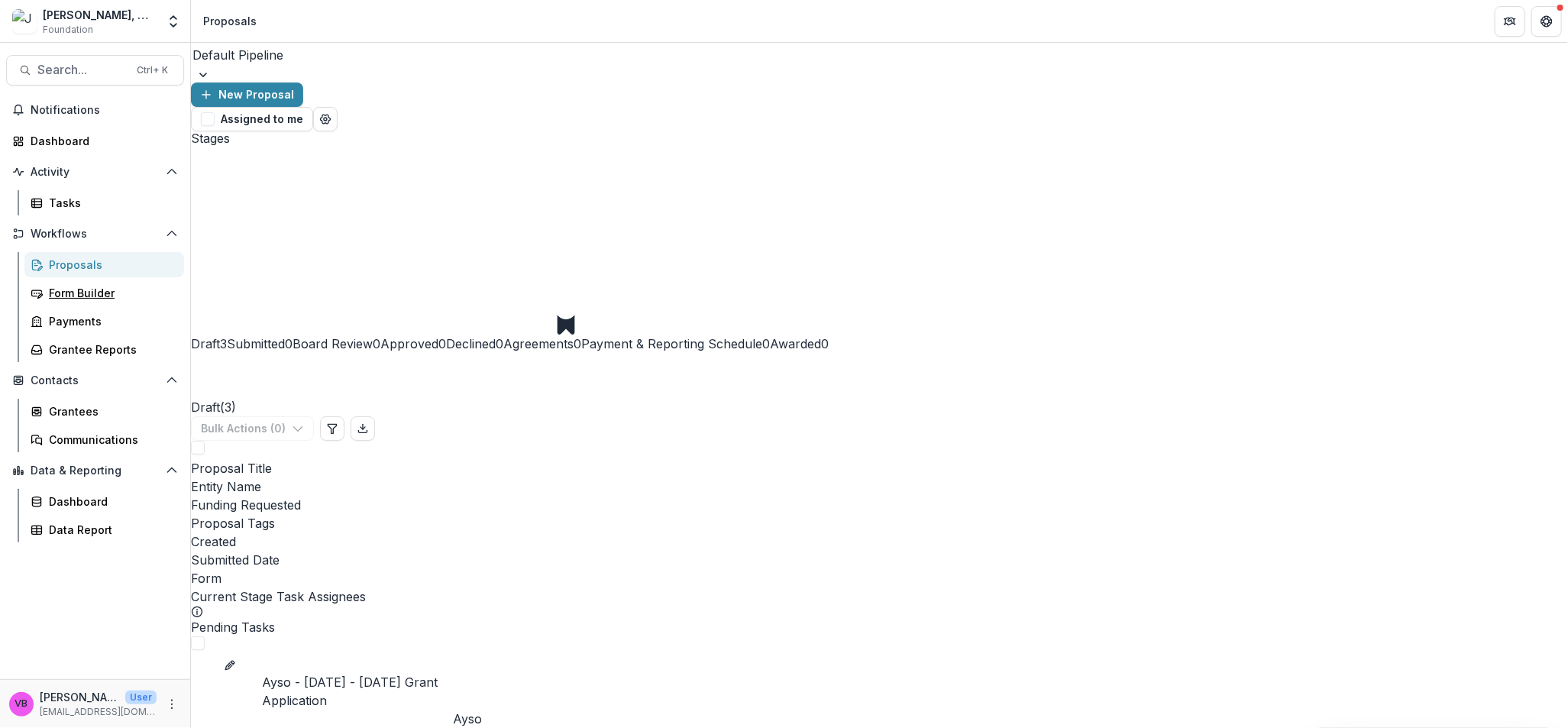
click at [99, 294] on div "Form Builder" at bounding box center [111, 293] width 123 height 16
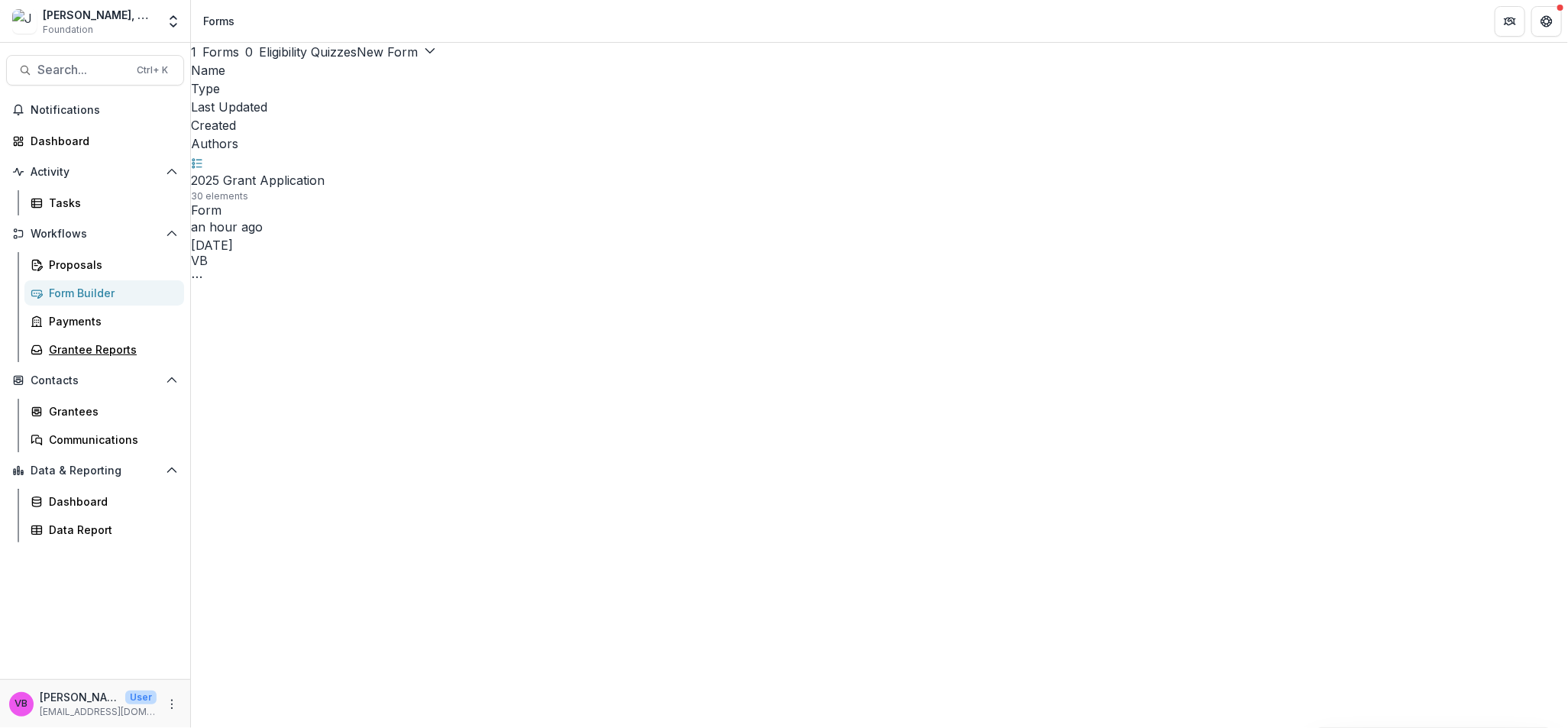
click at [106, 346] on div "Grantee Reports" at bounding box center [111, 349] width 123 height 16
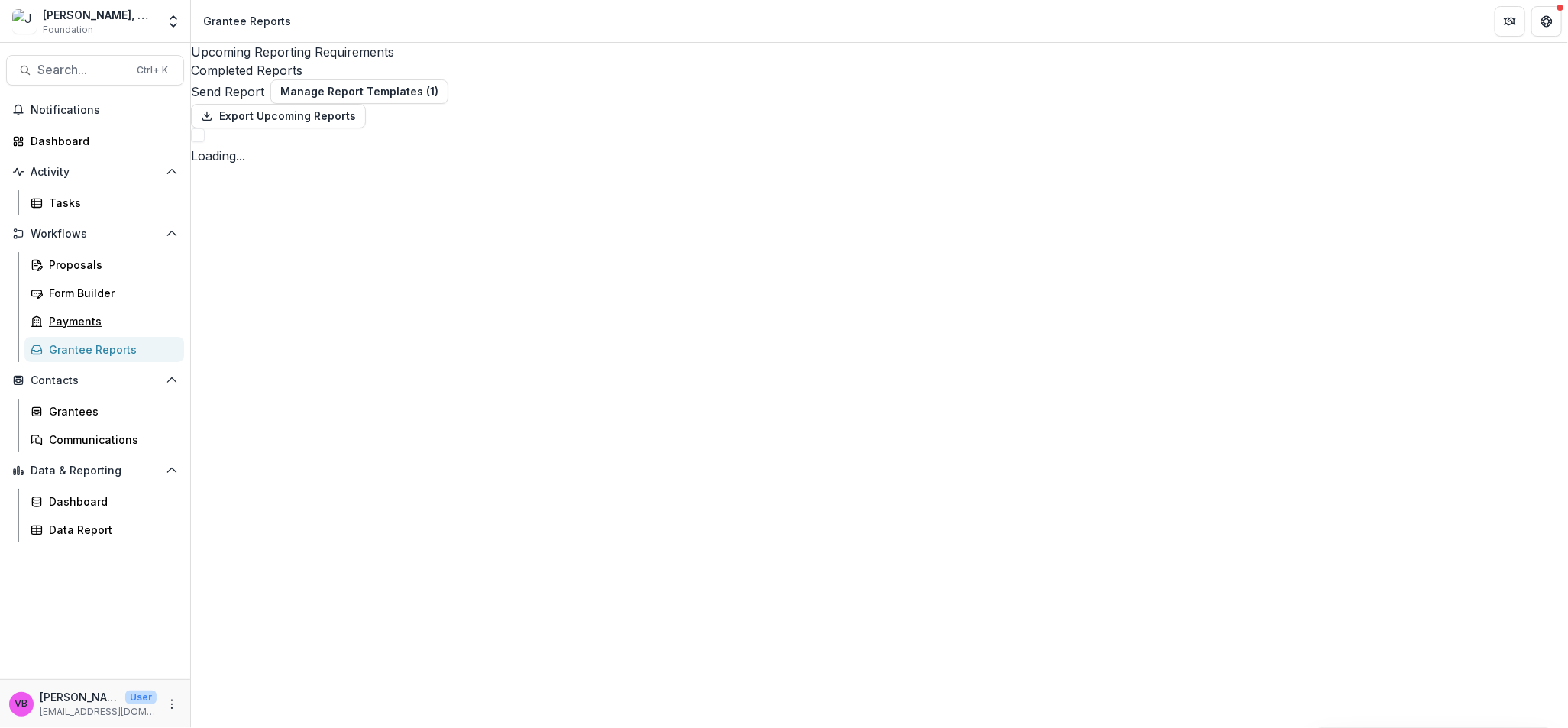
click at [75, 318] on div "Payments" at bounding box center [111, 321] width 123 height 16
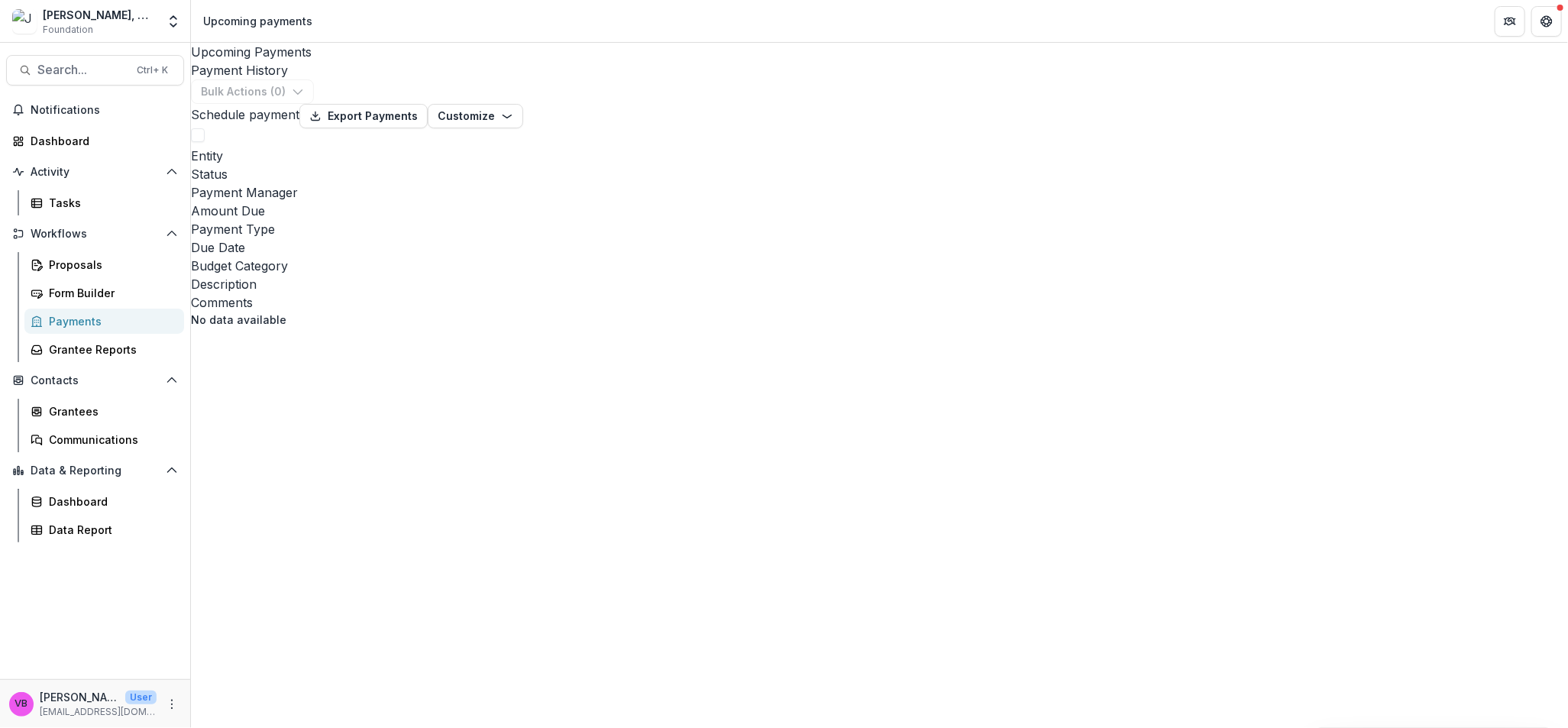
click at [348, 61] on div "Payment History" at bounding box center [880, 70] width 1378 height 19
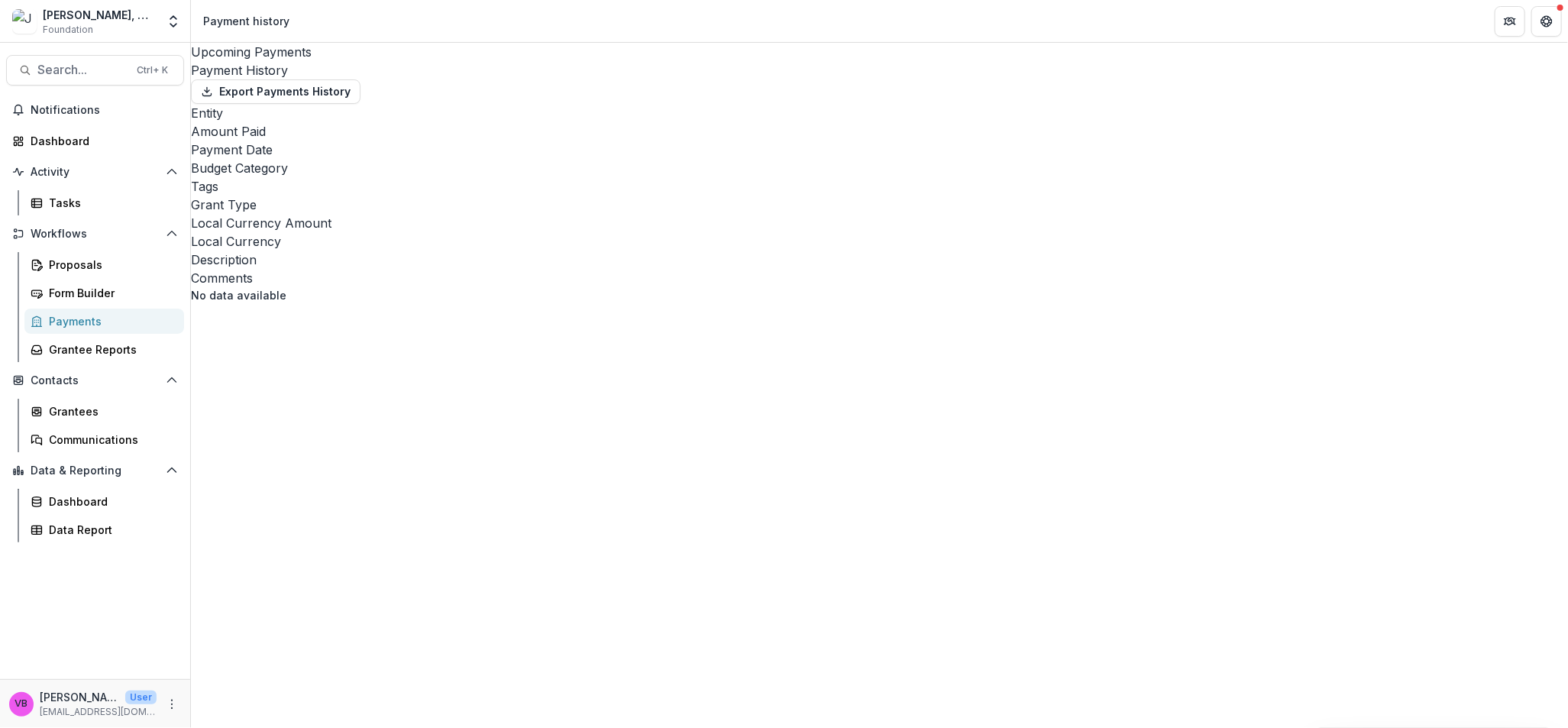
click at [100, 468] on span "Data & Reporting" at bounding box center [95, 471] width 129 height 13
click at [104, 467] on span "Data & Reporting" at bounding box center [101, 471] width 141 height 13
click at [79, 501] on div "Dashboard" at bounding box center [111, 501] width 123 height 16
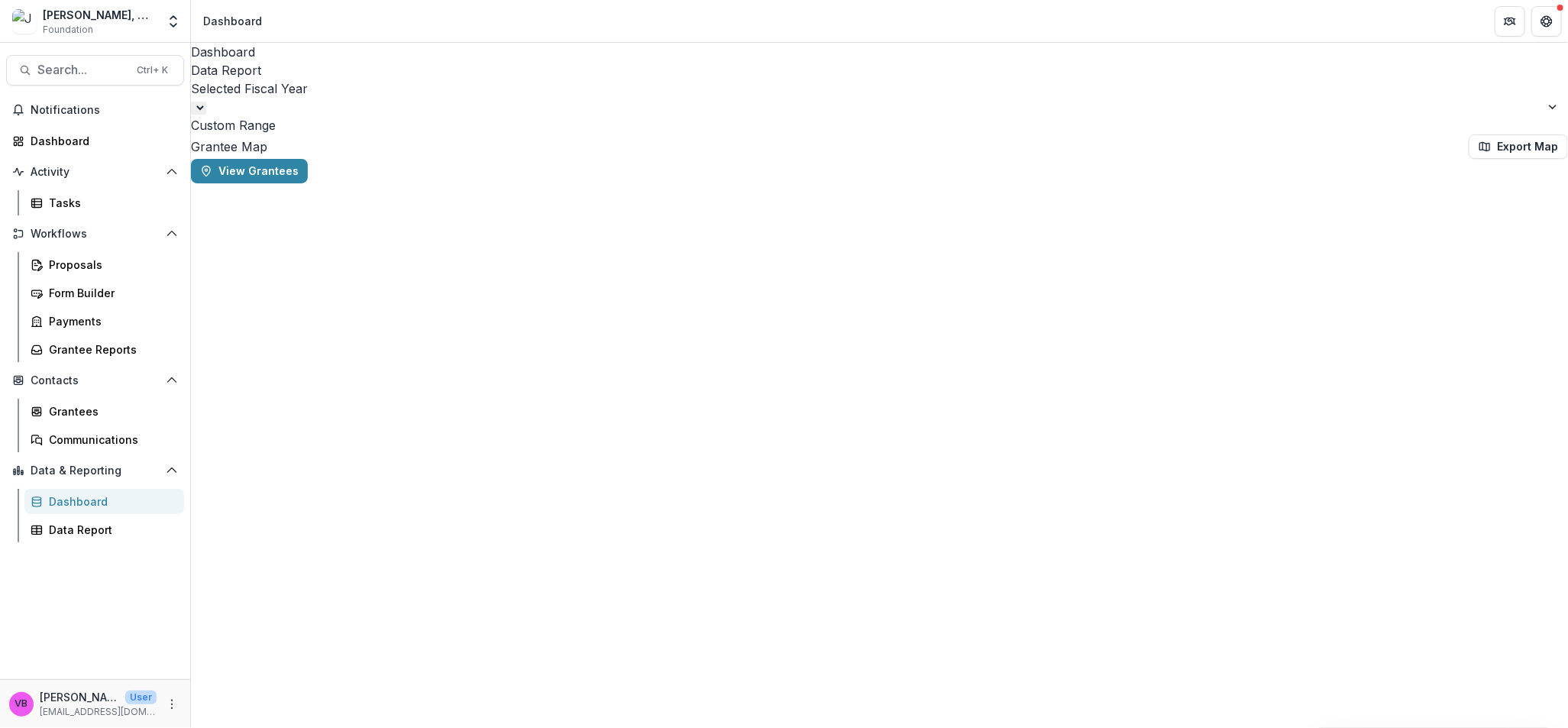
click at [322, 61] on div "Data Report" at bounding box center [880, 70] width 1378 height 19
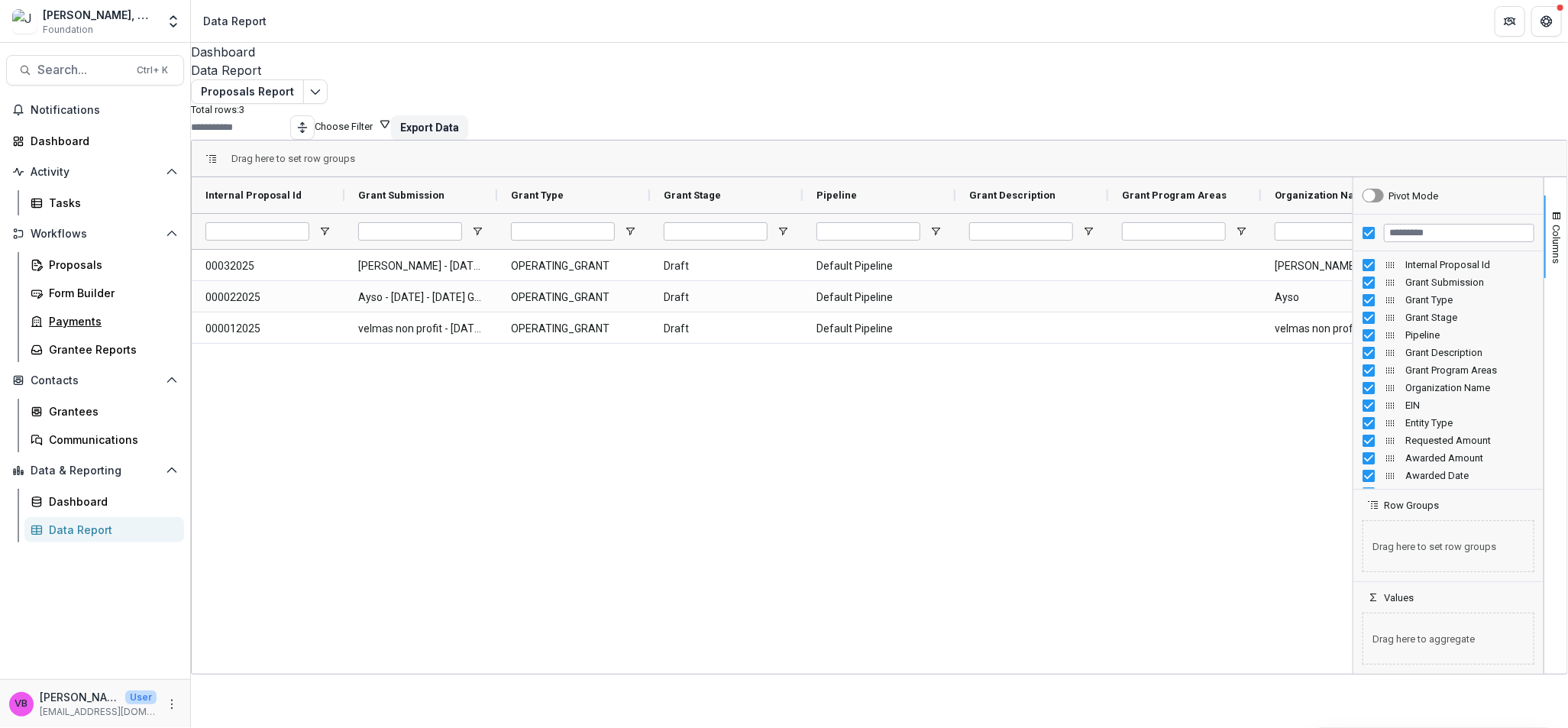
click at [67, 315] on div "Payments" at bounding box center [111, 321] width 123 height 16
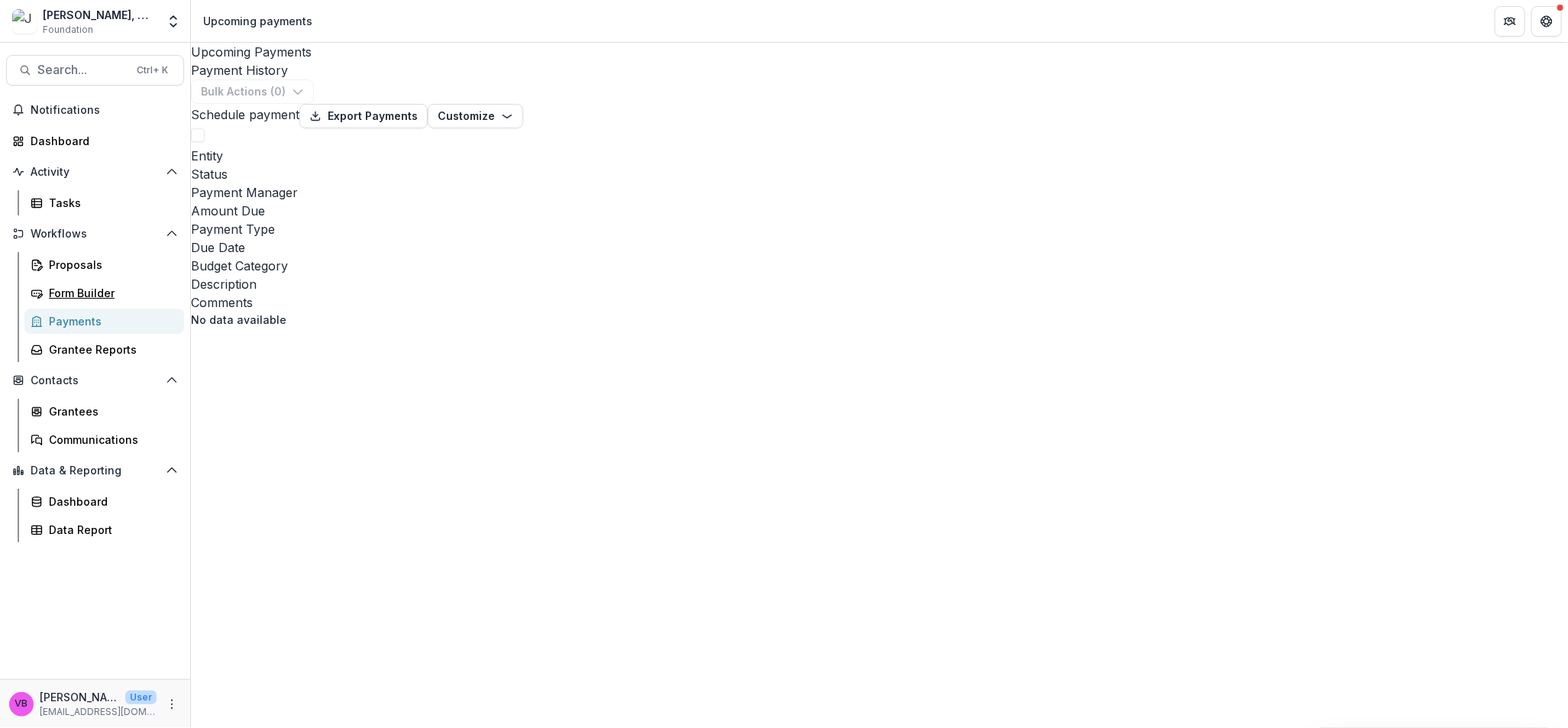
click at [83, 293] on div "Form Builder" at bounding box center [111, 293] width 123 height 16
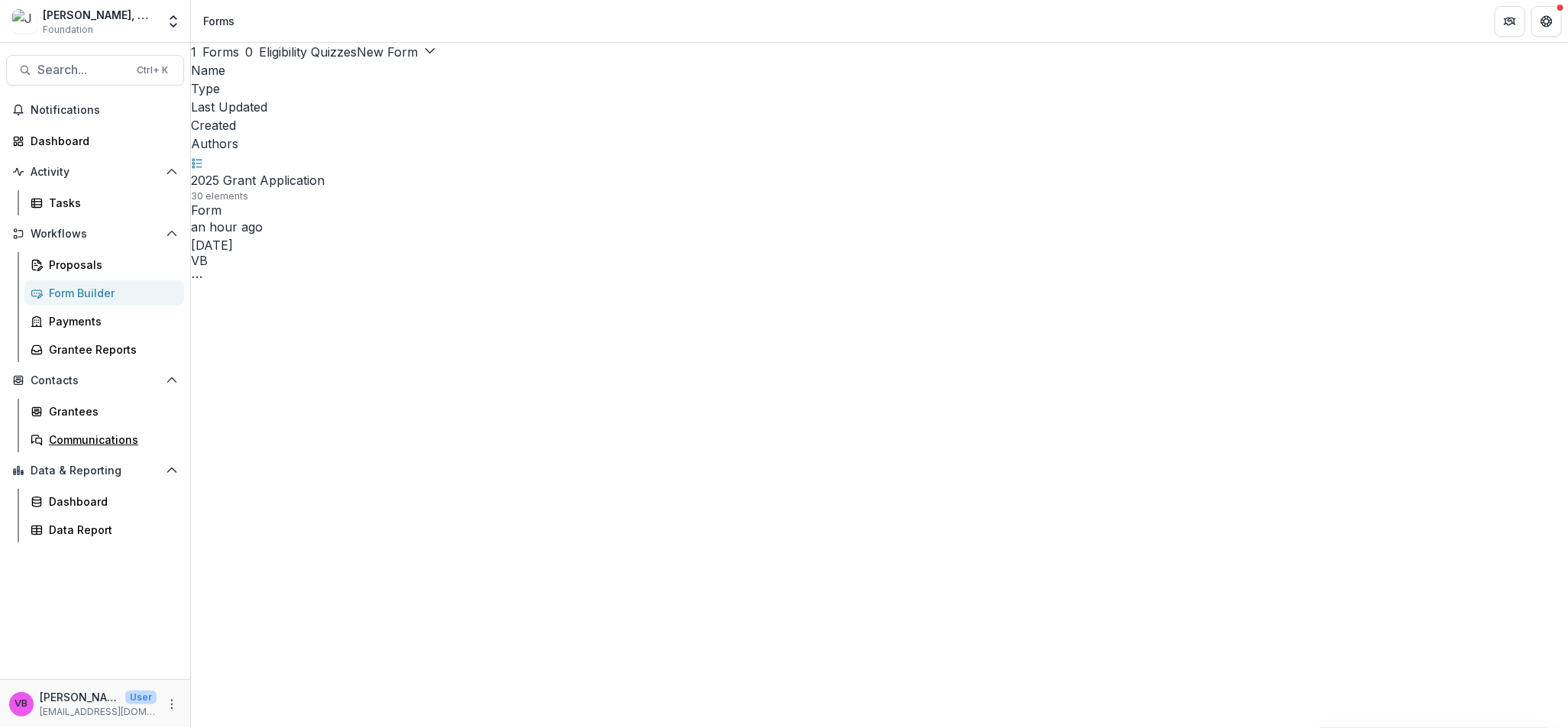
click at [115, 445] on div "Communications" at bounding box center [111, 440] width 123 height 16
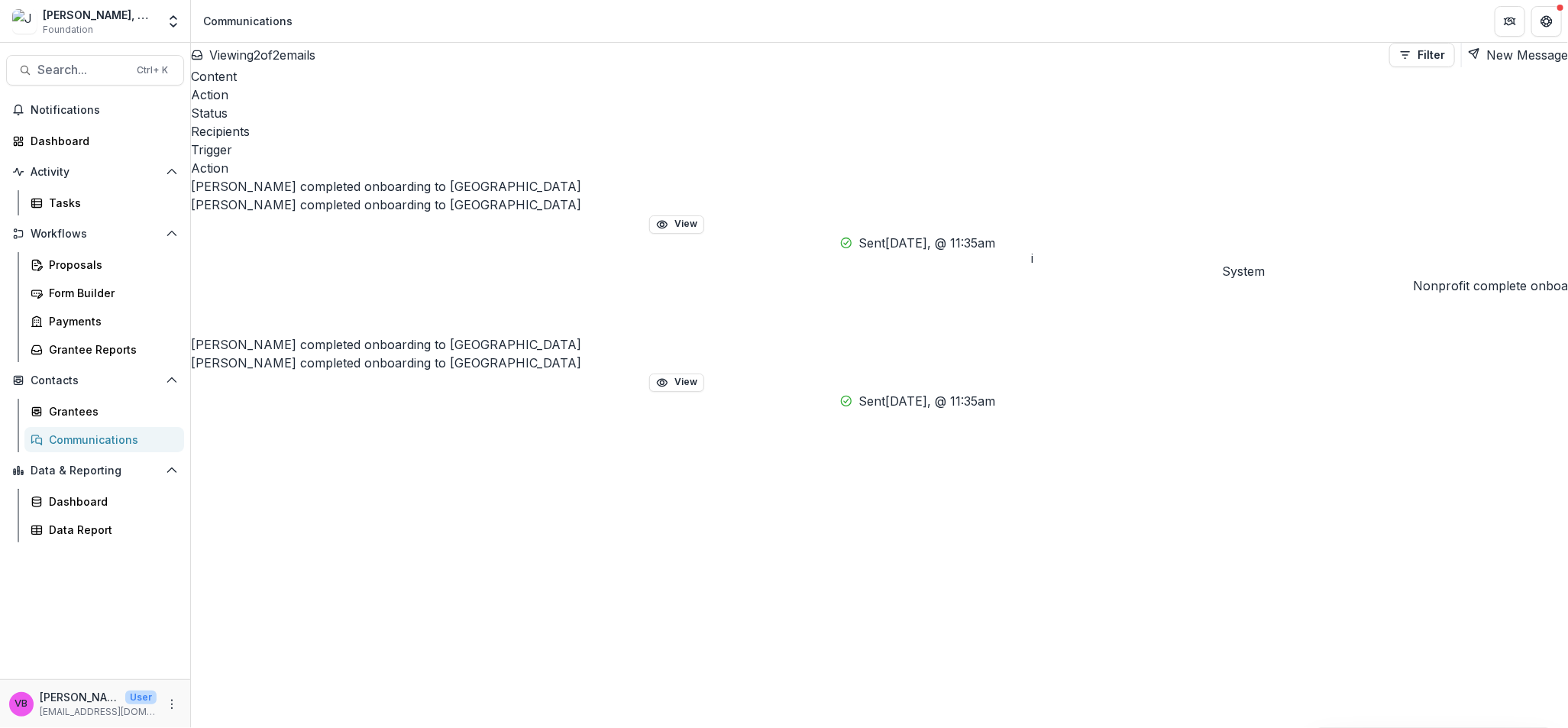
click at [91, 465] on span "Data & Reporting" at bounding box center [95, 471] width 129 height 13
click at [68, 146] on div "Dashboard" at bounding box center [101, 140] width 141 height 16
